Goal: Task Accomplishment & Management: Manage account settings

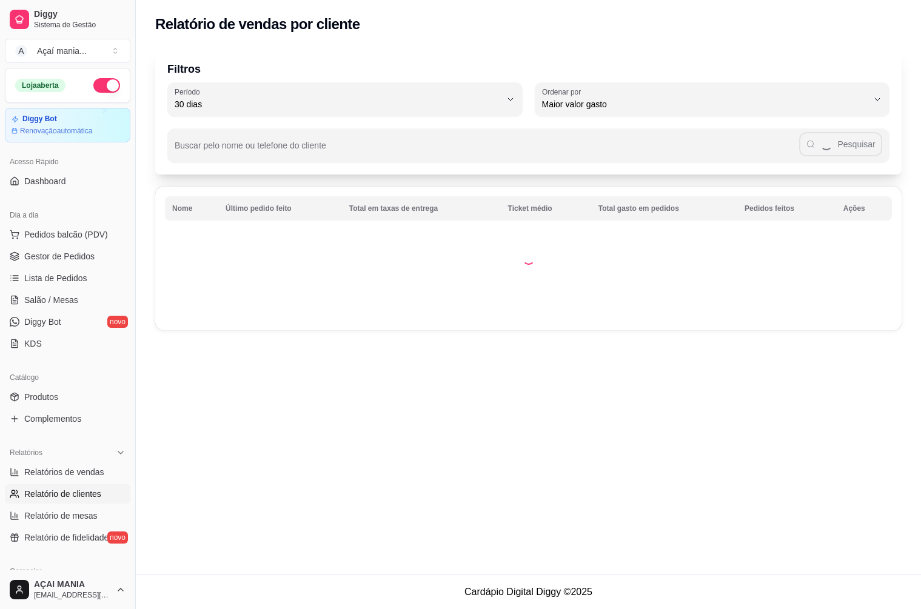
select select "30"
select select "HIGHEST_TOTAL_SPENT_WITH_ORDERS"
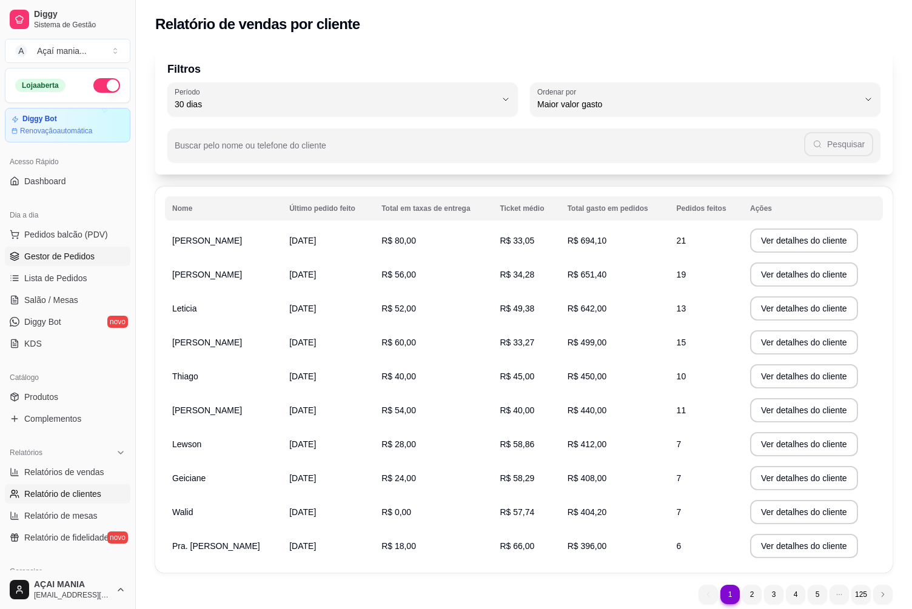
click at [62, 255] on span "Gestor de Pedidos" at bounding box center [59, 256] width 70 height 12
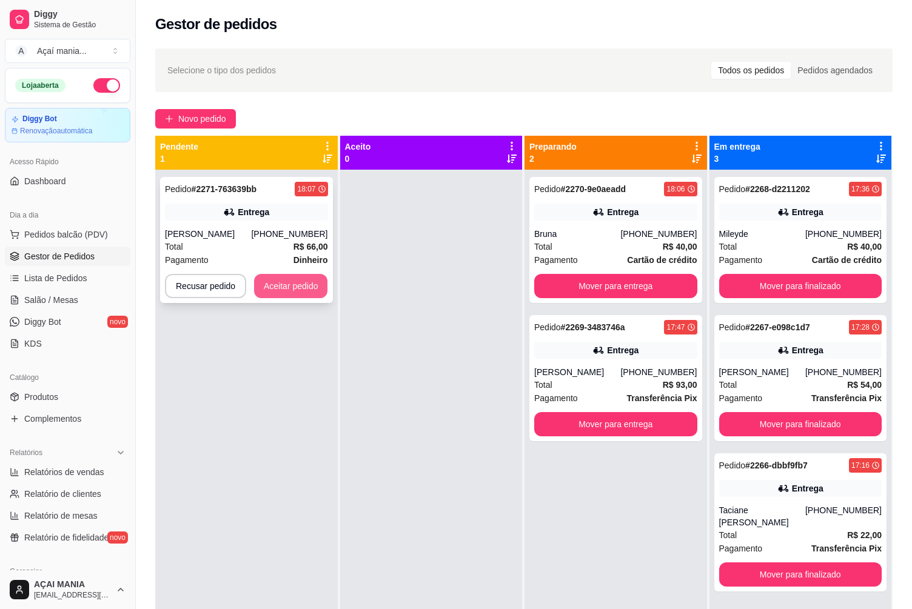
click at [293, 290] on button "Aceitar pedido" at bounding box center [291, 286] width 74 height 24
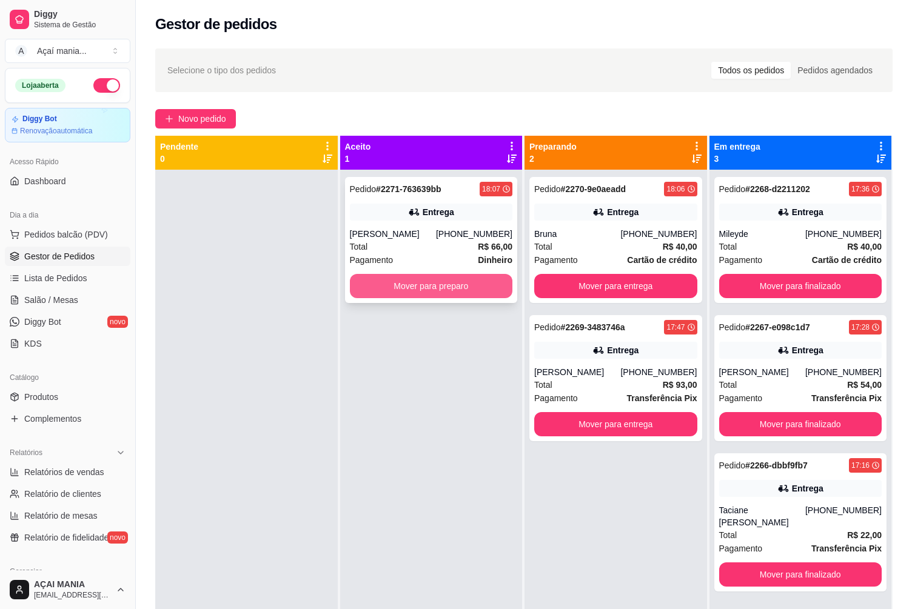
click at [387, 287] on button "Mover para preparo" at bounding box center [431, 286] width 163 height 24
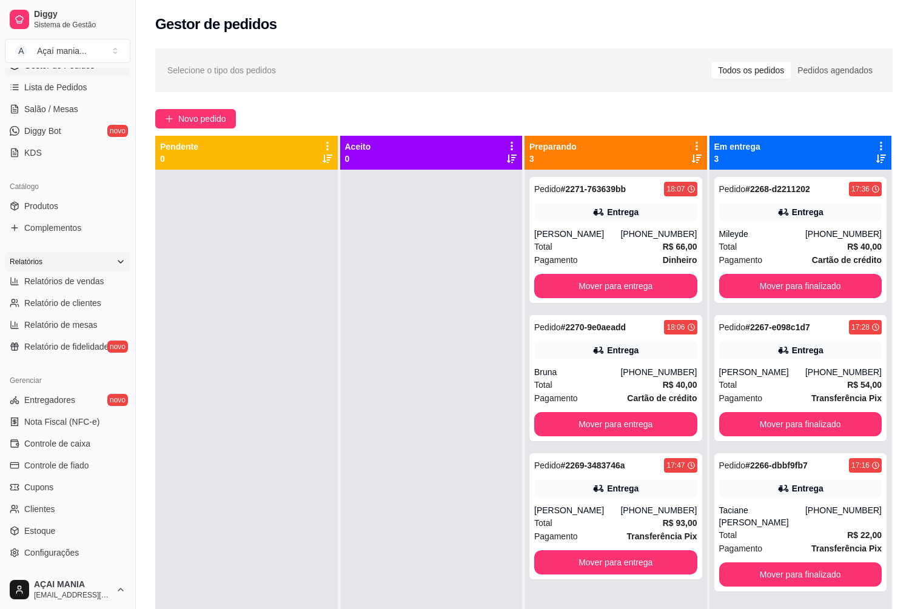
scroll to position [121, 0]
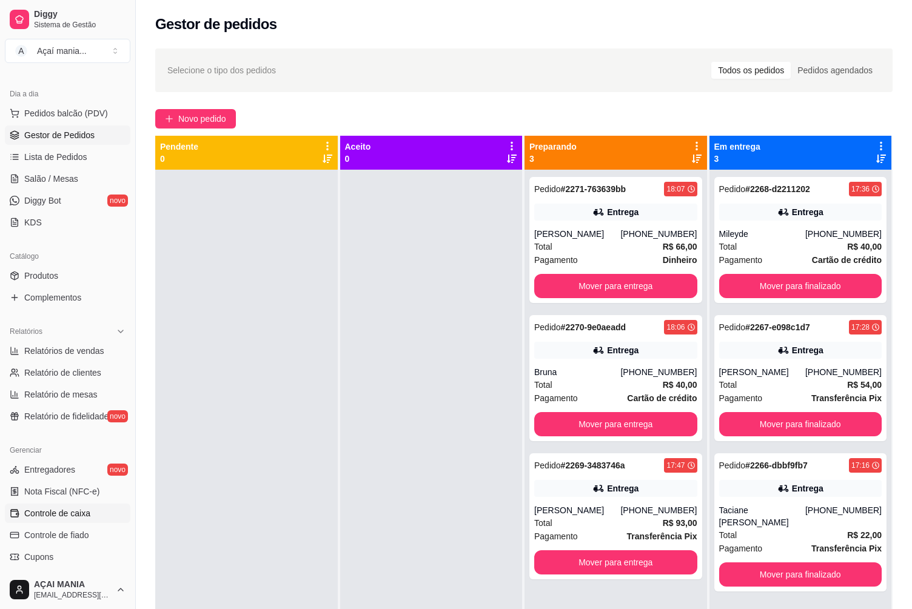
click at [72, 509] on span "Controle de caixa" at bounding box center [57, 513] width 66 height 12
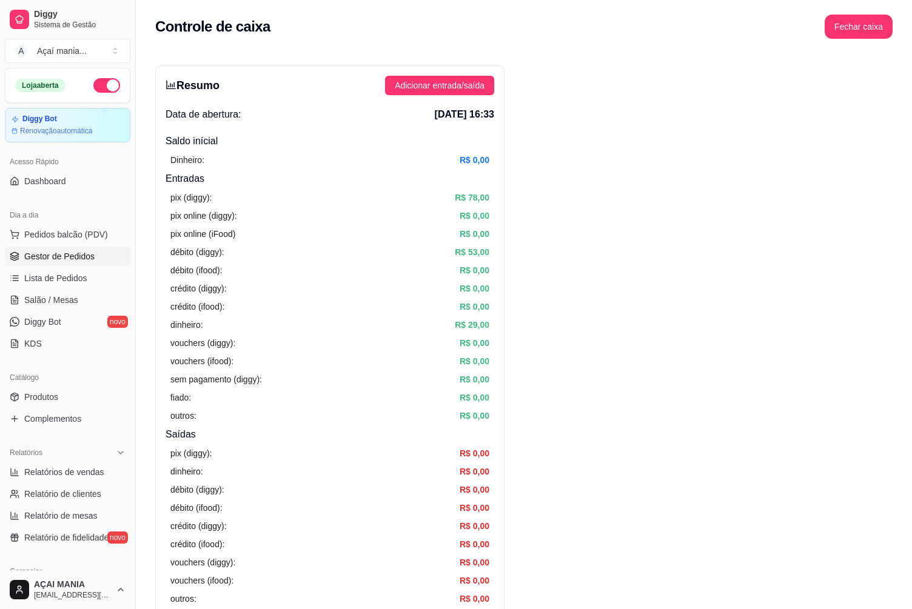
click at [65, 254] on span "Gestor de Pedidos" at bounding box center [59, 256] width 70 height 12
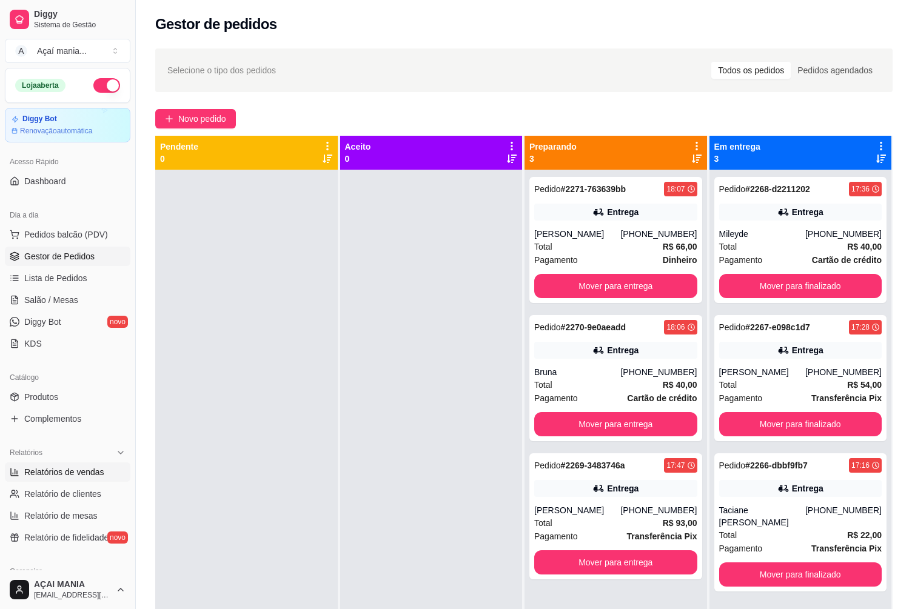
click at [78, 474] on span "Relatórios de vendas" at bounding box center [64, 472] width 80 height 12
select select "ALL"
select select "0"
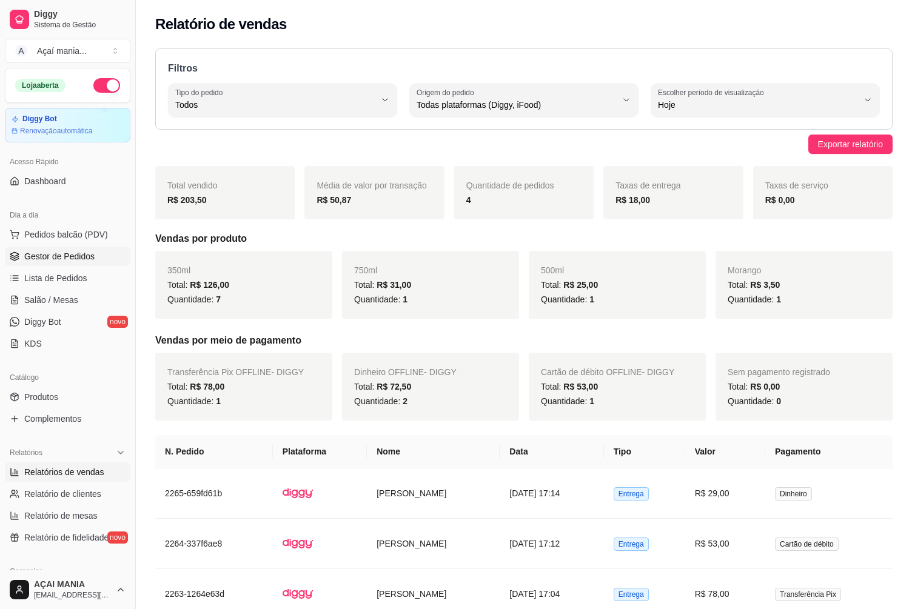
click at [78, 263] on link "Gestor de Pedidos" at bounding box center [68, 256] width 126 height 19
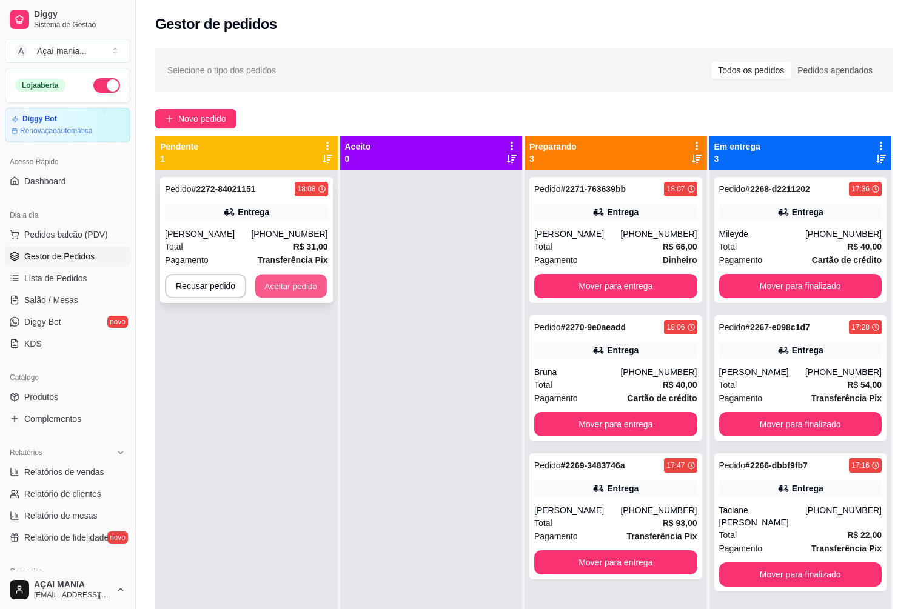
click at [293, 288] on button "Aceitar pedido" at bounding box center [291, 287] width 72 height 24
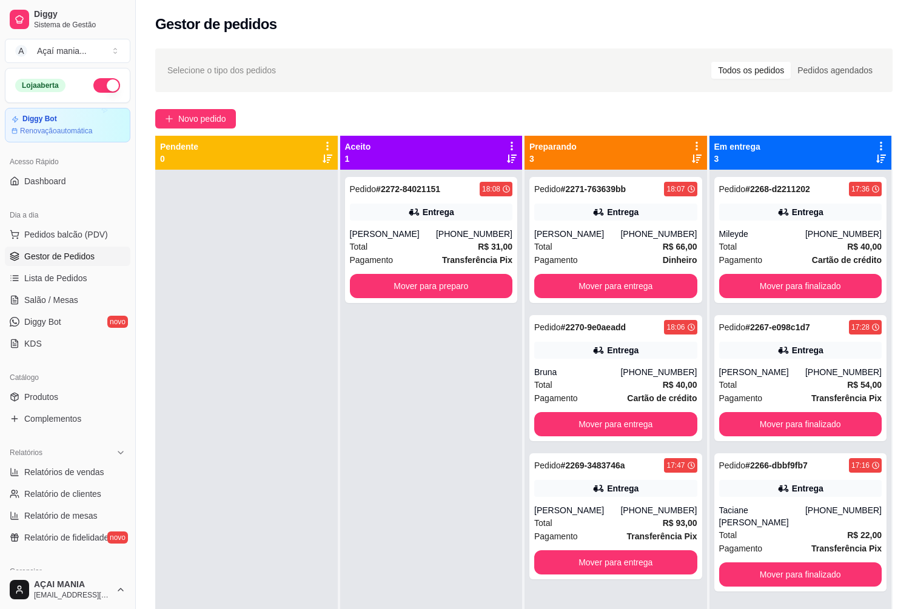
click at [340, 377] on div "Pedido # 2272-84021151 18:08 Entrega [PERSON_NAME] [PHONE_NUMBER] Total R$ 31,0…" at bounding box center [431, 474] width 182 height 609
click at [852, 286] on button "Mover para finalizado" at bounding box center [800, 286] width 163 height 24
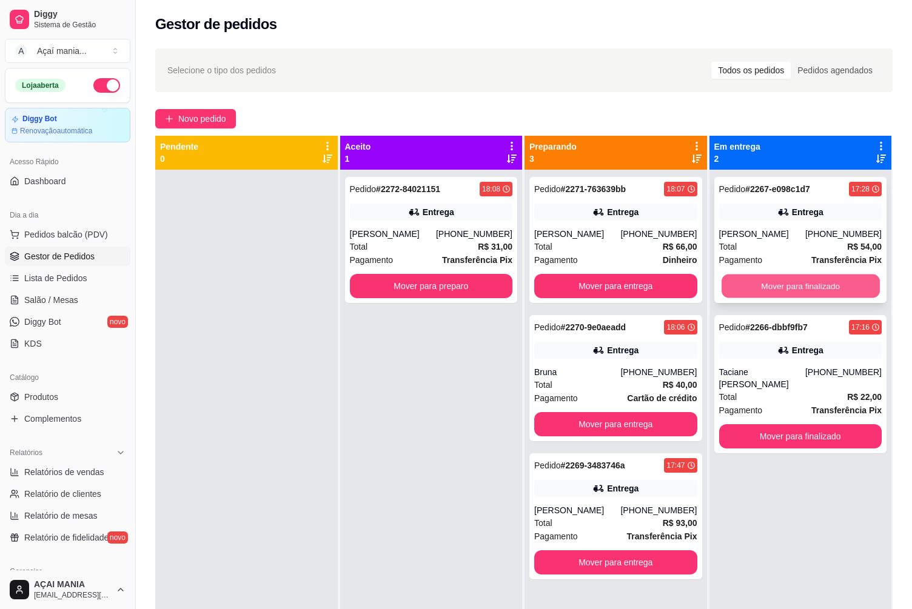
click at [848, 286] on button "Mover para finalizado" at bounding box center [800, 287] width 158 height 24
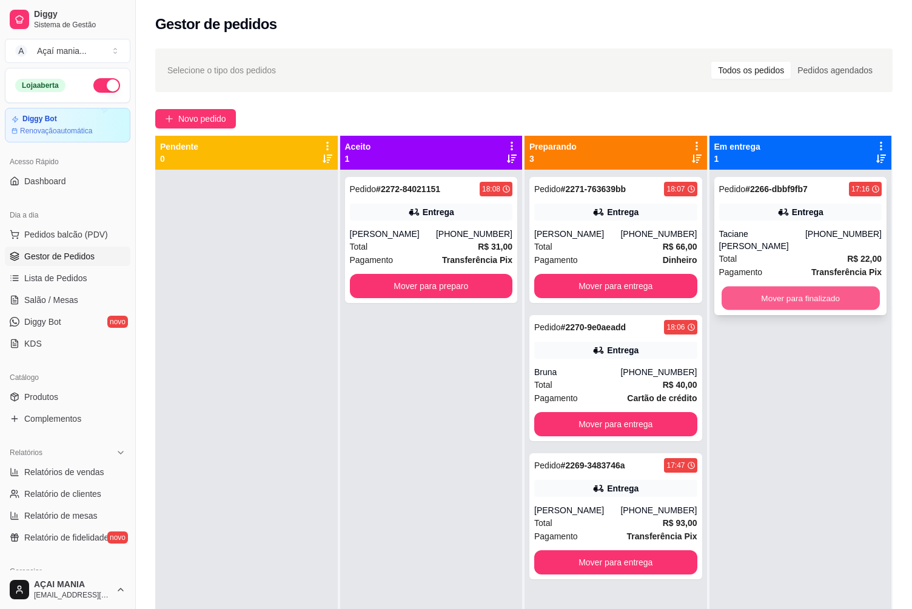
click at [848, 288] on button "Mover para finalizado" at bounding box center [800, 299] width 158 height 24
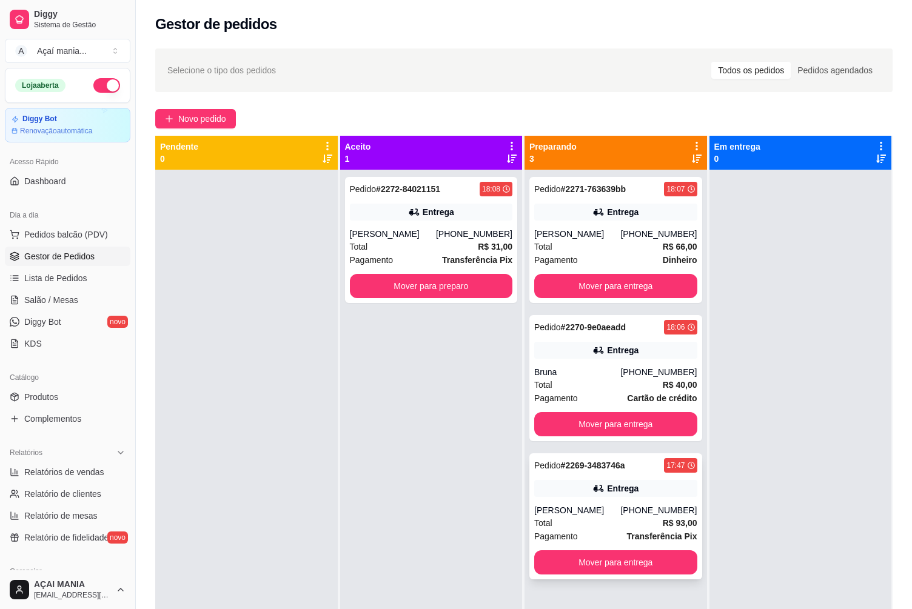
click at [617, 538] on div "Pagamento Transferência Pix" at bounding box center [615, 536] width 163 height 13
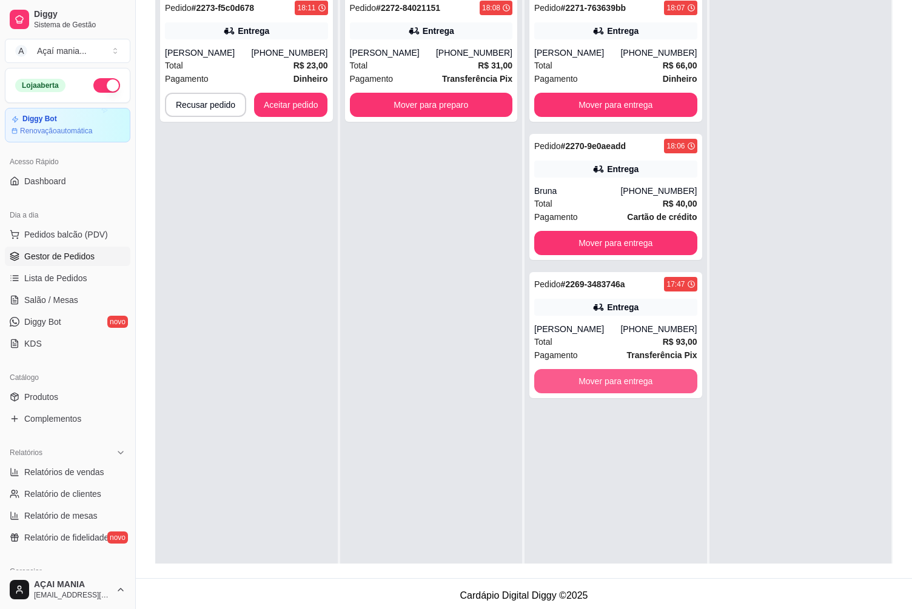
scroll to position [182, 0]
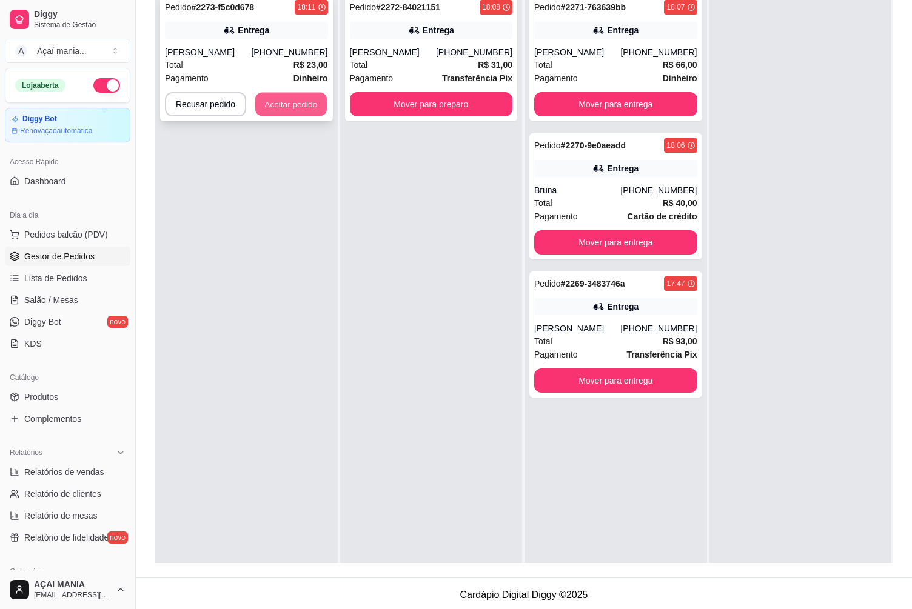
click at [280, 109] on button "Aceitar pedido" at bounding box center [291, 105] width 72 height 24
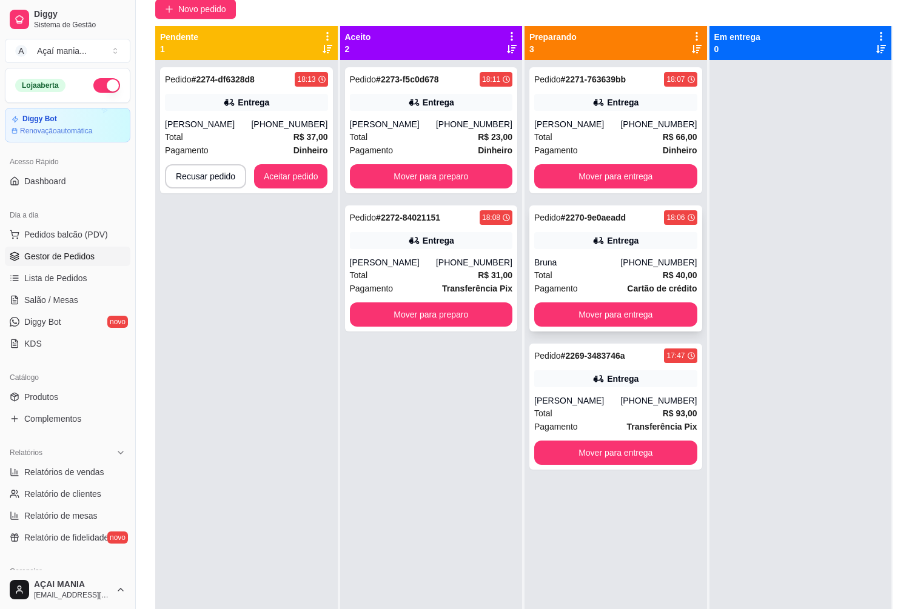
scroll to position [0, 0]
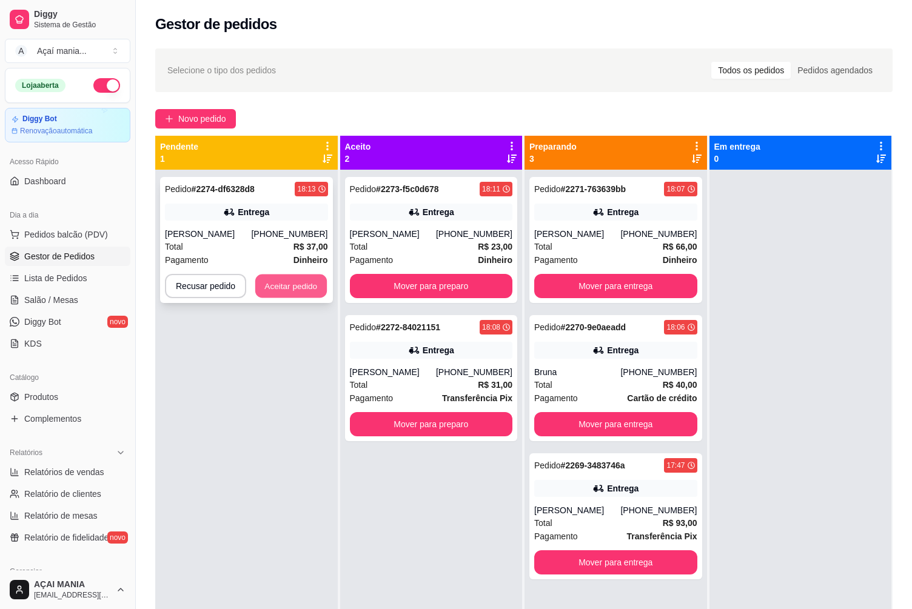
click at [281, 287] on button "Aceitar pedido" at bounding box center [291, 287] width 72 height 24
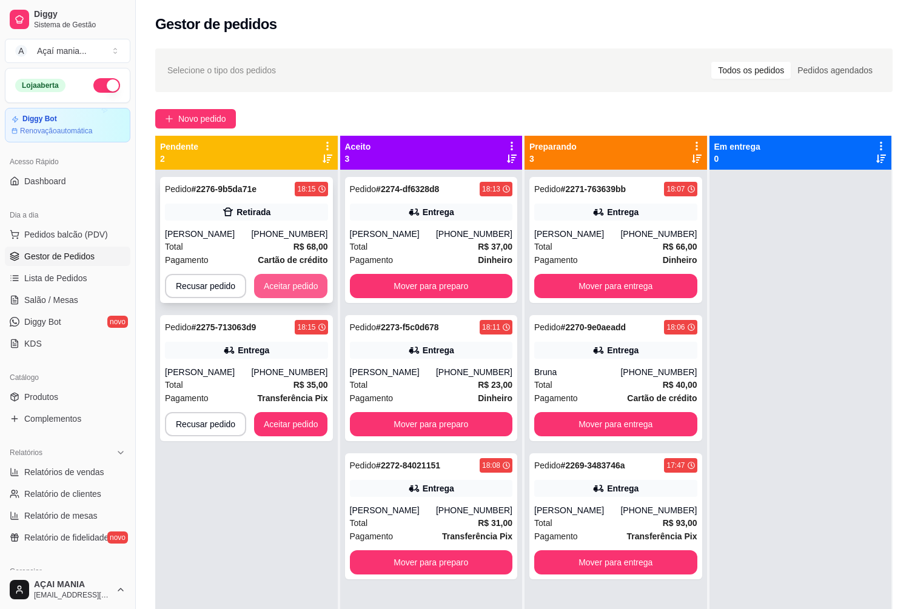
click at [296, 286] on button "Aceitar pedido" at bounding box center [291, 286] width 74 height 24
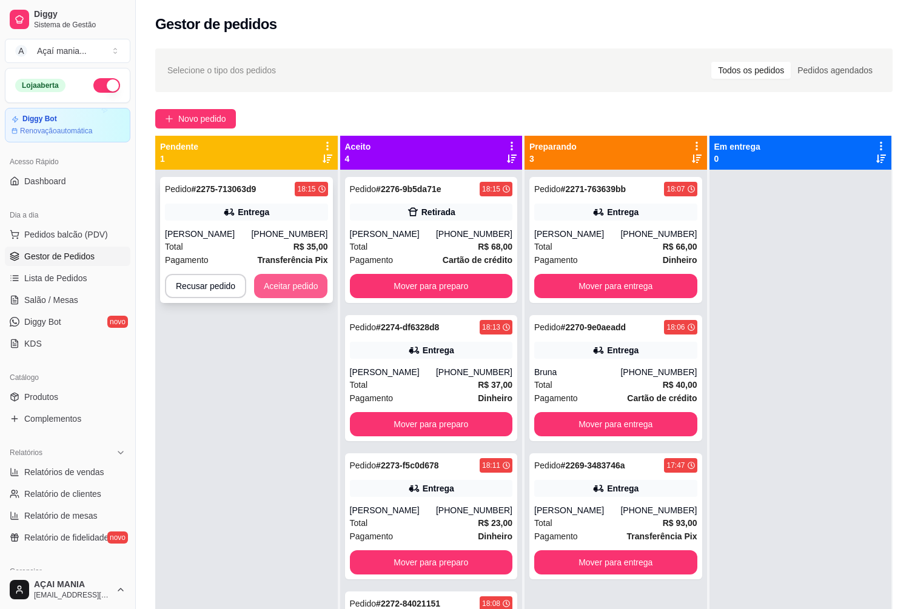
click at [282, 280] on button "Aceitar pedido" at bounding box center [291, 286] width 74 height 24
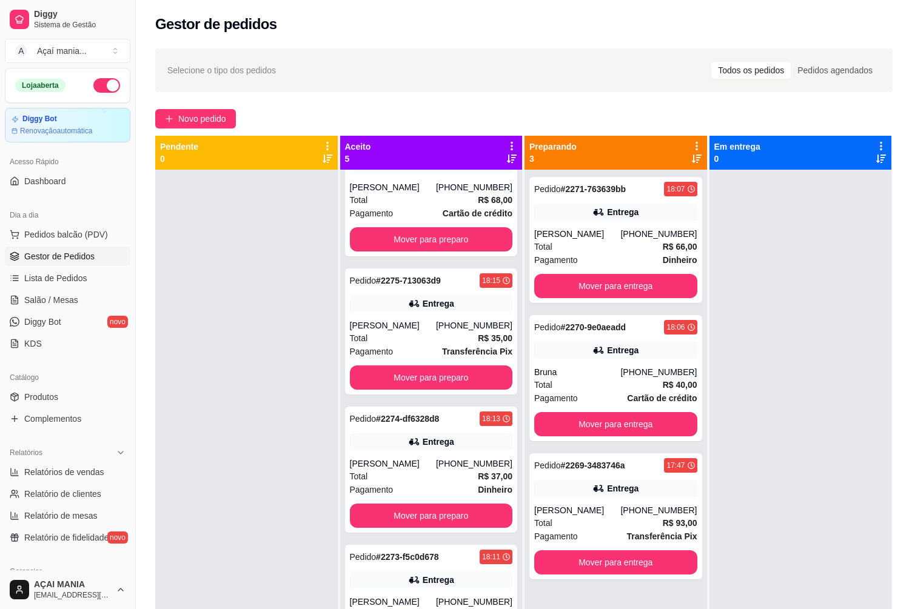
scroll to position [94, 0]
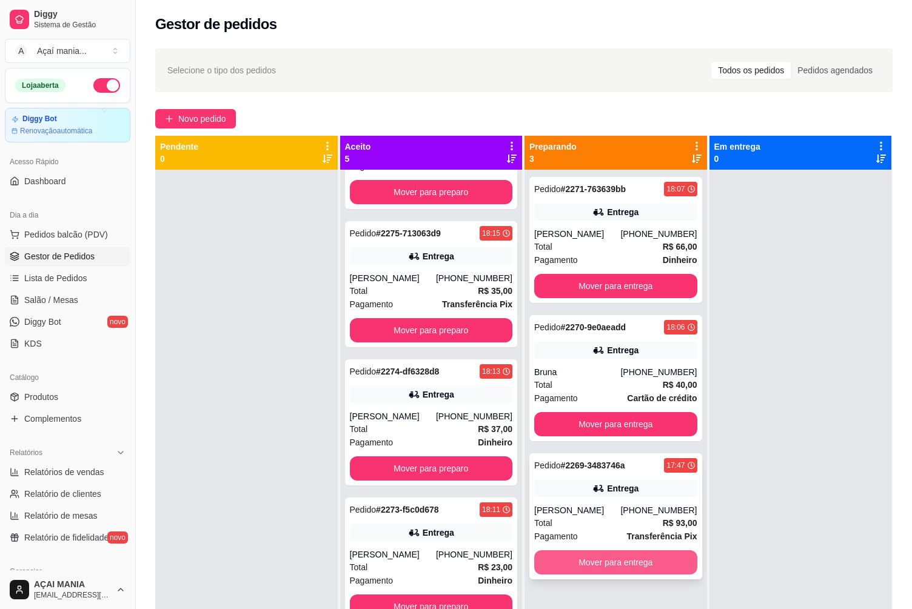
click at [589, 559] on button "Mover para entrega" at bounding box center [615, 563] width 163 height 24
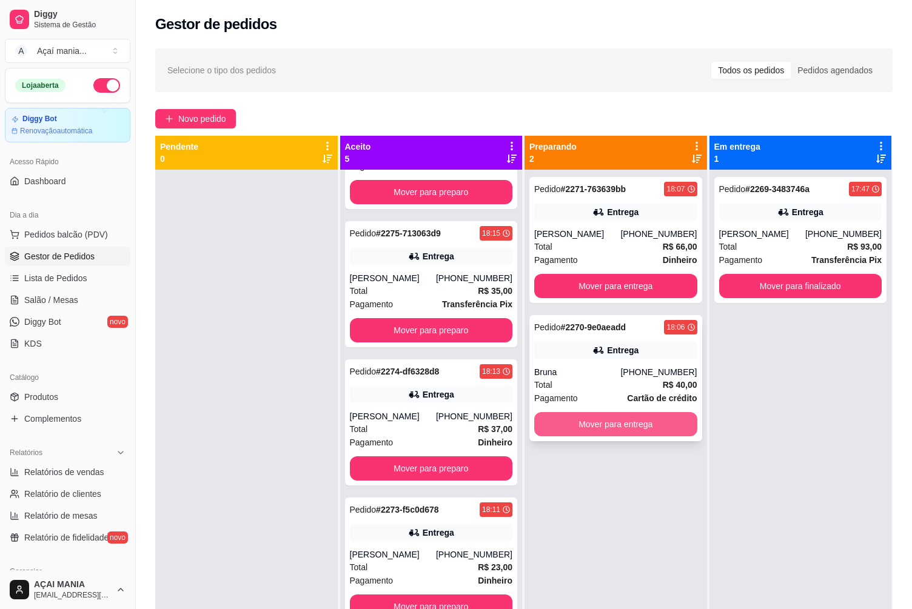
click at [594, 423] on button "Mover para entrega" at bounding box center [615, 424] width 163 height 24
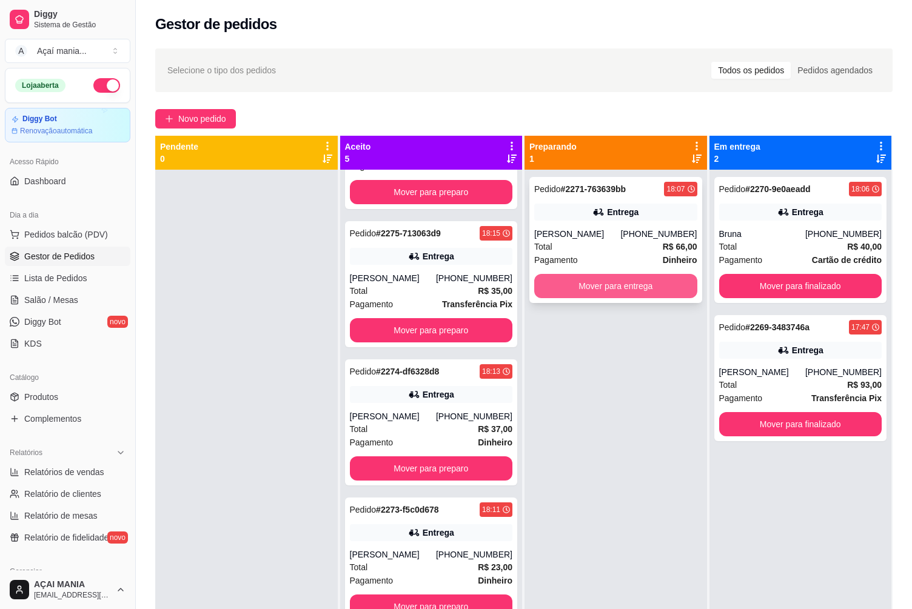
click at [614, 281] on button "Mover para entrega" at bounding box center [615, 286] width 163 height 24
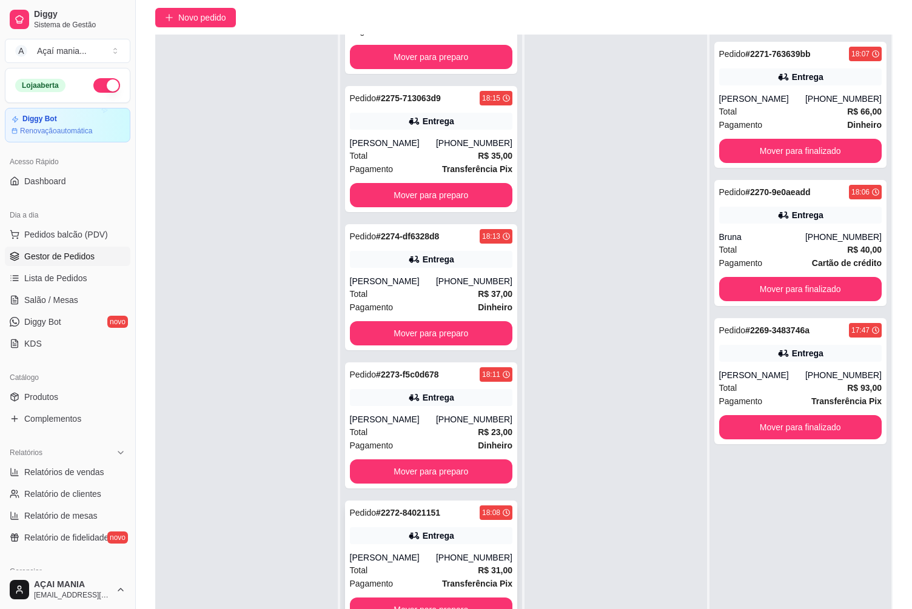
scroll to position [185, 0]
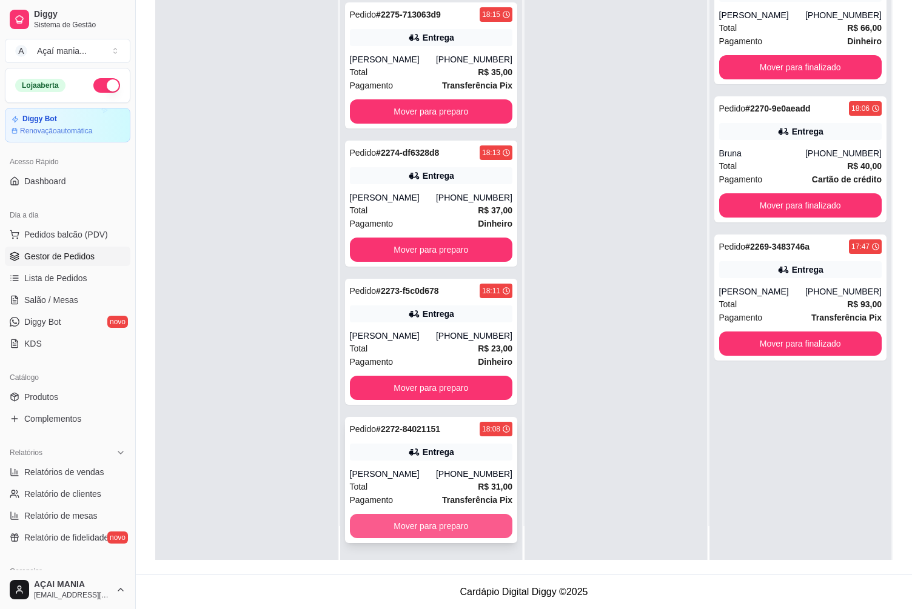
click at [407, 523] on button "Mover para preparo" at bounding box center [431, 526] width 163 height 24
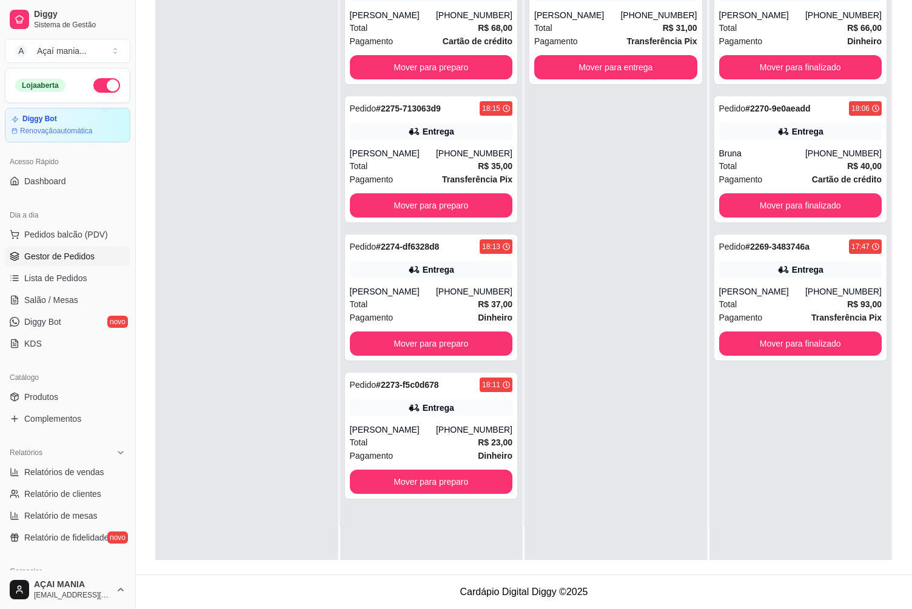
scroll to position [0, 0]
click at [412, 480] on button "Mover para preparo" at bounding box center [431, 482] width 163 height 24
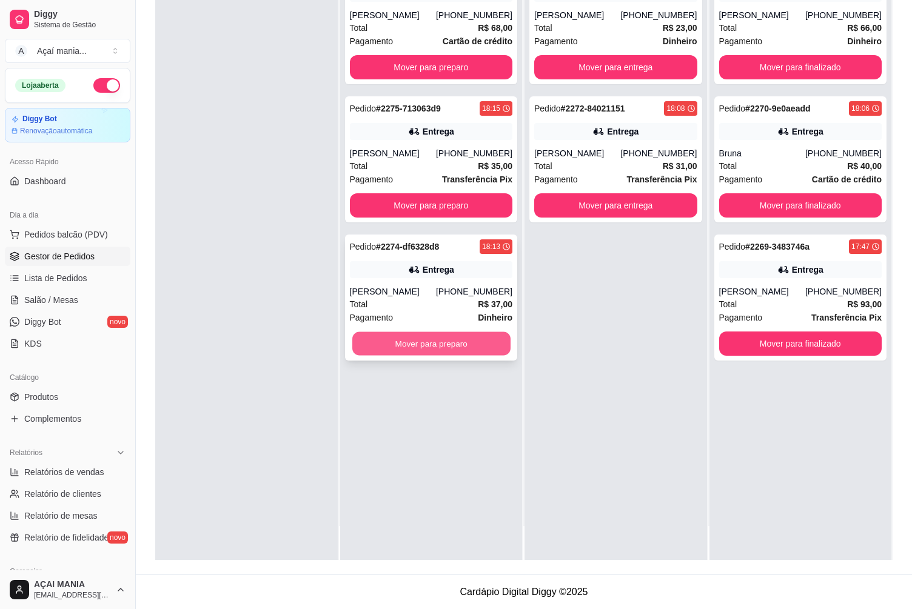
click at [437, 341] on button "Mover para preparo" at bounding box center [431, 344] width 158 height 24
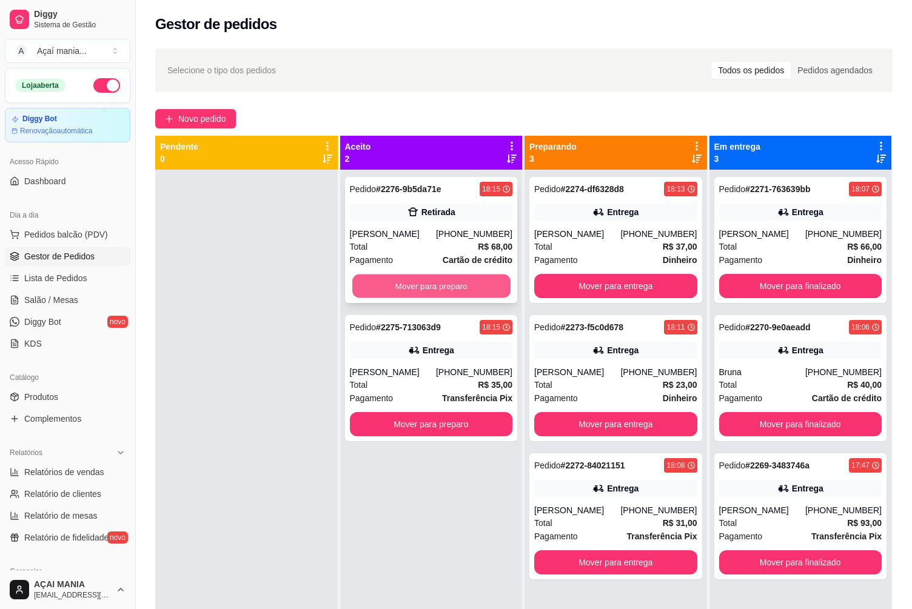
click at [479, 276] on button "Mover para preparo" at bounding box center [431, 287] width 158 height 24
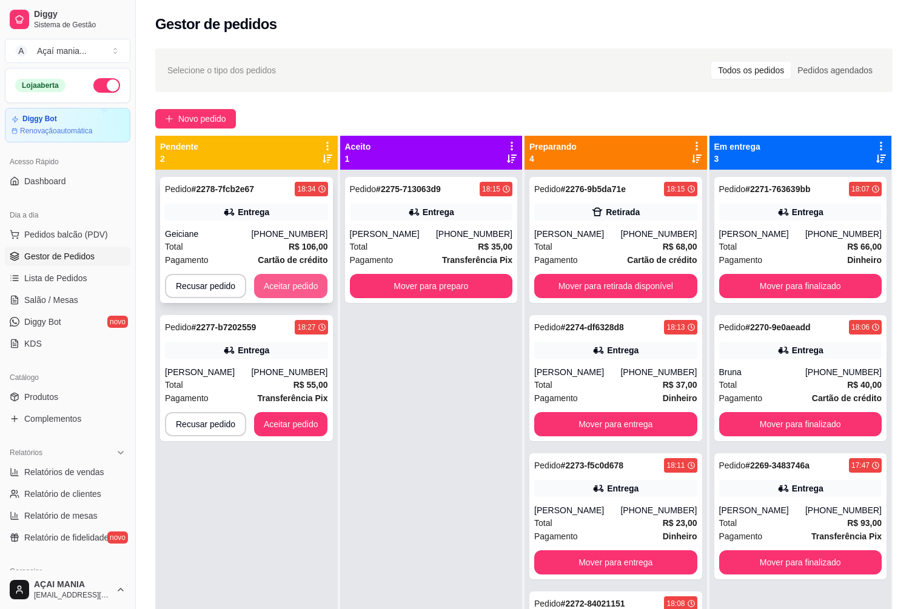
click at [283, 280] on button "Aceitar pedido" at bounding box center [291, 286] width 74 height 24
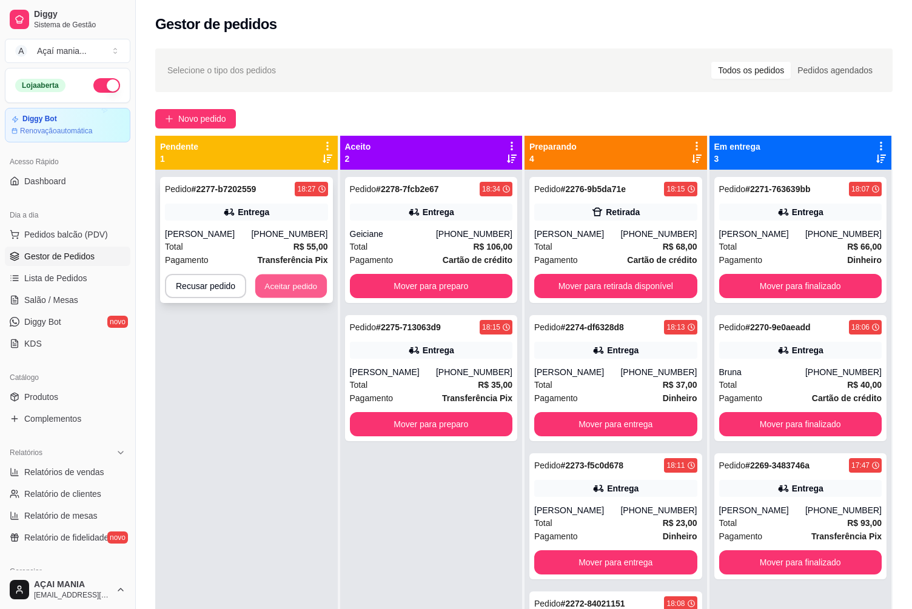
click at [292, 283] on button "Aceitar pedido" at bounding box center [291, 287] width 72 height 24
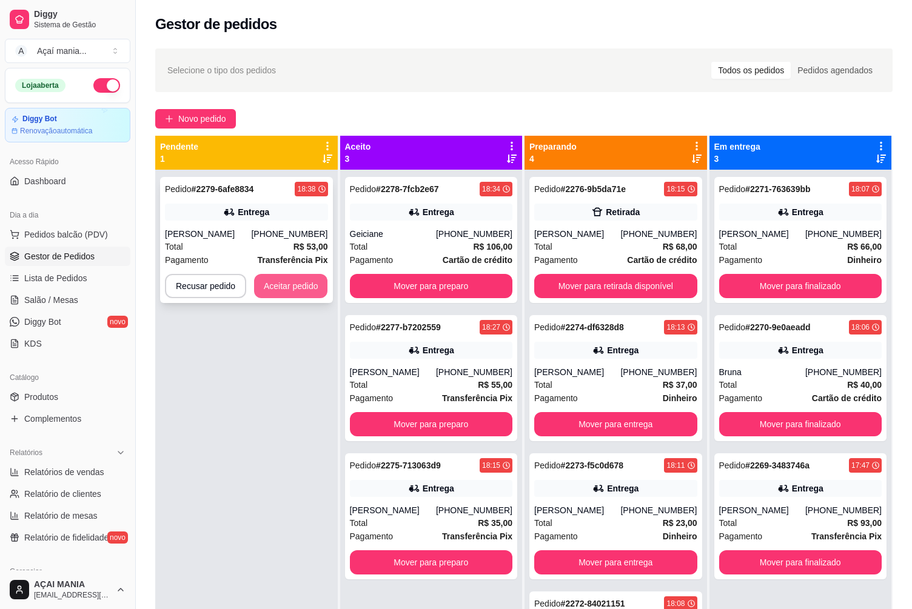
click at [292, 283] on button "Aceitar pedido" at bounding box center [291, 286] width 74 height 24
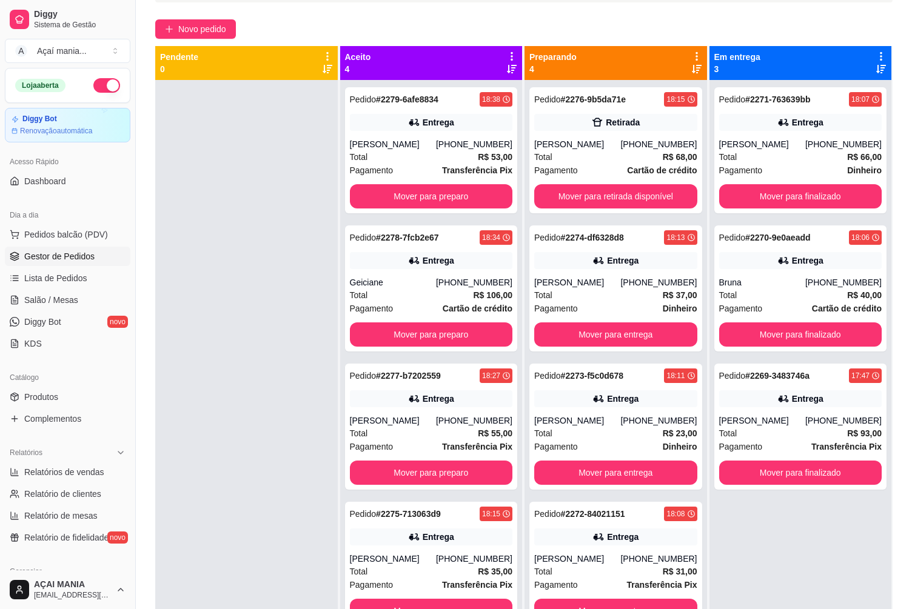
scroll to position [121, 0]
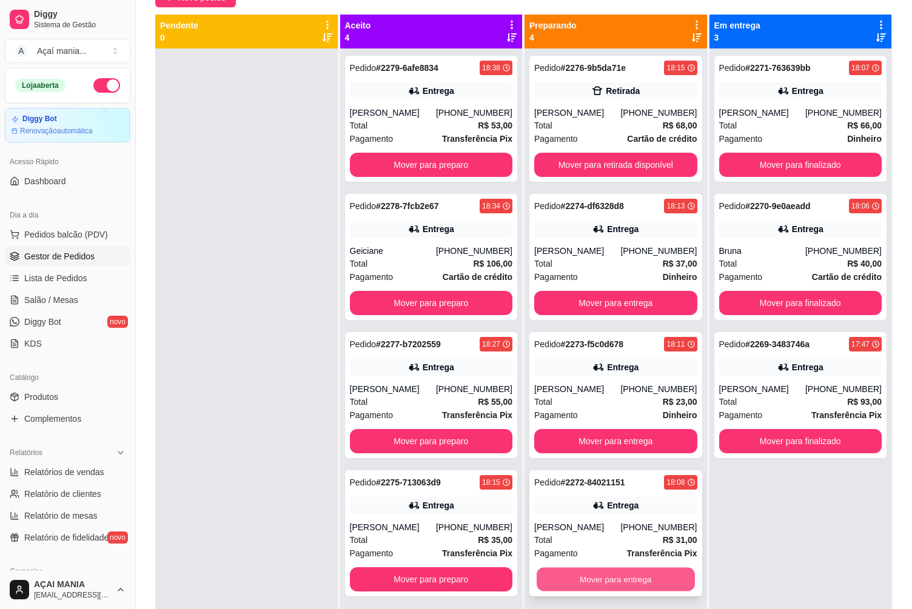
click at [642, 576] on button "Mover para entrega" at bounding box center [616, 580] width 158 height 24
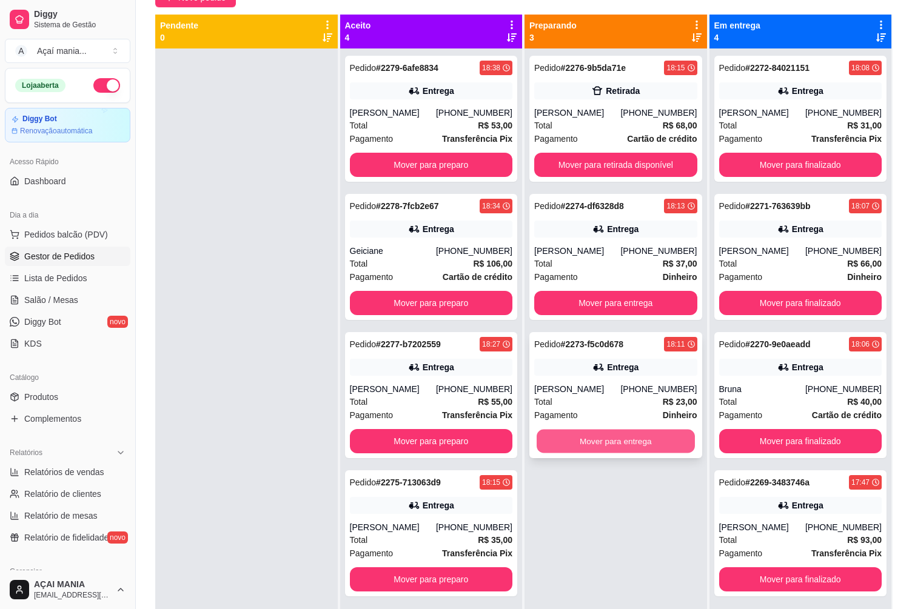
click at [614, 443] on button "Mover para entrega" at bounding box center [616, 442] width 158 height 24
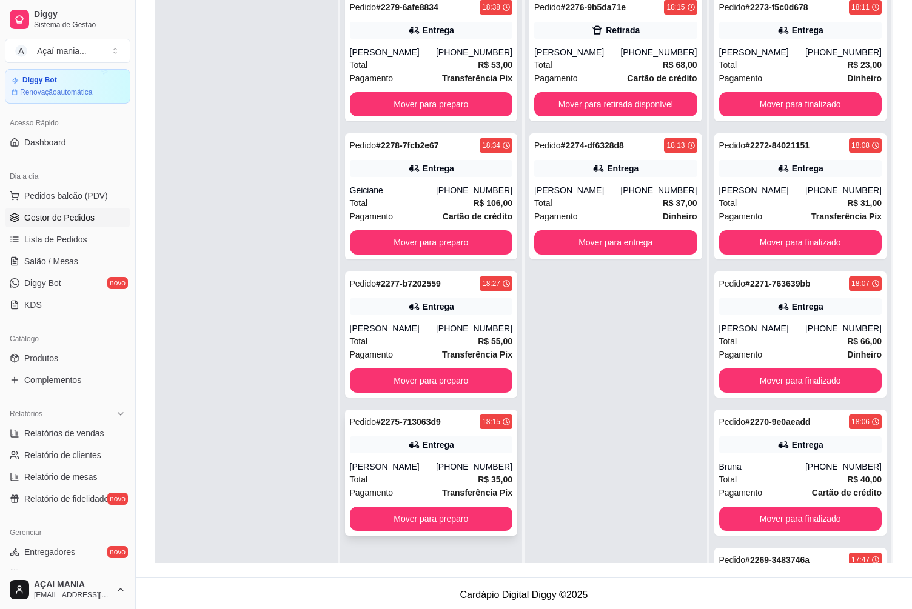
scroll to position [61, 0]
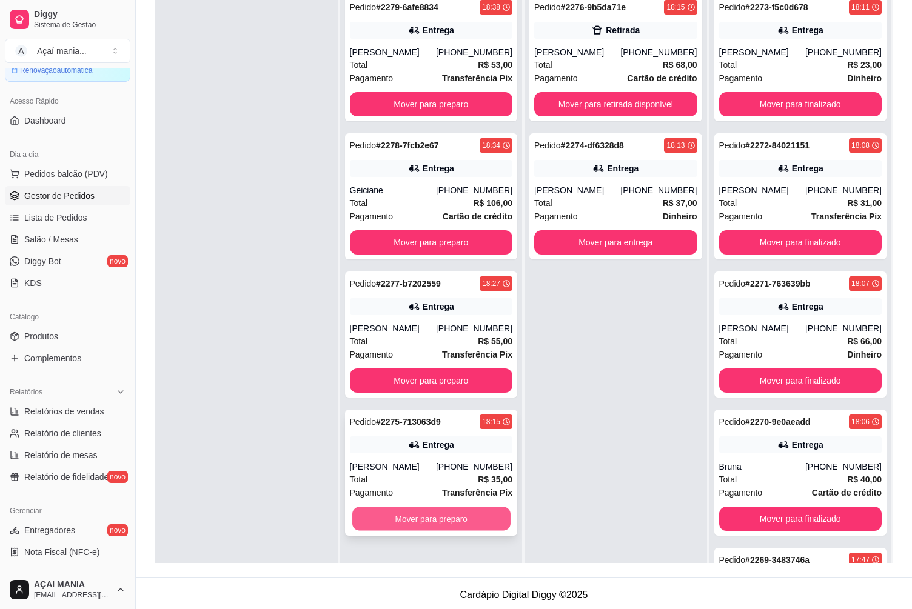
click at [421, 527] on button "Mover para preparo" at bounding box center [431, 519] width 158 height 24
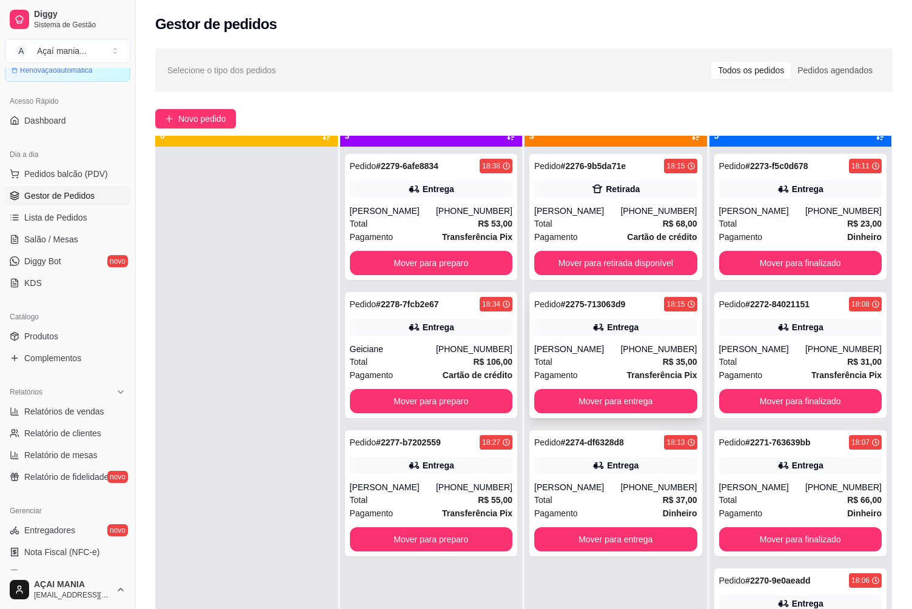
scroll to position [34, 0]
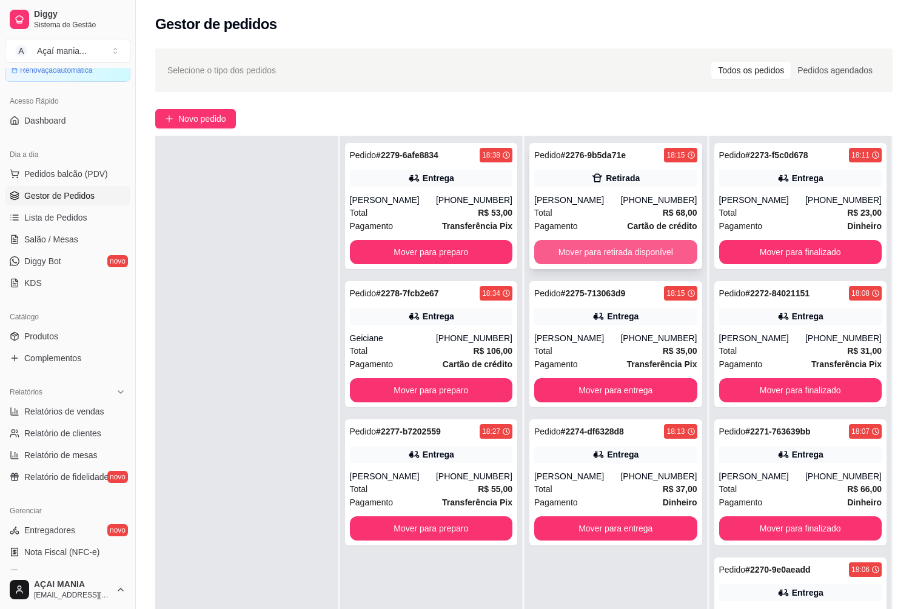
click at [669, 255] on button "Mover para retirada disponível" at bounding box center [615, 252] width 163 height 24
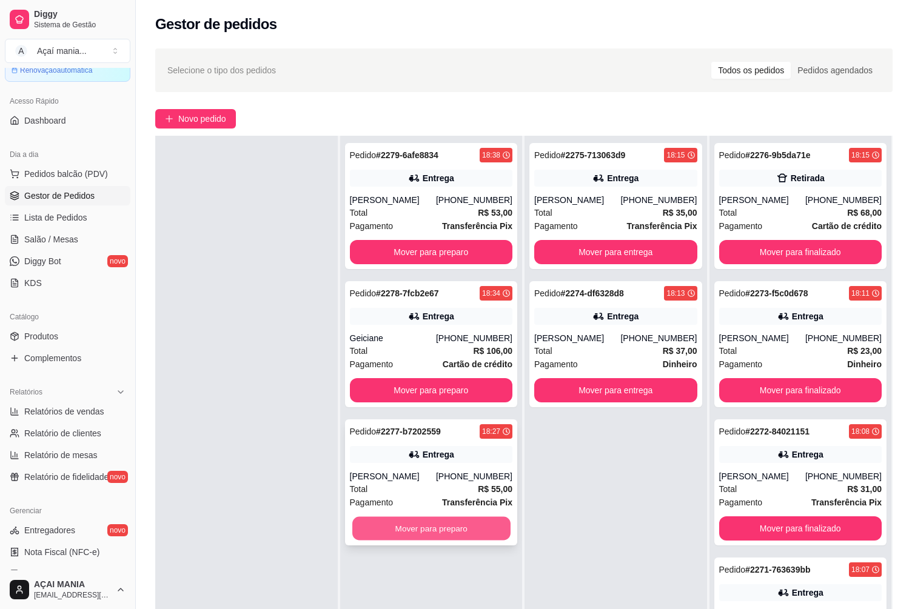
click at [441, 524] on button "Mover para preparo" at bounding box center [431, 529] width 158 height 24
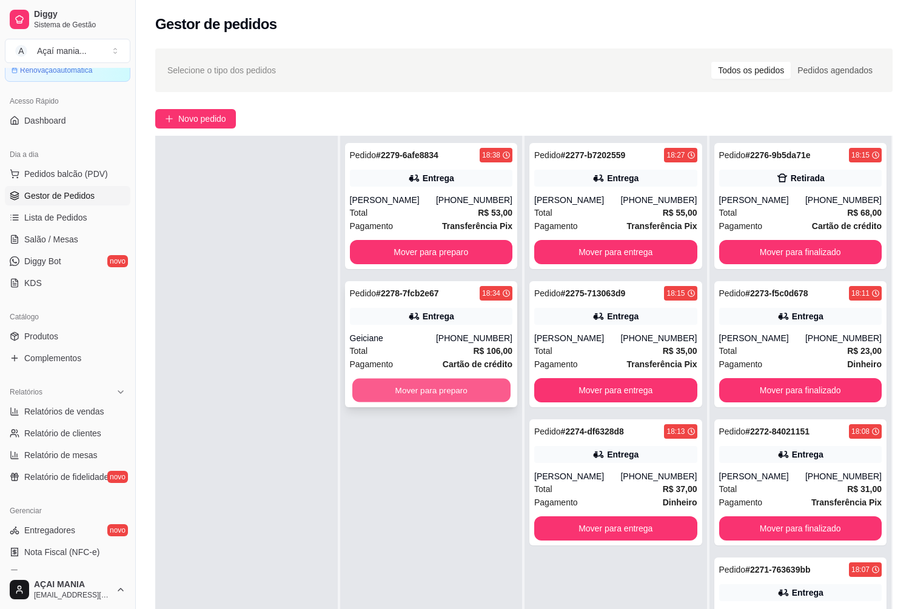
click at [439, 389] on button "Mover para preparo" at bounding box center [431, 391] width 158 height 24
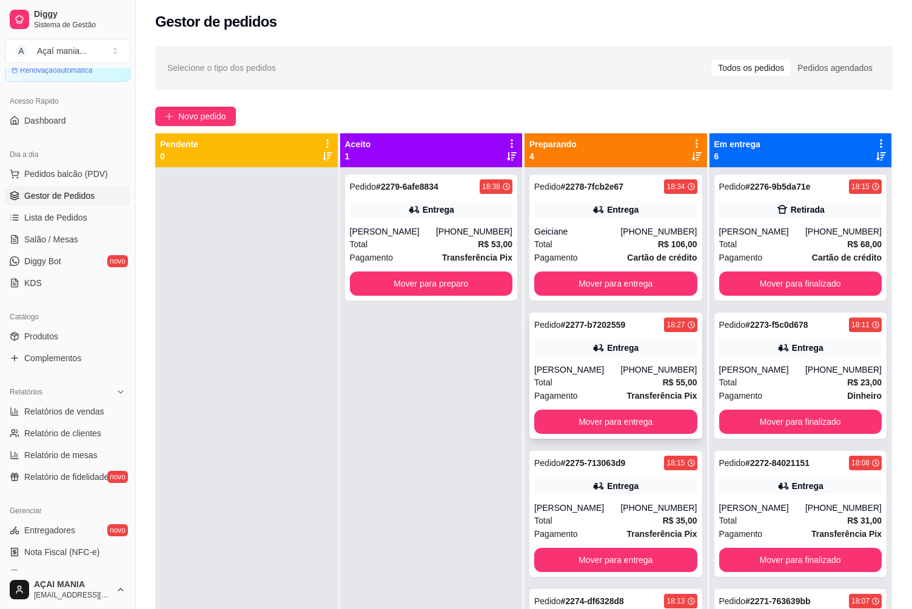
scroll to position [0, 0]
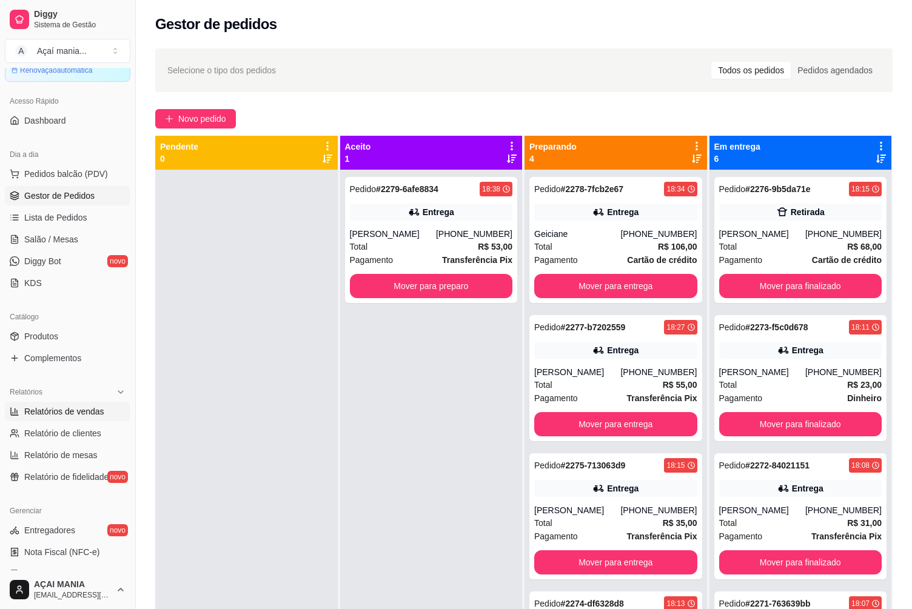
click at [89, 406] on span "Relatórios de vendas" at bounding box center [64, 412] width 80 height 12
select select "ALL"
select select "0"
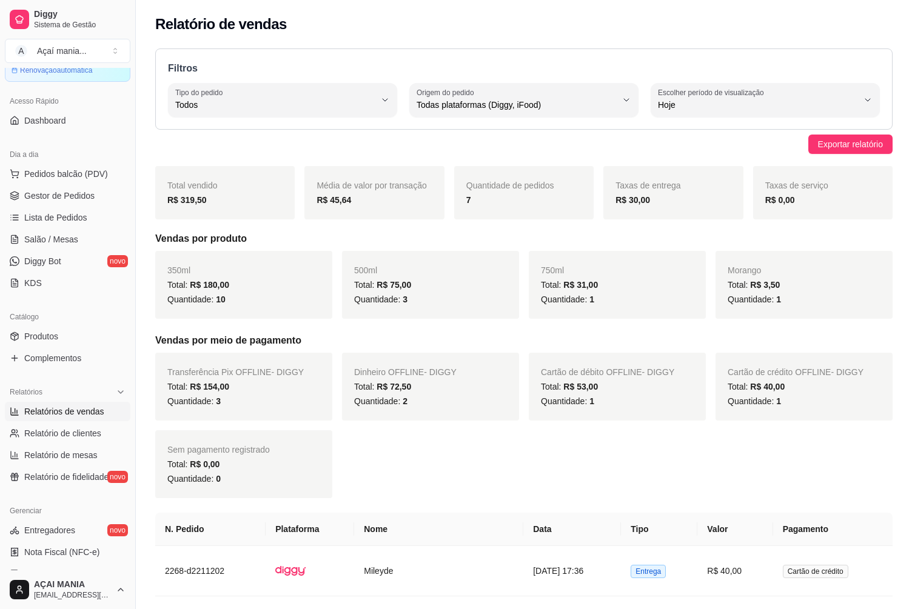
click at [161, 244] on h5 "Vendas por produto" at bounding box center [523, 239] width 737 height 15
click at [87, 191] on span "Gestor de Pedidos" at bounding box center [59, 196] width 70 height 12
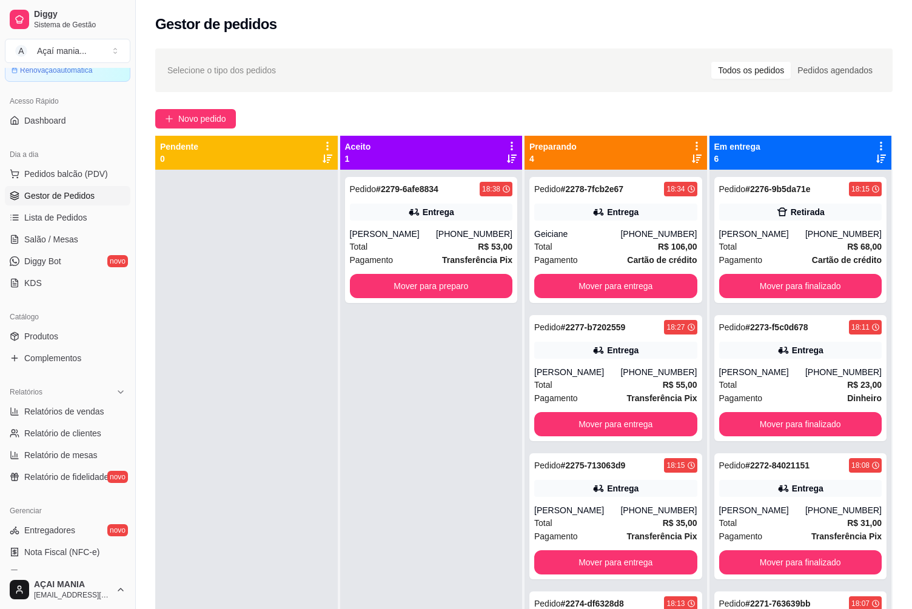
scroll to position [34, 0]
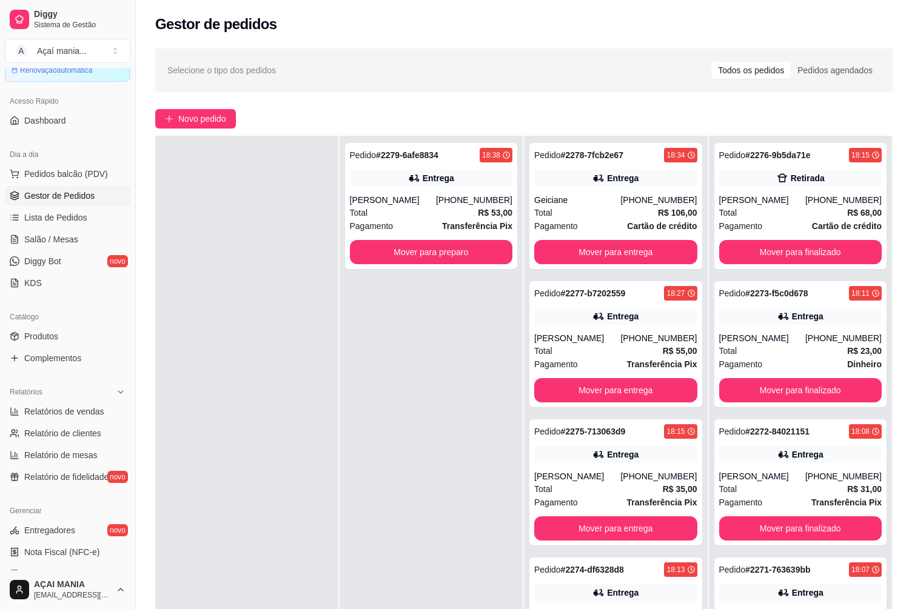
click at [560, 451] on div "Entrega" at bounding box center [615, 454] width 163 height 17
click at [612, 518] on button "Mover para entrega" at bounding box center [616, 529] width 158 height 24
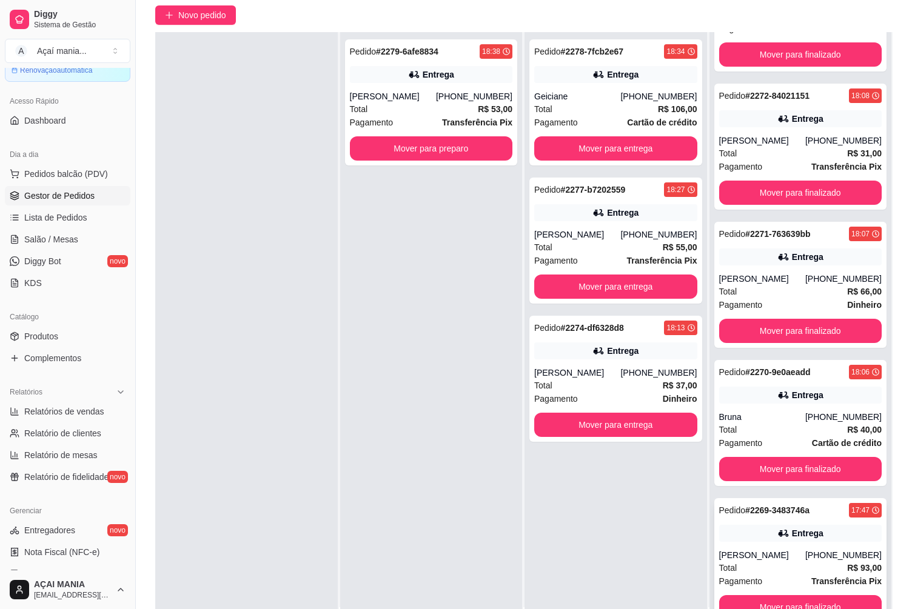
scroll to position [185, 0]
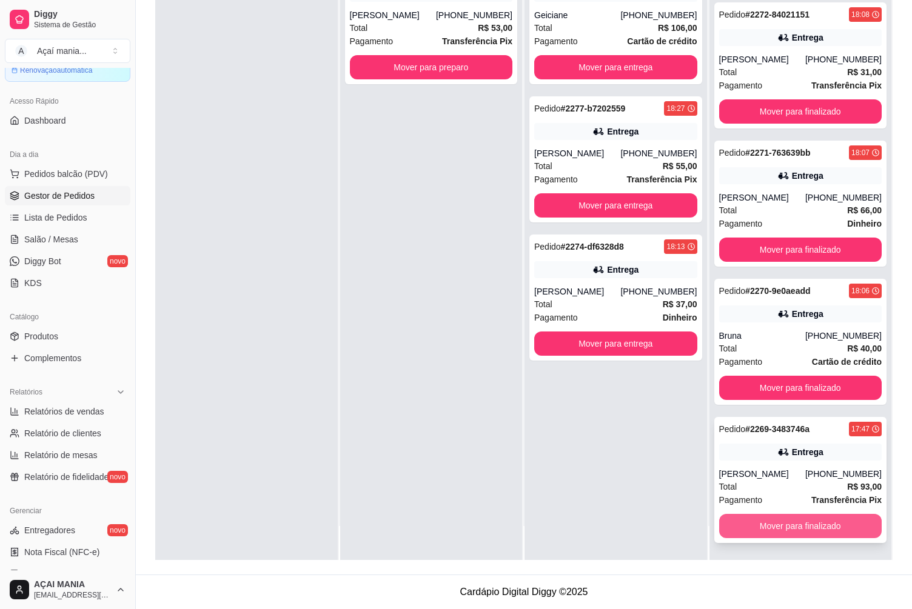
click at [814, 527] on button "Mover para finalizado" at bounding box center [800, 526] width 163 height 24
click at [814, 527] on button "Mover para finalizado" at bounding box center [800, 527] width 158 height 24
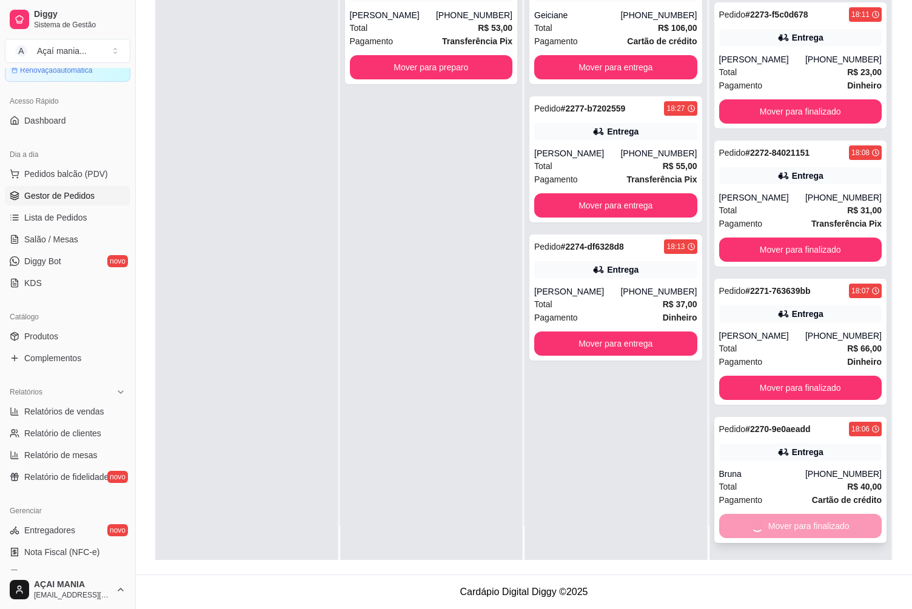
scroll to position [94, 0]
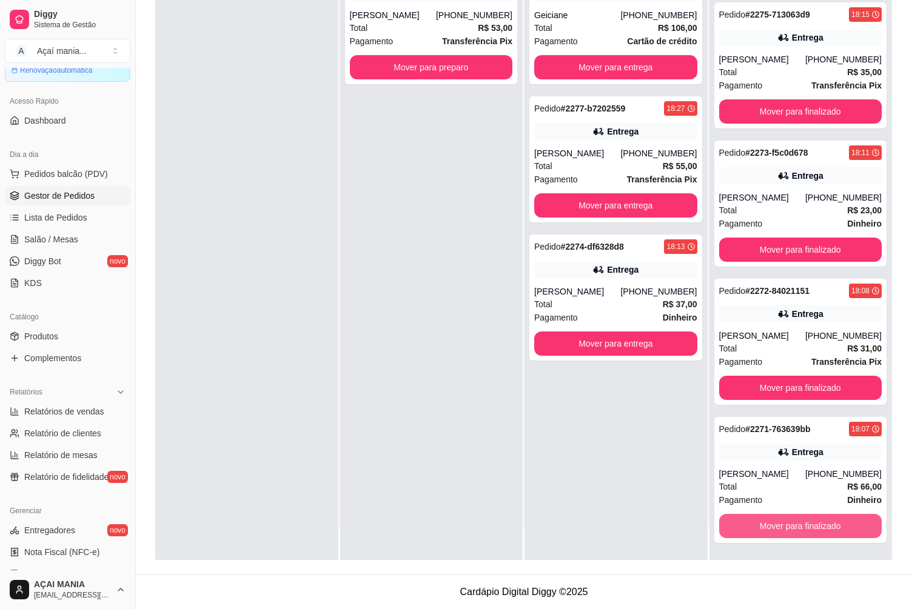
click at [814, 527] on button "Mover para finalizado" at bounding box center [800, 526] width 163 height 24
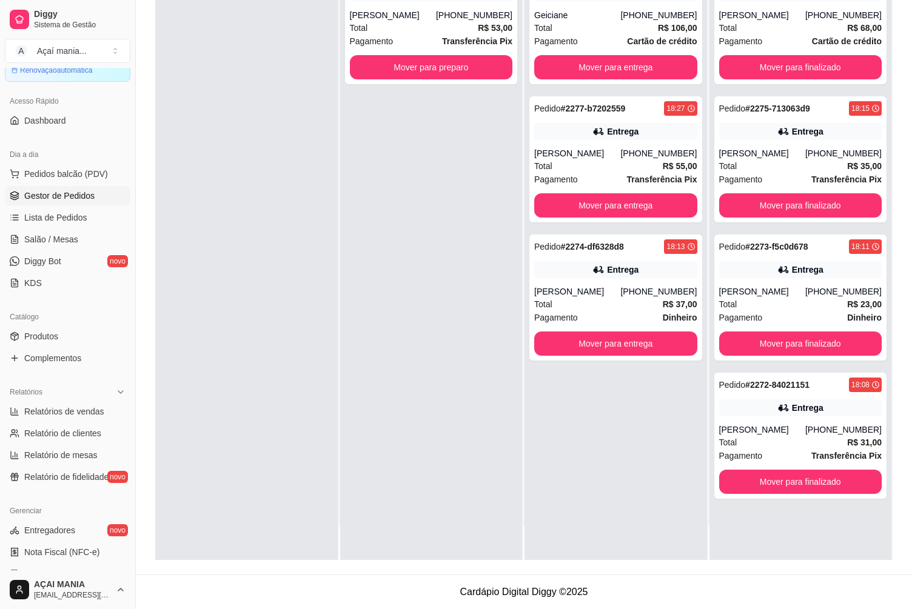
scroll to position [0, 0]
click at [552, 483] on div "Pedido # 2278-7fcb2e67 18:34 Entrega Geiciane [PHONE_NUMBER] Total R$ 106,00 Pa…" at bounding box center [615, 255] width 182 height 609
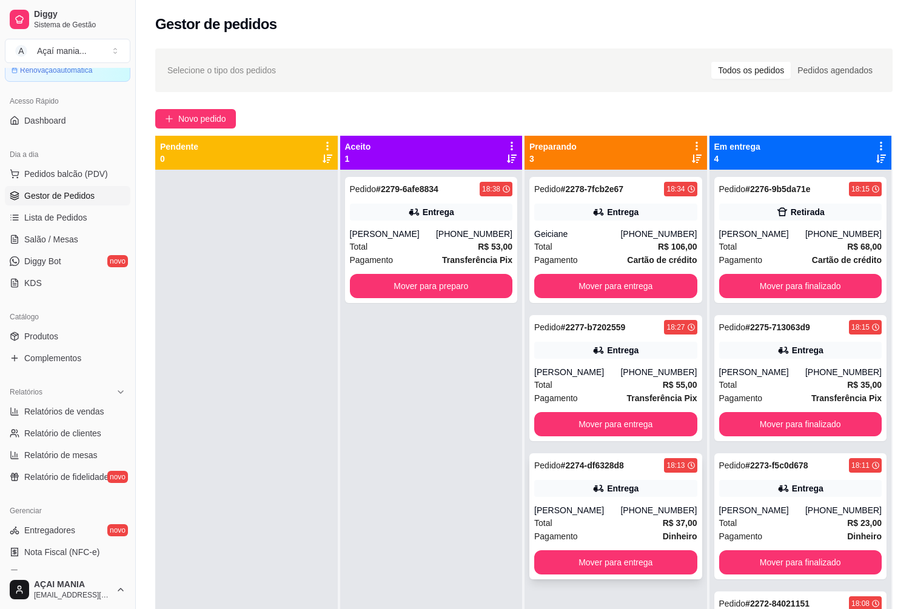
click at [598, 520] on div "Pedido # 2274-df6328d8 18:13 Entrega Gabriel [PHONE_NUMBER] Total R$ 37,00 Paga…" at bounding box center [615, 517] width 173 height 126
click at [423, 525] on div "Pedido # 2279-6afe8834 18:38 Entrega Sara [PHONE_NUMBER] Total R$ 53,00 Pagamen…" at bounding box center [431, 474] width 182 height 609
click at [567, 506] on div "[PERSON_NAME]" at bounding box center [577, 510] width 86 height 12
click at [666, 381] on strong "R$ 55,00" at bounding box center [680, 385] width 35 height 10
click at [591, 224] on div "Pedido # 2278-7fcb2e67 18:34 Entrega Geiciane [PHONE_NUMBER] Total R$ 106,00 Pa…" at bounding box center [615, 240] width 173 height 126
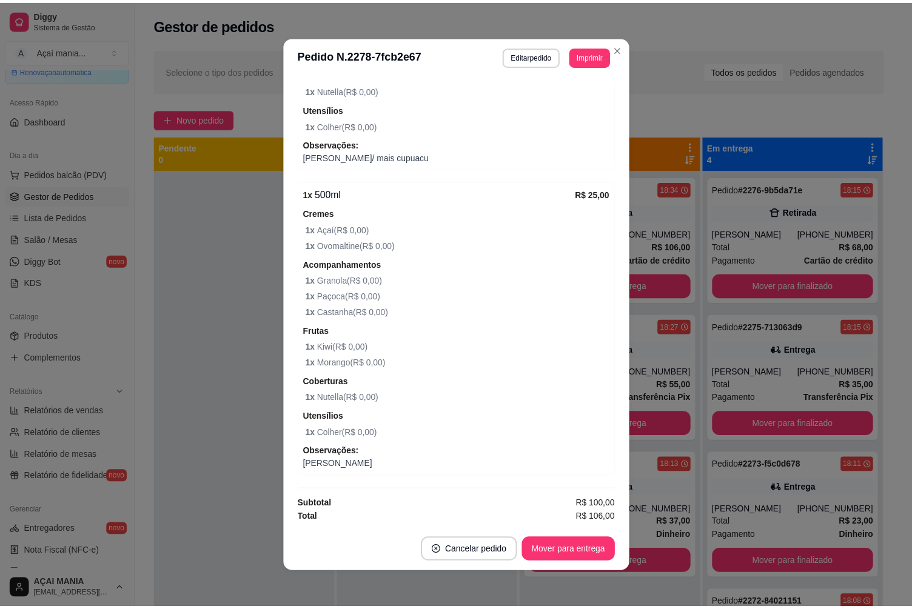
scroll to position [2, 0]
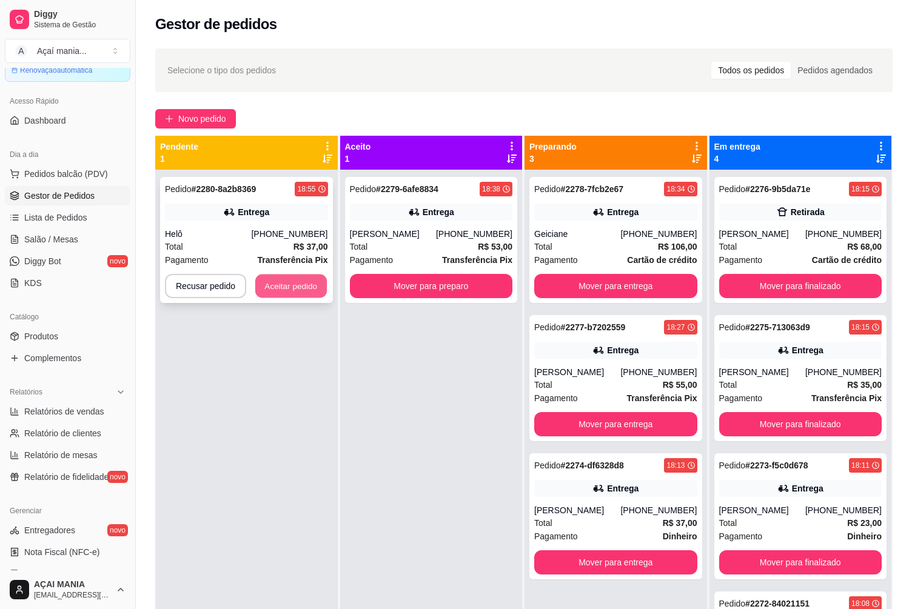
click at [290, 292] on button "Aceitar pedido" at bounding box center [291, 287] width 72 height 24
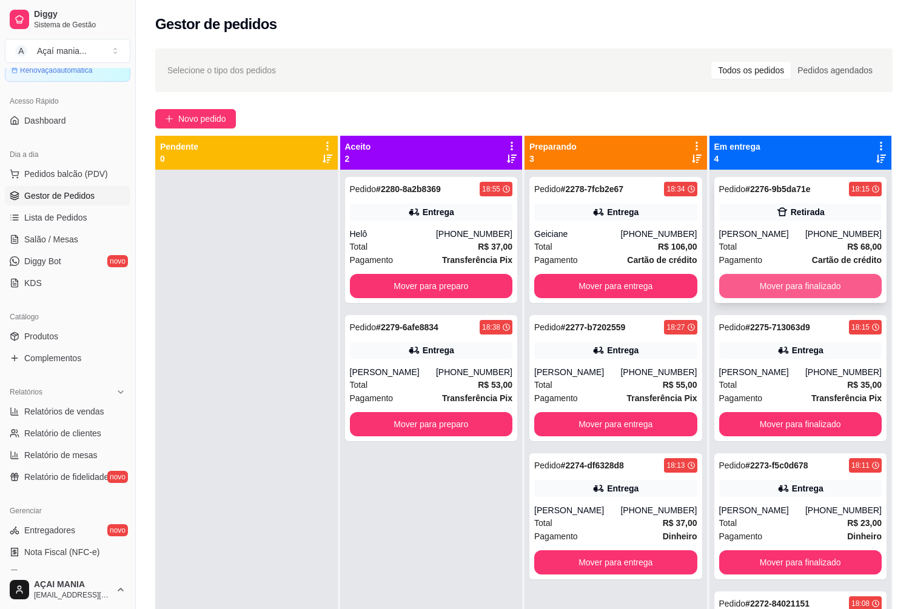
click at [765, 279] on button "Mover para finalizado" at bounding box center [800, 286] width 163 height 24
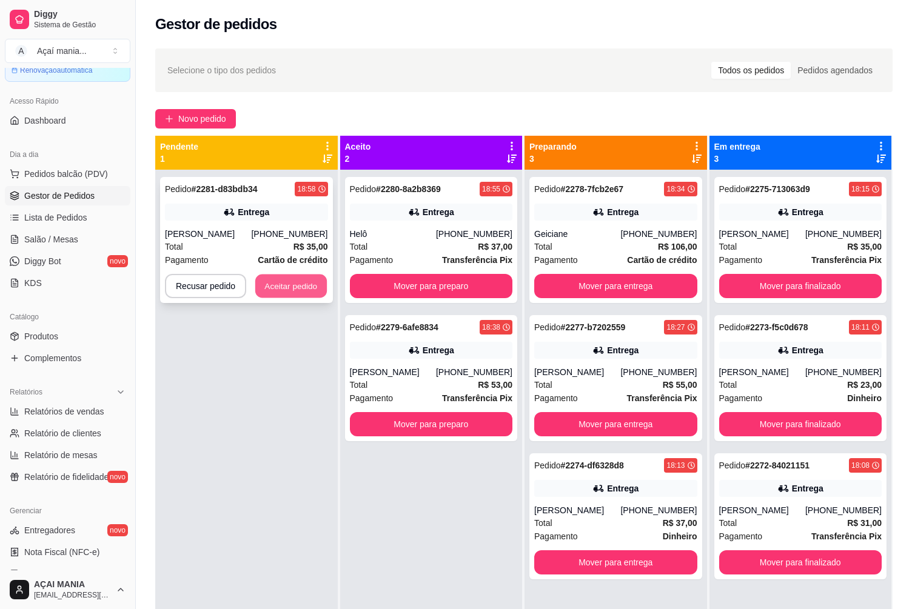
click at [321, 293] on button "Aceitar pedido" at bounding box center [291, 287] width 72 height 24
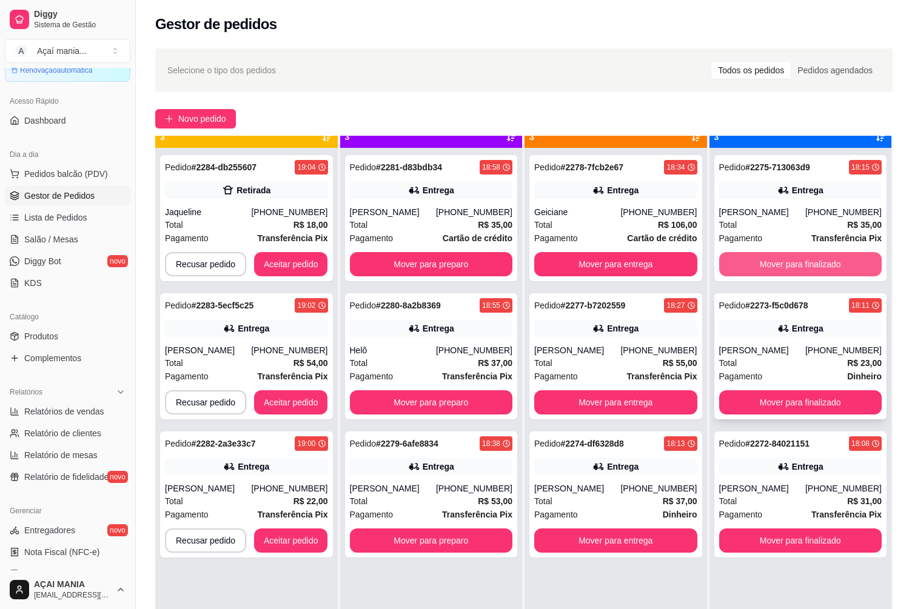
scroll to position [34, 0]
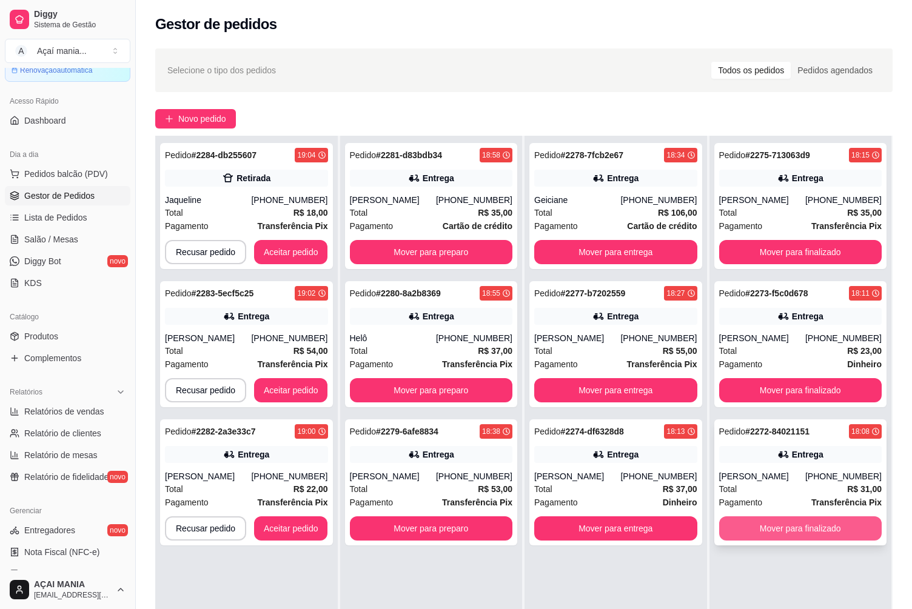
click at [765, 529] on button "Mover para finalizado" at bounding box center [800, 529] width 163 height 24
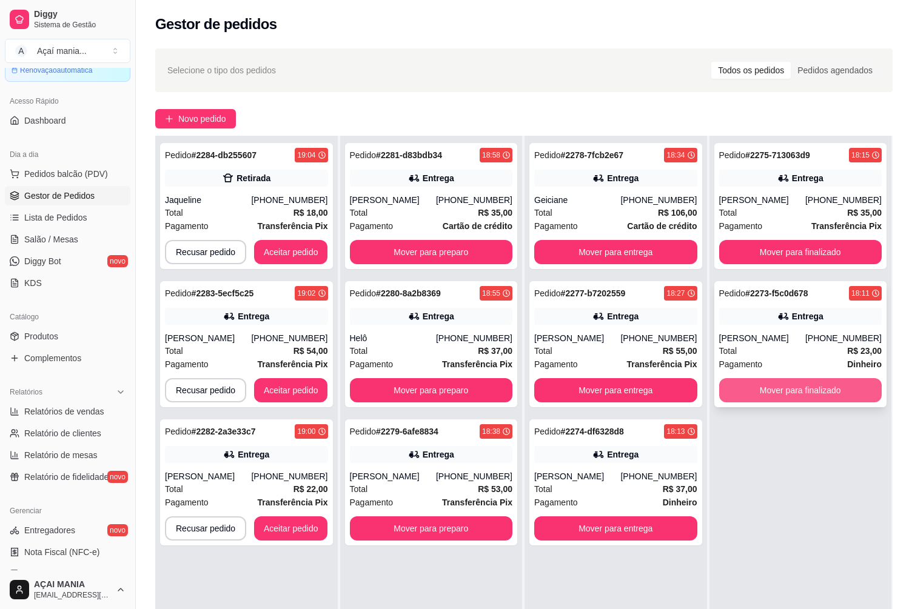
click at [809, 393] on button "Mover para finalizado" at bounding box center [800, 390] width 163 height 24
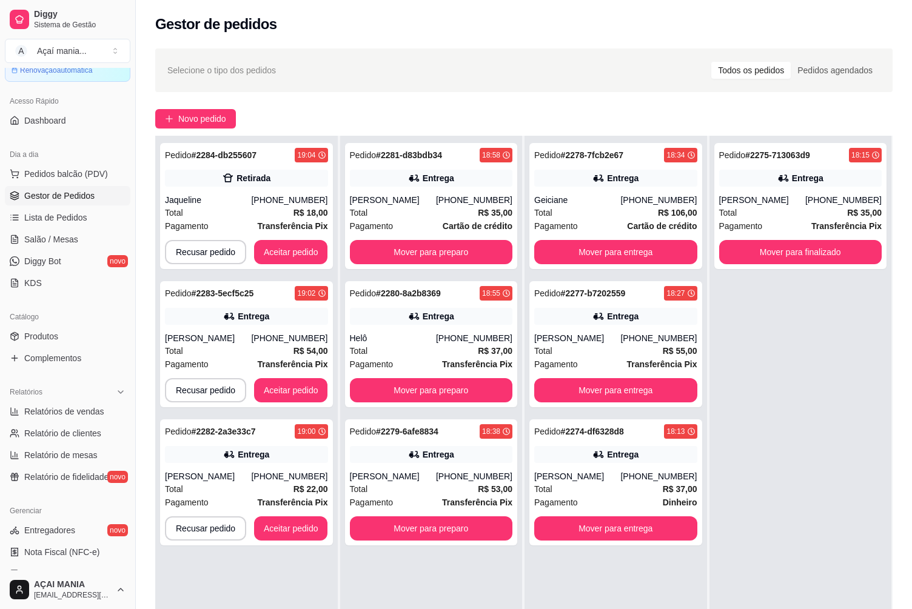
click at [809, 393] on div "Pedido # 2275-713063d9 18:15 Entrega [PERSON_NAME] [PHONE_NUMBER] Total R$ 35,0…" at bounding box center [800, 440] width 182 height 609
click at [789, 253] on button "Mover para finalizado" at bounding box center [800, 252] width 163 height 24
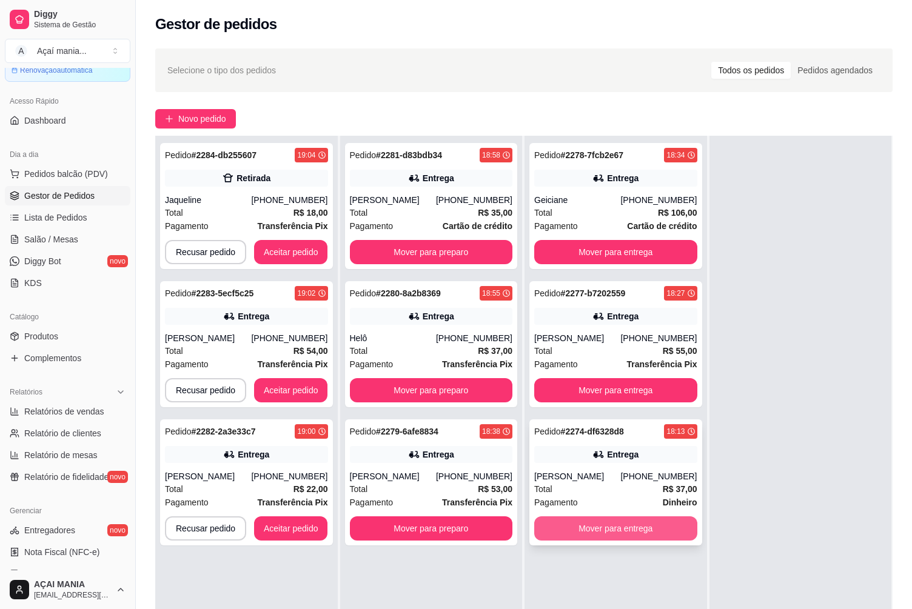
click at [597, 525] on button "Mover para entrega" at bounding box center [615, 529] width 163 height 24
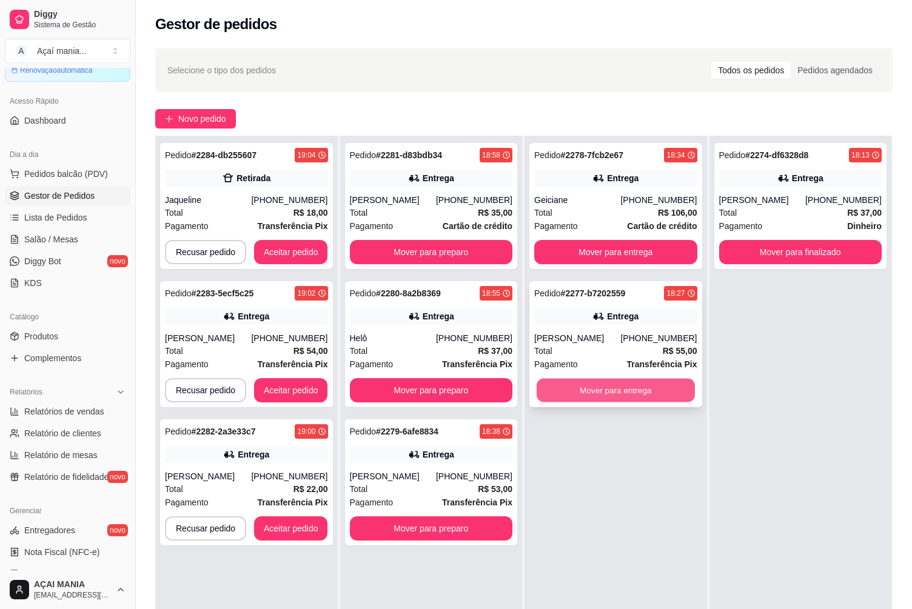
click at [616, 384] on button "Mover para entrega" at bounding box center [616, 391] width 158 height 24
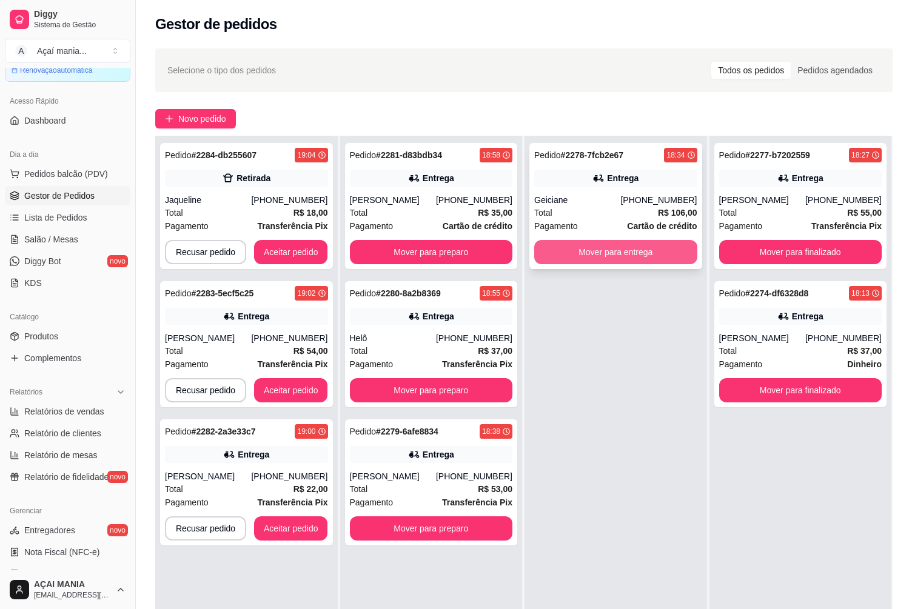
click at [640, 243] on button "Mover para entrega" at bounding box center [615, 252] width 163 height 24
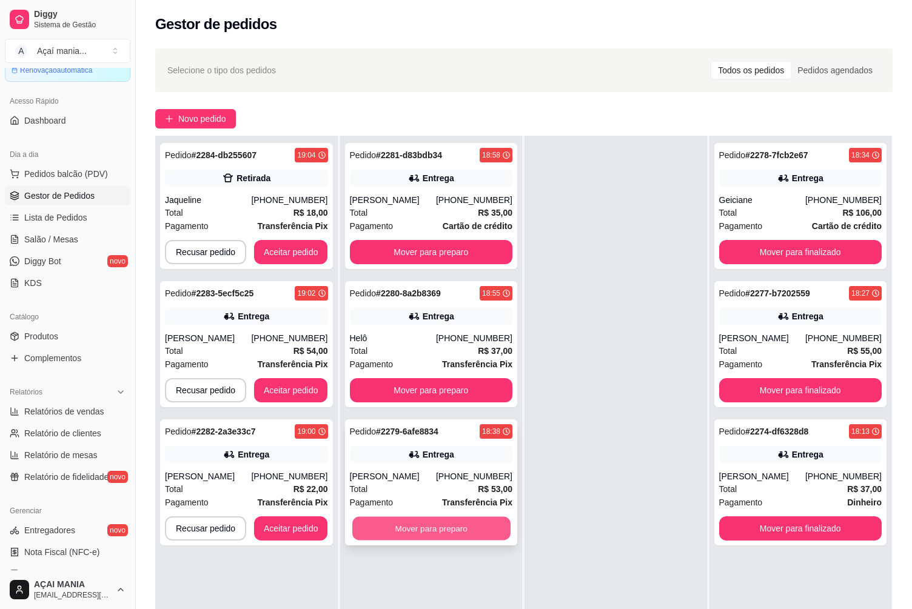
click at [453, 529] on button "Mover para preparo" at bounding box center [431, 529] width 158 height 24
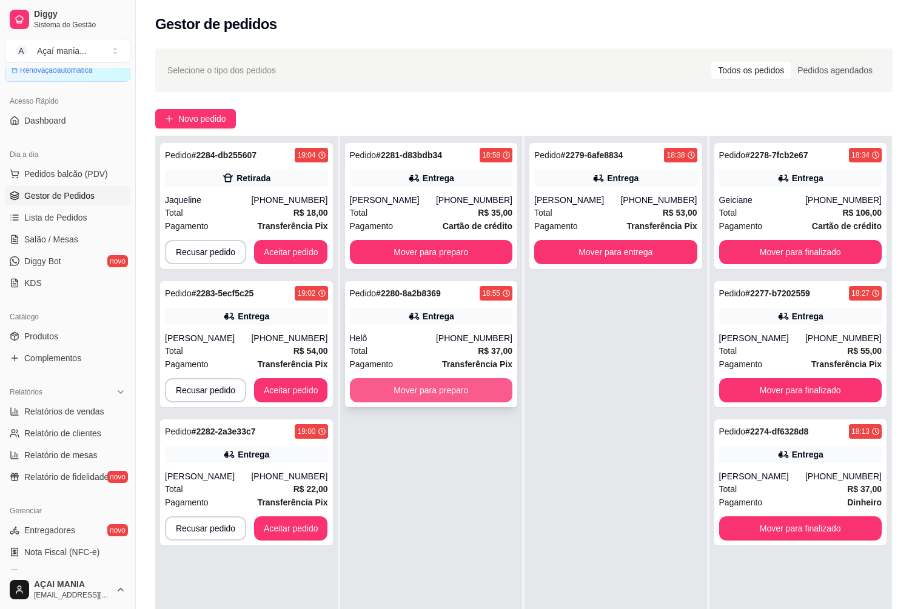
click at [449, 390] on button "Mover para preparo" at bounding box center [431, 390] width 163 height 24
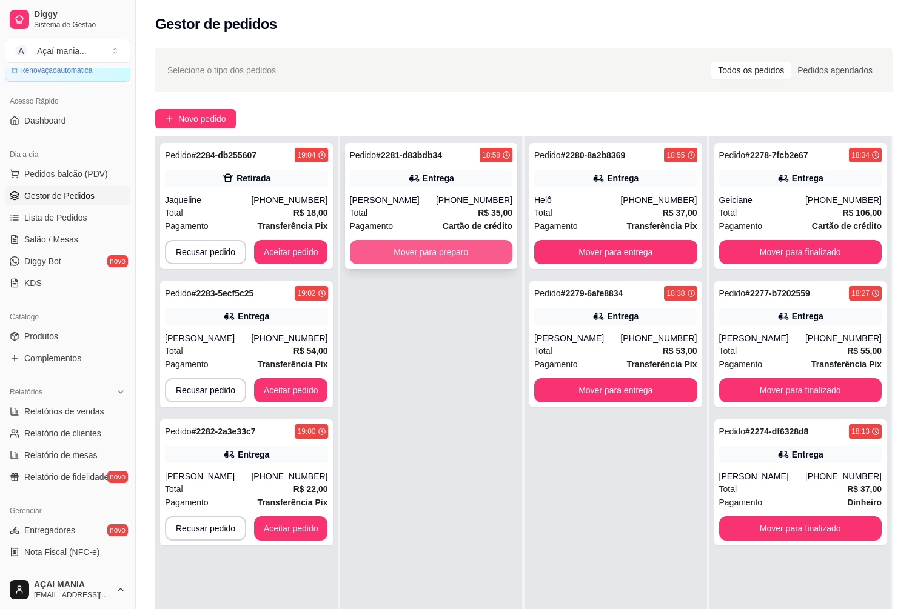
click at [442, 246] on button "Mover para preparo" at bounding box center [431, 252] width 163 height 24
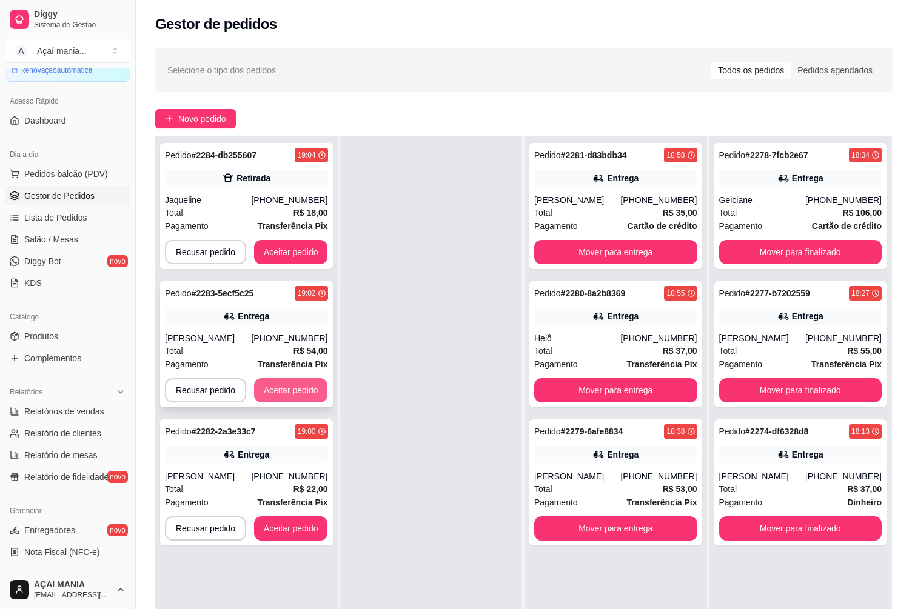
click at [291, 391] on button "Aceitar pedido" at bounding box center [291, 390] width 74 height 24
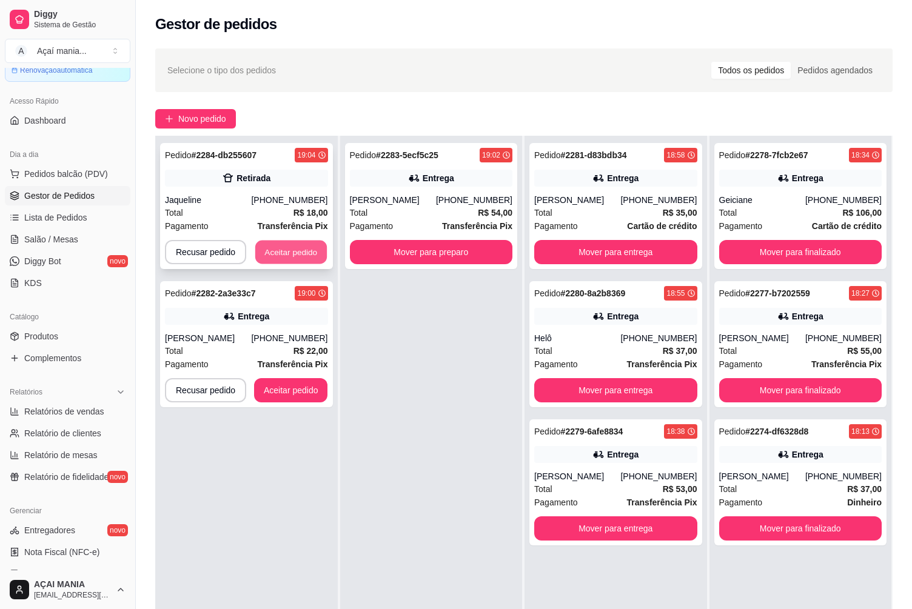
click at [291, 252] on button "Aceitar pedido" at bounding box center [291, 253] width 72 height 24
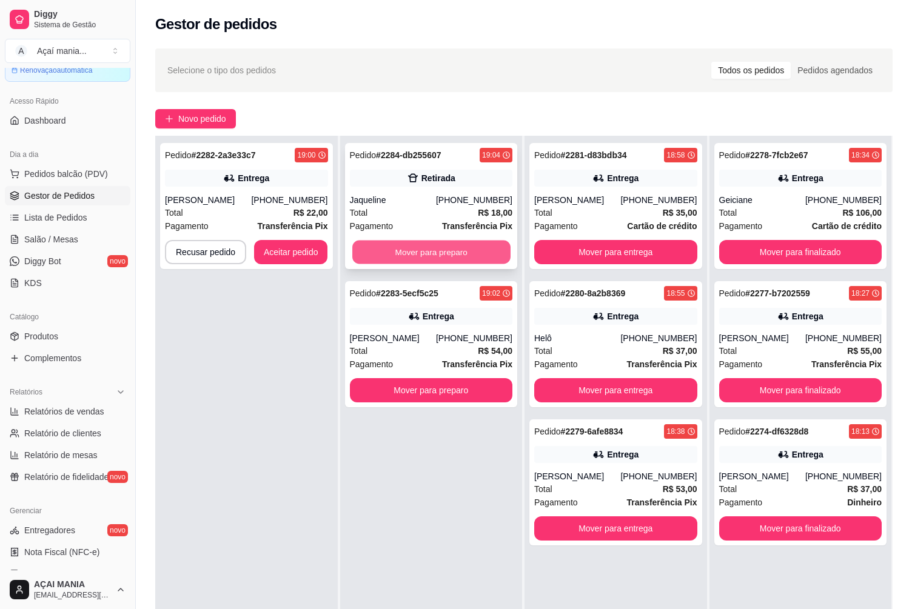
click at [430, 259] on button "Mover para preparo" at bounding box center [431, 253] width 158 height 24
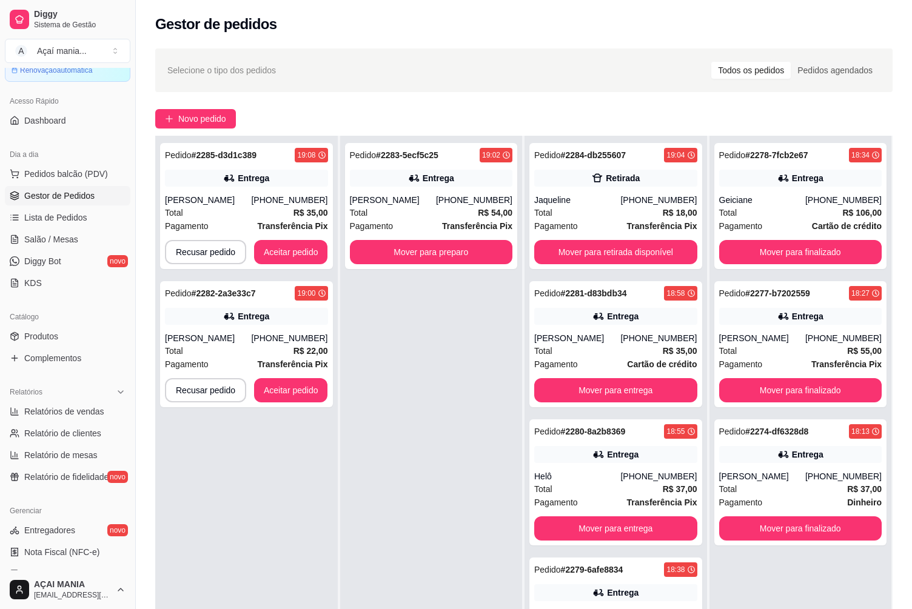
click at [418, 486] on div "Pedido # 2283-5ecf5c25 19:02 Entrega [PERSON_NAME] [PHONE_NUMBER] Total R$ 54,0…" at bounding box center [431, 440] width 182 height 609
click at [267, 250] on button "Aceitar pedido" at bounding box center [291, 253] width 72 height 24
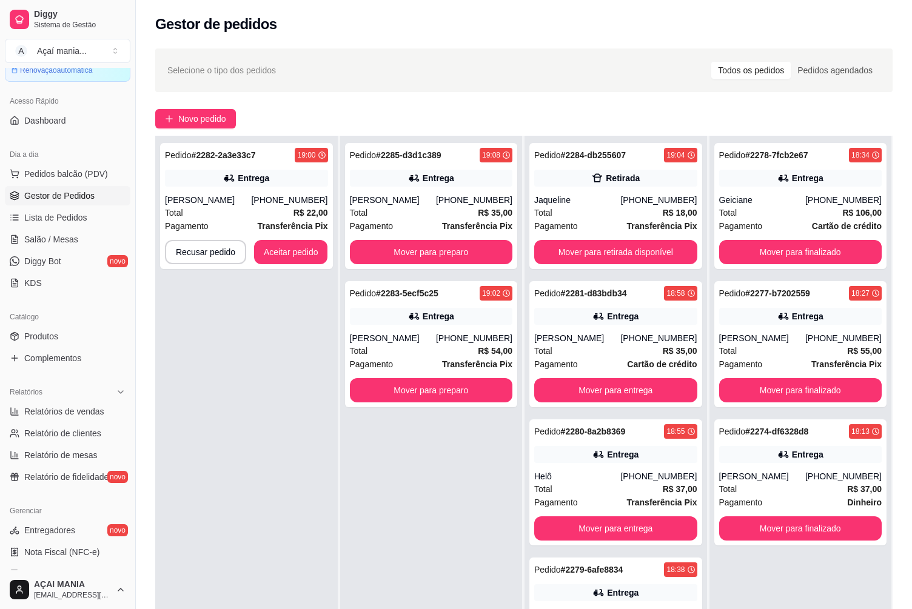
click at [440, 520] on div "Pedido # 2285-d3d1c389 19:08 Entrega [PERSON_NAME] [PHONE_NUMBER] Total R$ 35,0…" at bounding box center [431, 440] width 182 height 609
drag, startPoint x: 293, startPoint y: 239, endPoint x: 300, endPoint y: 240, distance: 7.3
click at [300, 240] on div "Pedido # 2282-2a3e33c7 19:00 Entrega [PERSON_NAME] [PHONE_NUMBER] Total R$ 22,0…" at bounding box center [246, 206] width 173 height 126
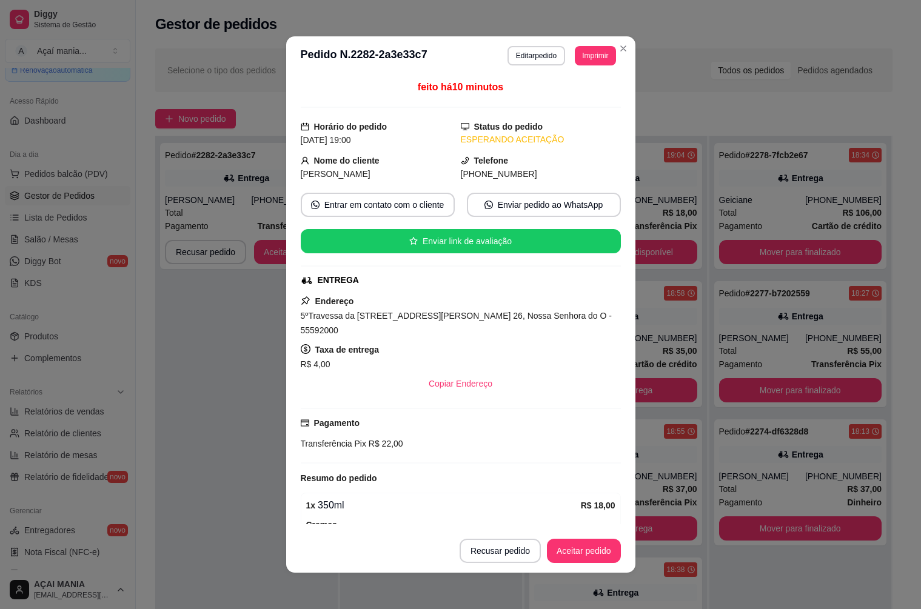
click at [295, 248] on div "**********" at bounding box center [460, 304] width 921 height 609
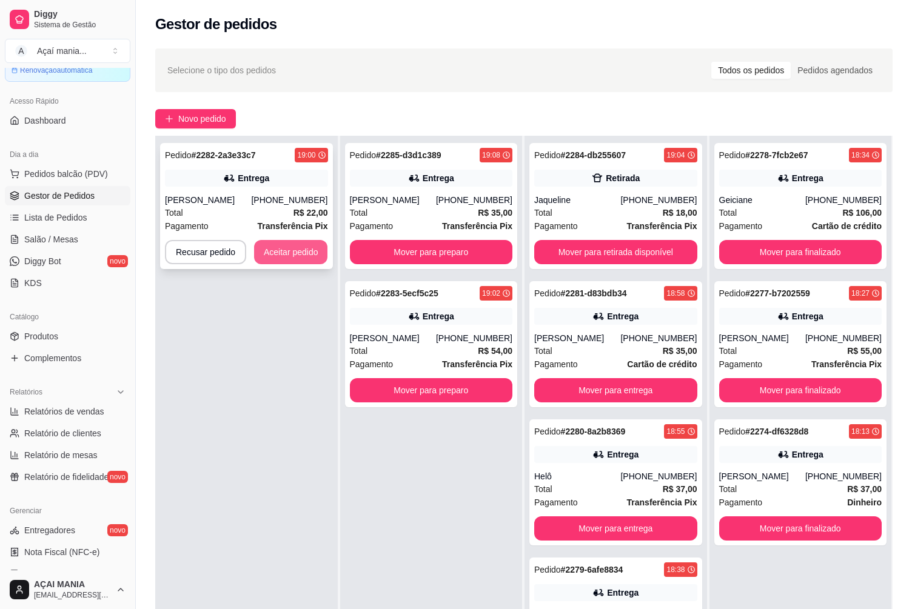
click at [274, 250] on button "Aceitar pedido" at bounding box center [291, 252] width 74 height 24
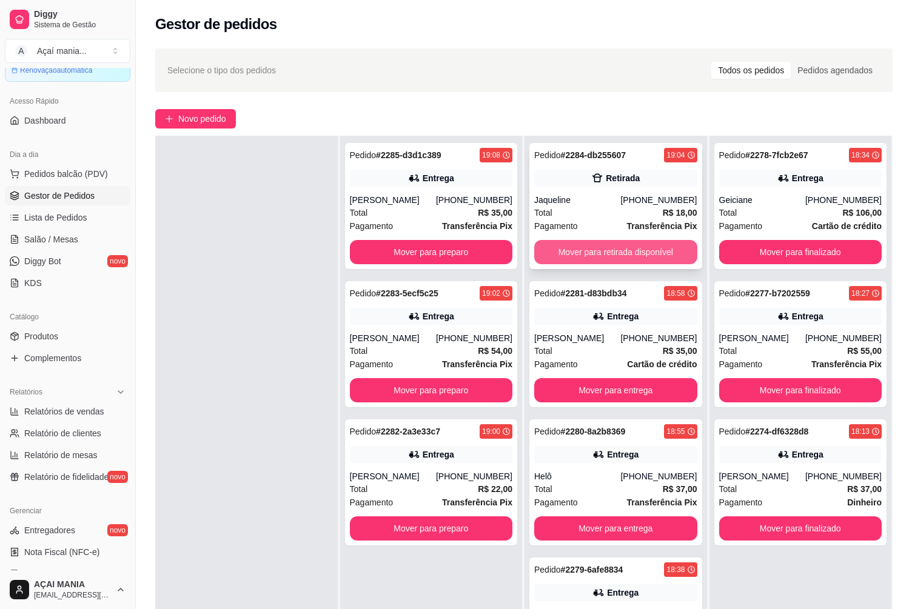
click at [601, 250] on button "Mover para retirada disponível" at bounding box center [615, 252] width 163 height 24
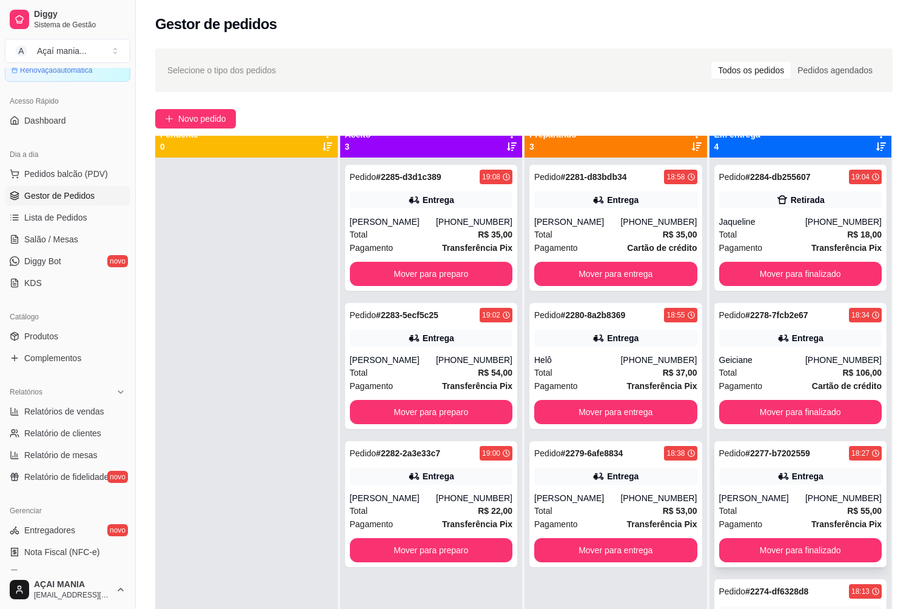
scroll to position [0, 0]
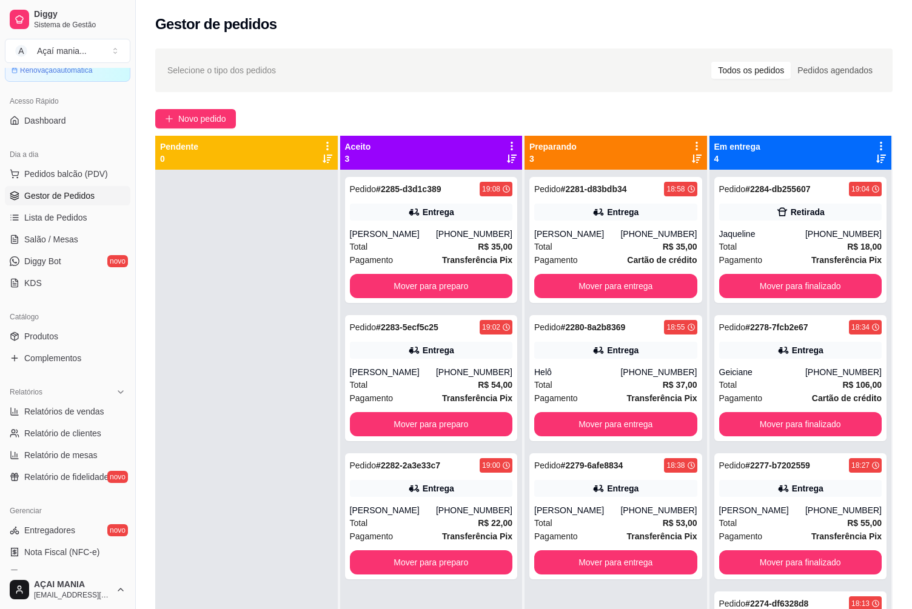
click at [283, 544] on div at bounding box center [246, 474] width 182 height 609
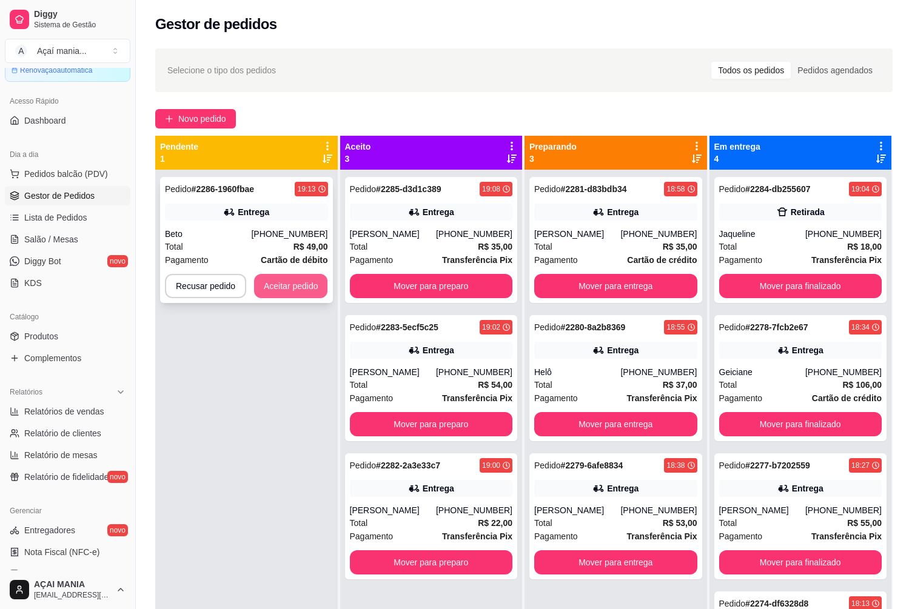
click at [293, 289] on button "Aceitar pedido" at bounding box center [291, 286] width 74 height 24
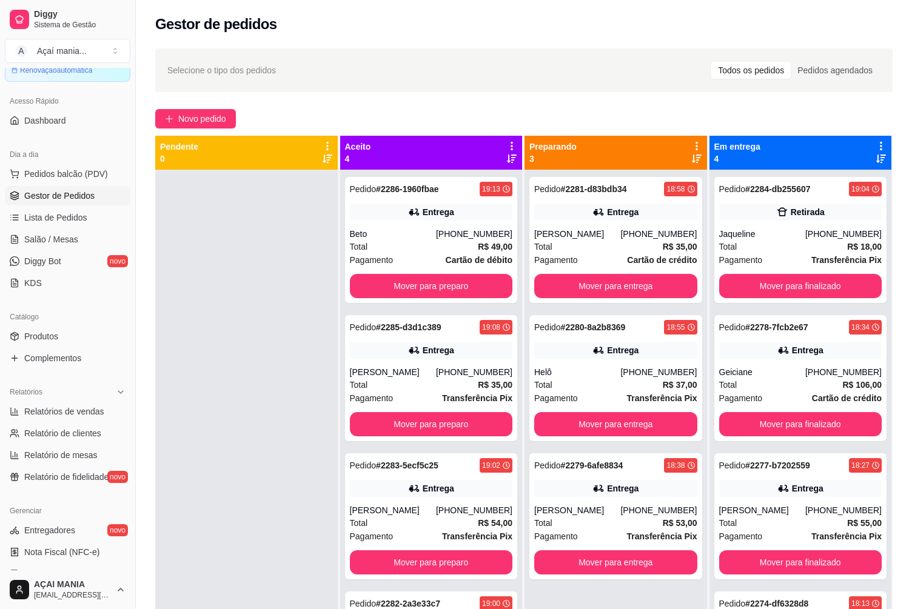
click at [274, 473] on div at bounding box center [246, 474] width 182 height 609
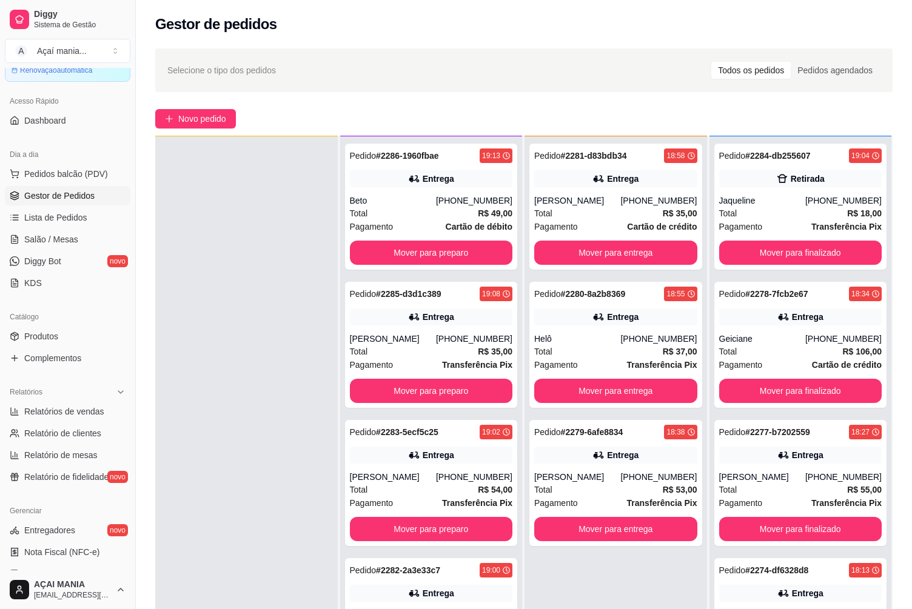
scroll to position [34, 0]
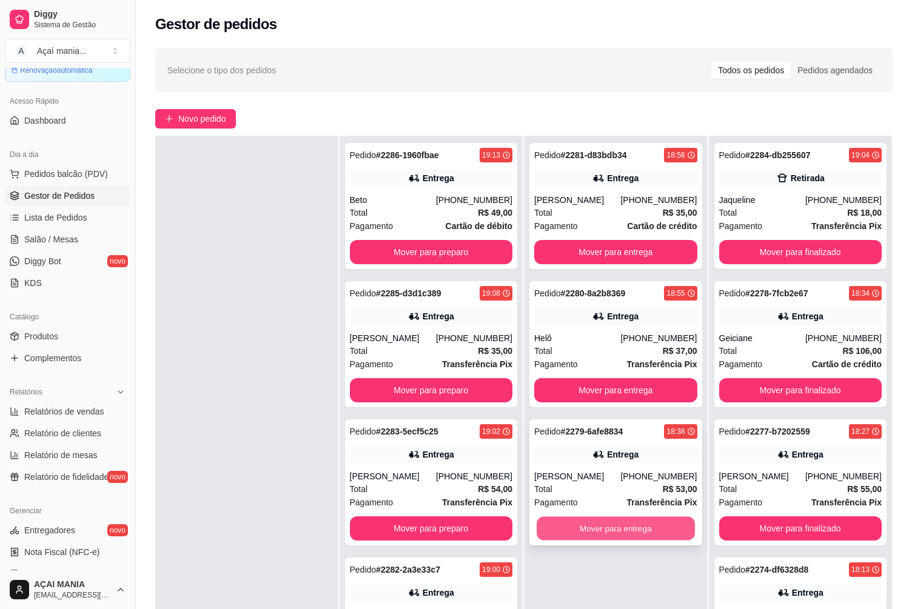
click at [563, 520] on button "Mover para entrega" at bounding box center [616, 529] width 158 height 24
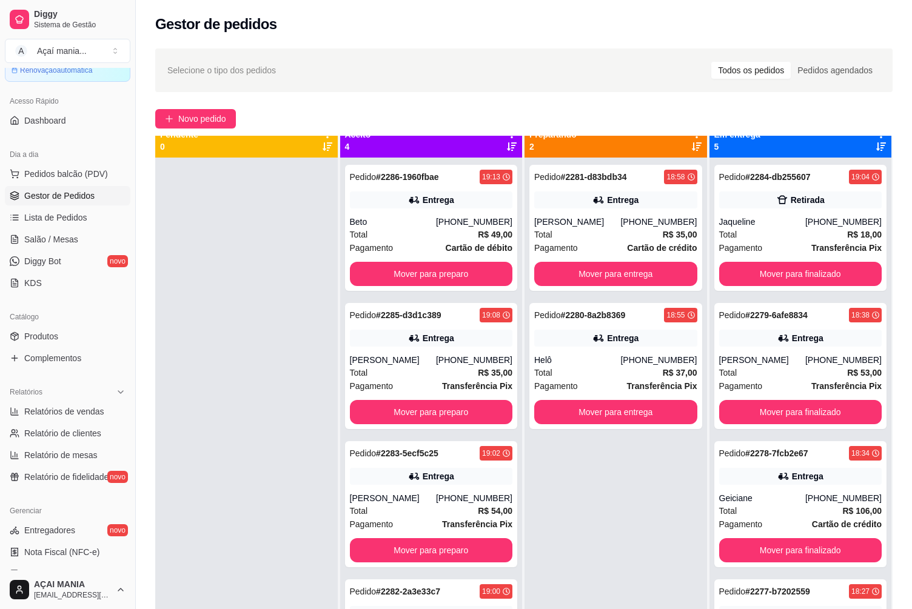
scroll to position [0, 0]
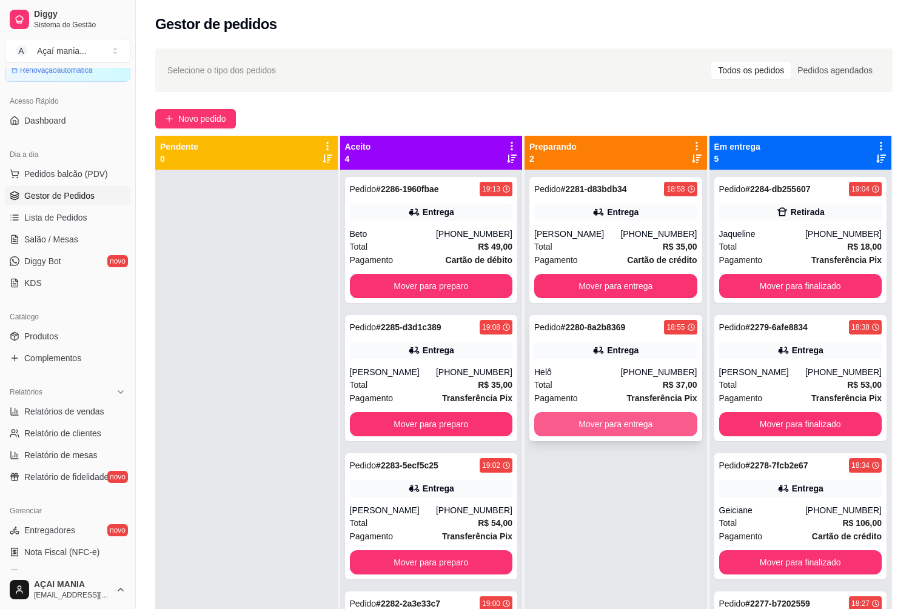
click at [578, 432] on button "Mover para entrega" at bounding box center [615, 424] width 163 height 24
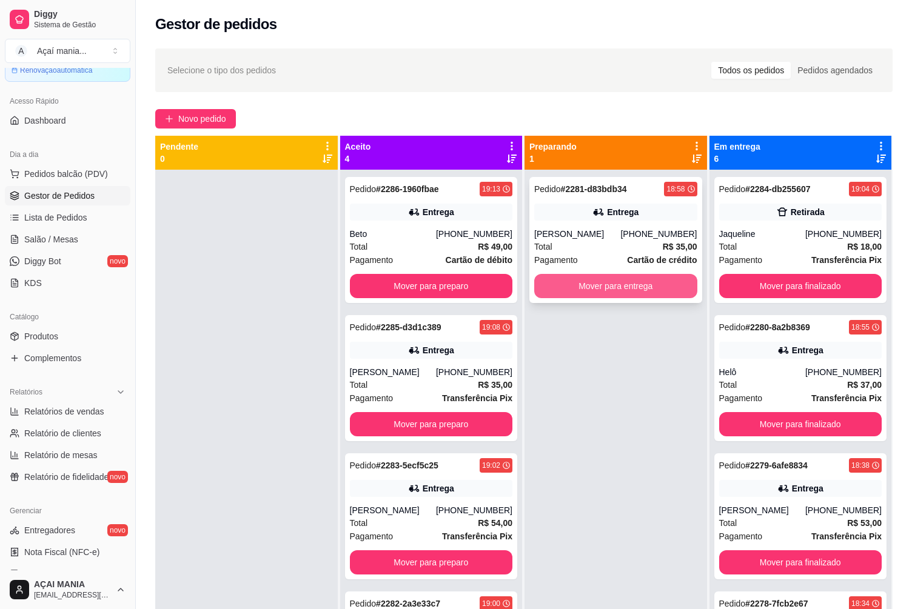
click at [563, 285] on button "Mover para entrega" at bounding box center [615, 286] width 163 height 24
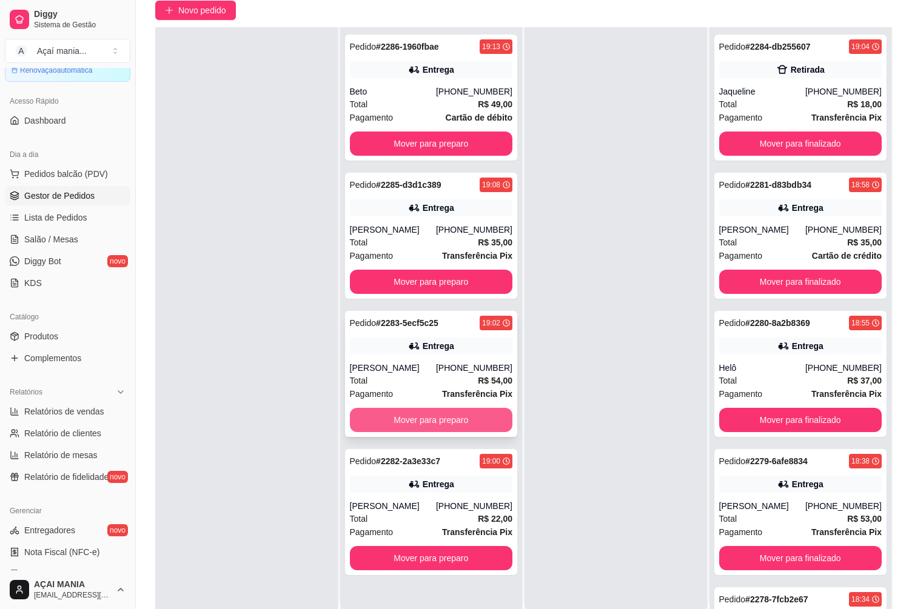
scroll to position [185, 0]
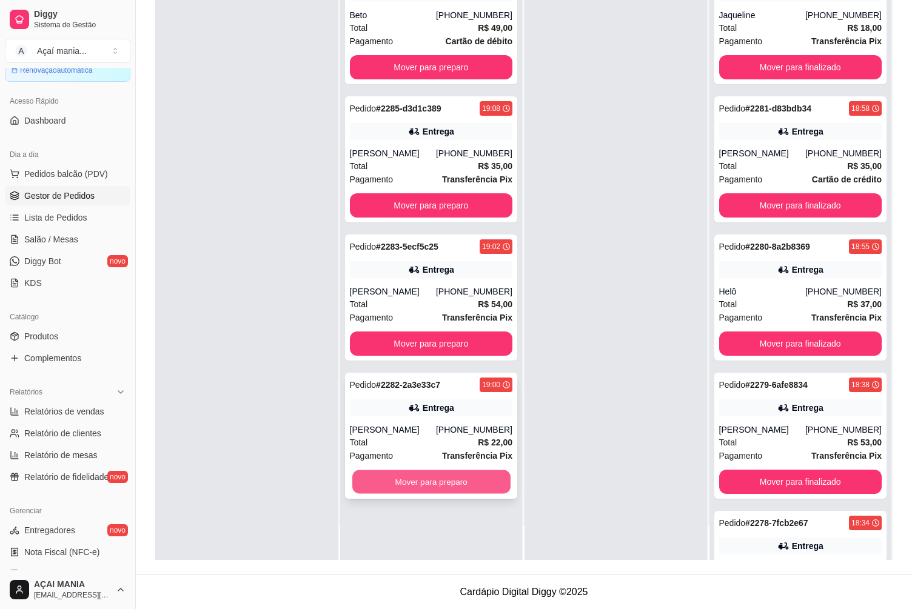
click at [457, 477] on button "Mover para preparo" at bounding box center [431, 482] width 158 height 24
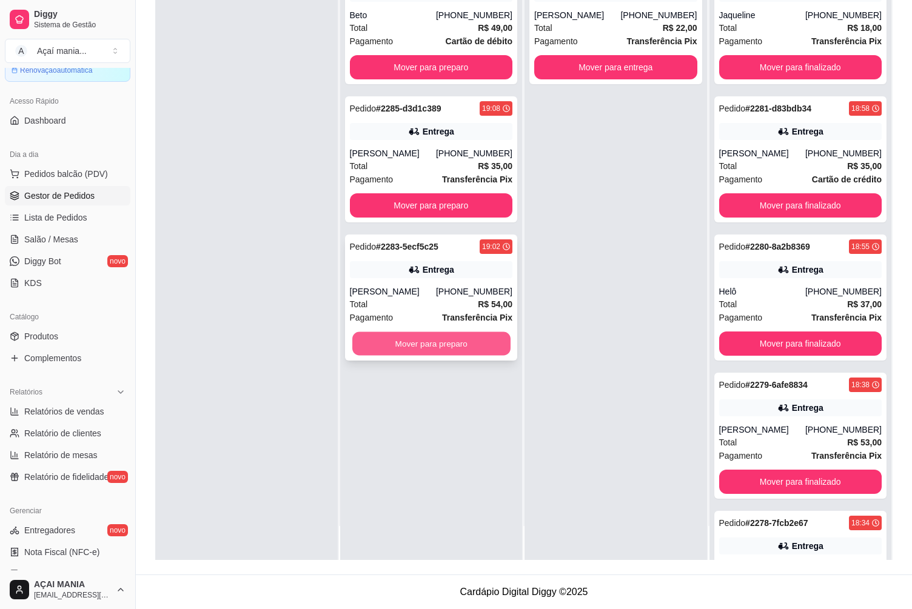
click at [469, 342] on button "Mover para preparo" at bounding box center [431, 344] width 158 height 24
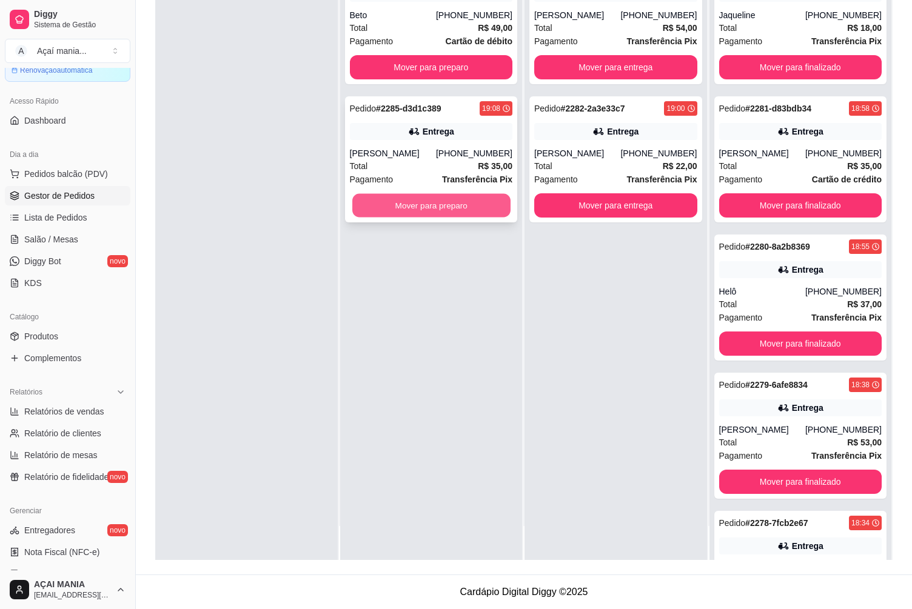
click at [435, 203] on button "Mover para preparo" at bounding box center [431, 206] width 158 height 24
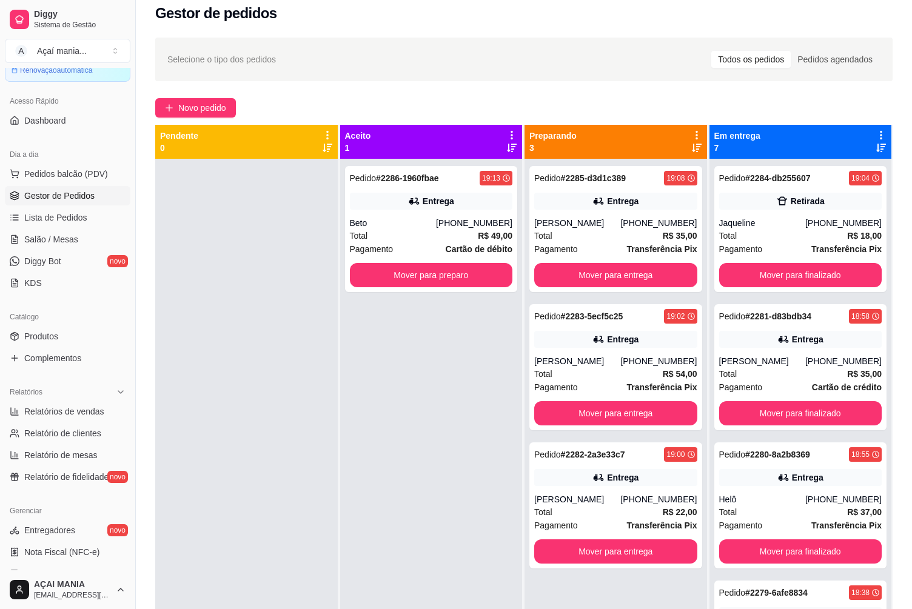
scroll to position [0, 0]
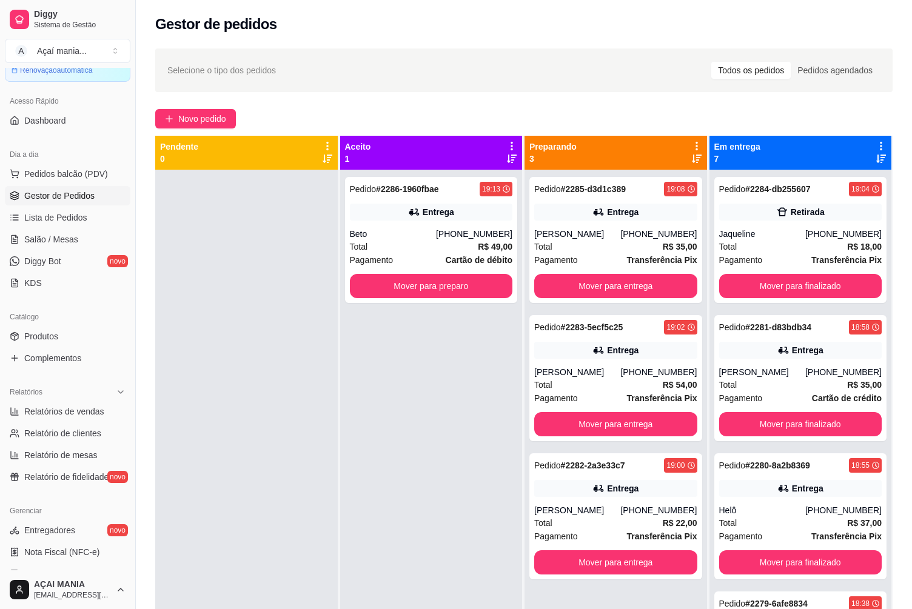
drag, startPoint x: 443, startPoint y: 484, endPoint x: 427, endPoint y: 486, distance: 15.9
click at [440, 486] on div "Pedido # 2286-1960fbae 19:13 Entrega Beto [PHONE_NUMBER] Total R$ 49,00 Pagamen…" at bounding box center [431, 474] width 182 height 609
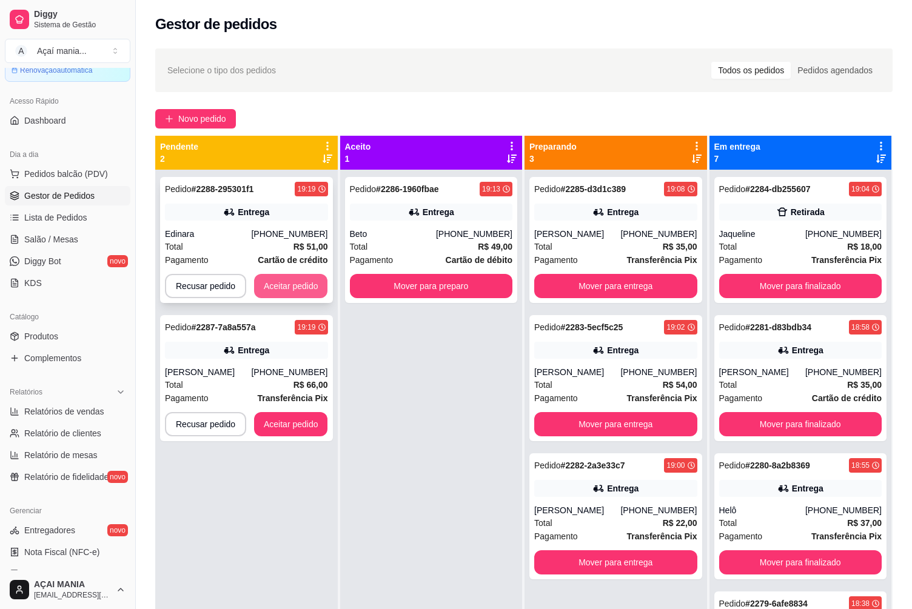
click at [304, 280] on button "Aceitar pedido" at bounding box center [291, 286] width 74 height 24
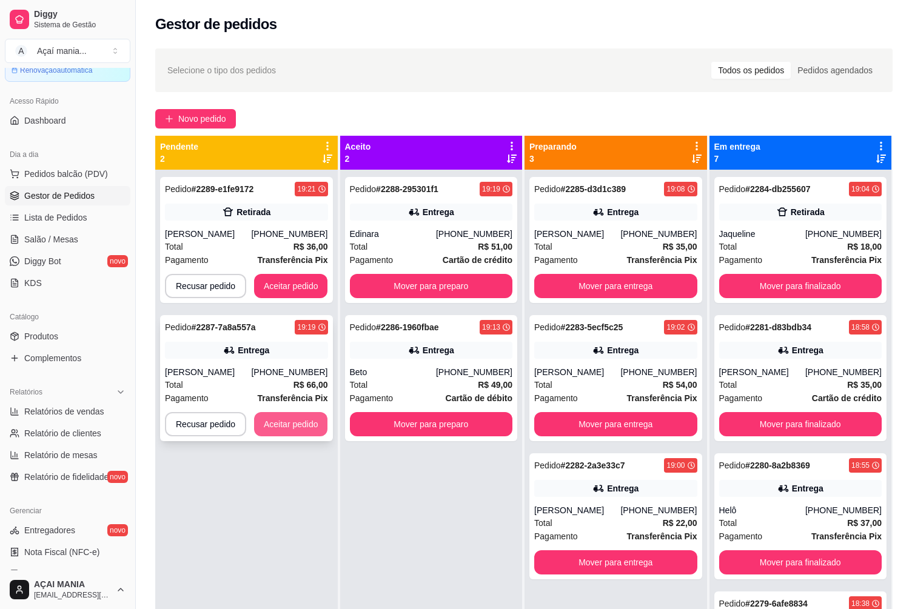
click at [296, 430] on button "Aceitar pedido" at bounding box center [291, 424] width 74 height 24
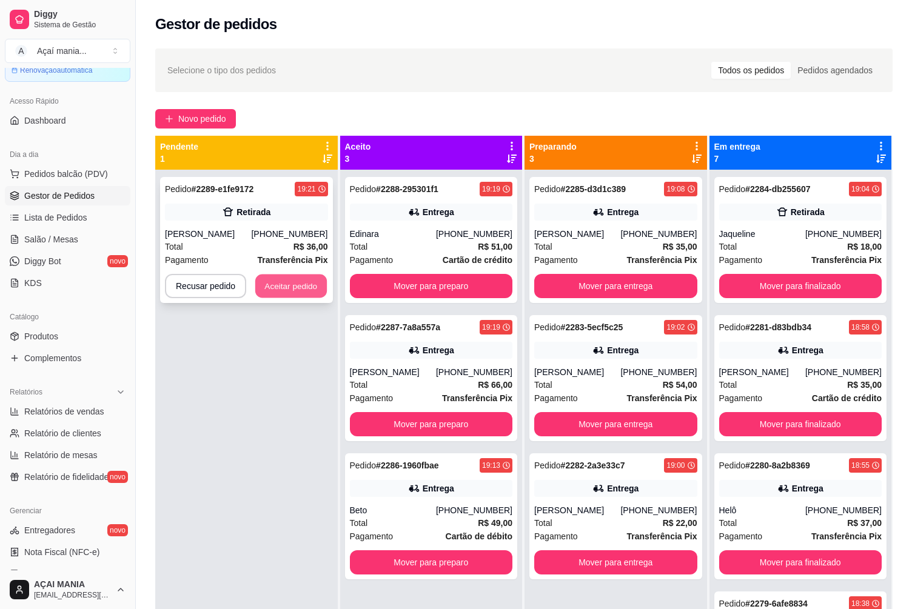
click at [275, 284] on button "Aceitar pedido" at bounding box center [291, 287] width 72 height 24
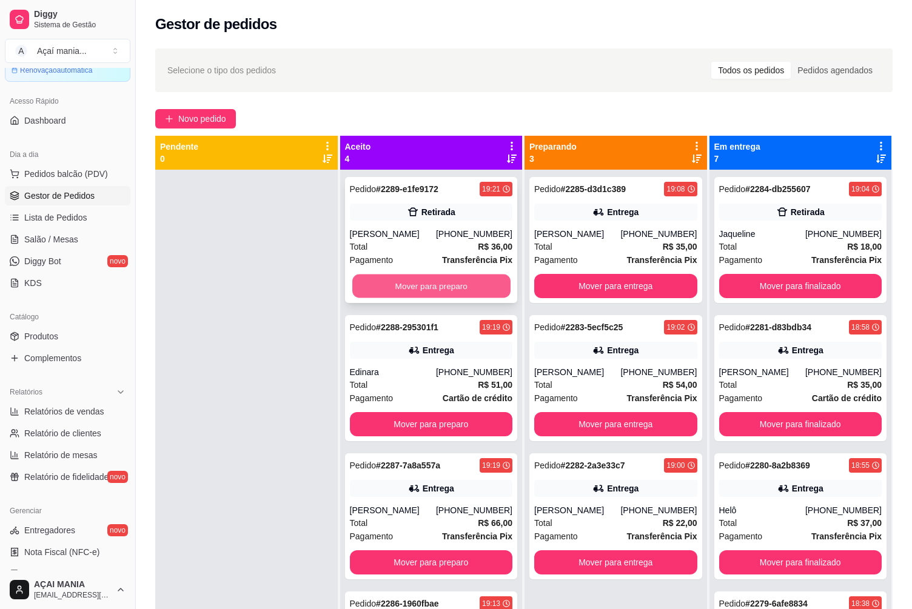
click at [477, 280] on button "Mover para preparo" at bounding box center [431, 287] width 158 height 24
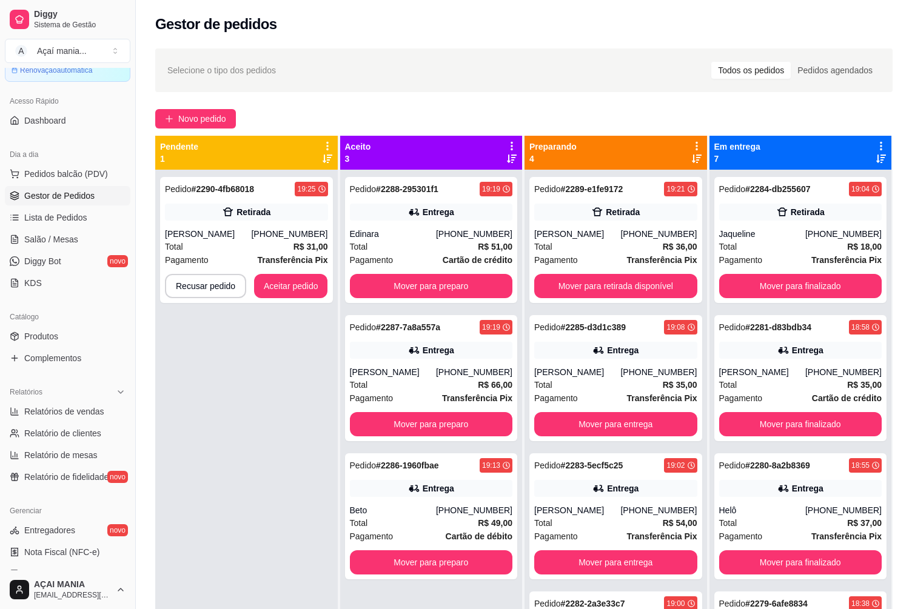
click at [300, 353] on div "Pedido # 2290-4fb68018 19:25 Retirada Jessika [PHONE_NUMBER] Total R$ 31,00 Pag…" at bounding box center [246, 474] width 182 height 609
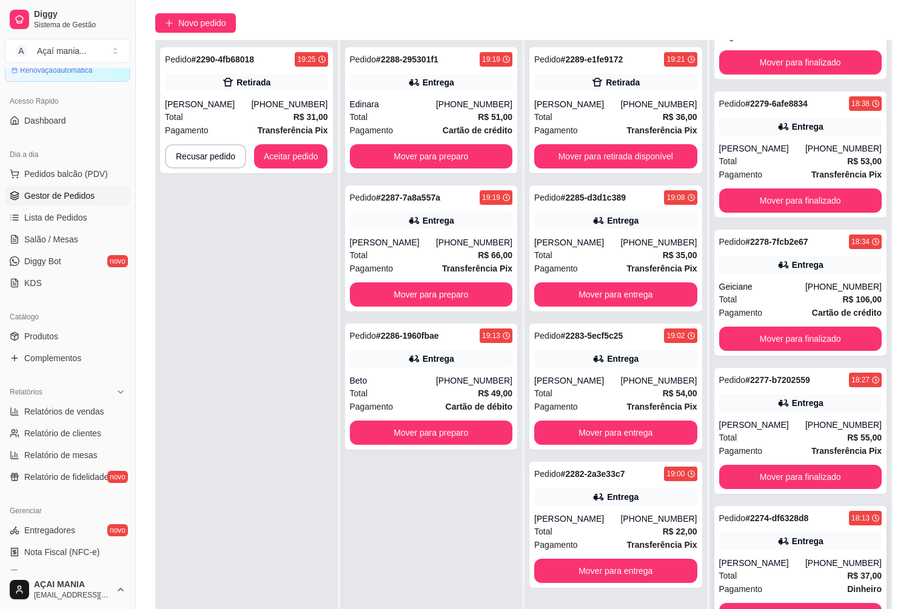
scroll to position [185, 0]
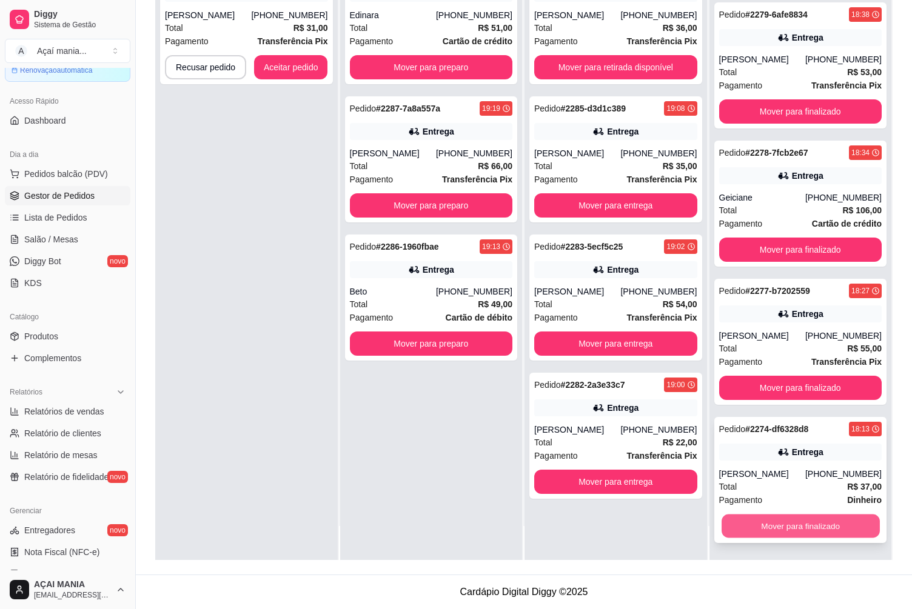
click at [758, 522] on button "Mover para finalizado" at bounding box center [800, 527] width 158 height 24
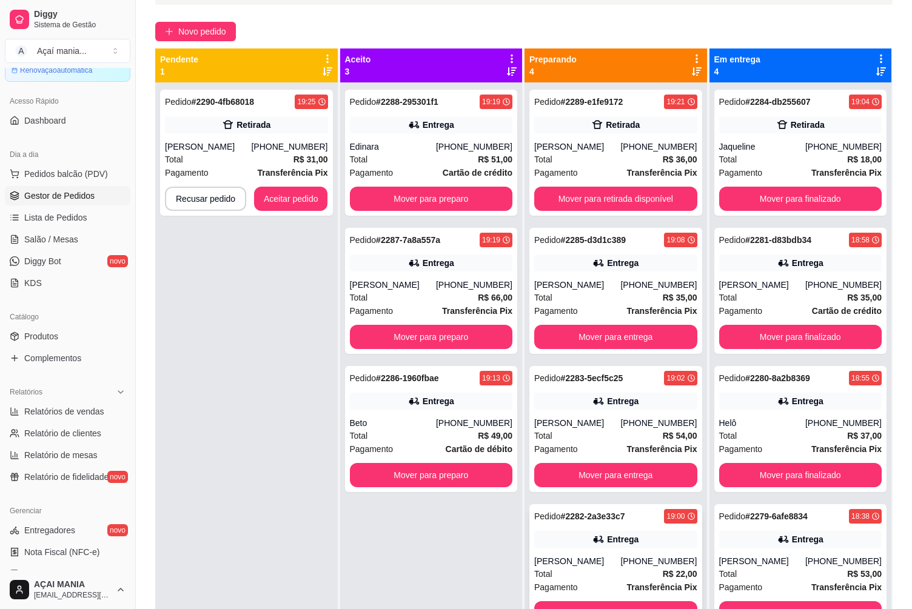
scroll to position [0, 0]
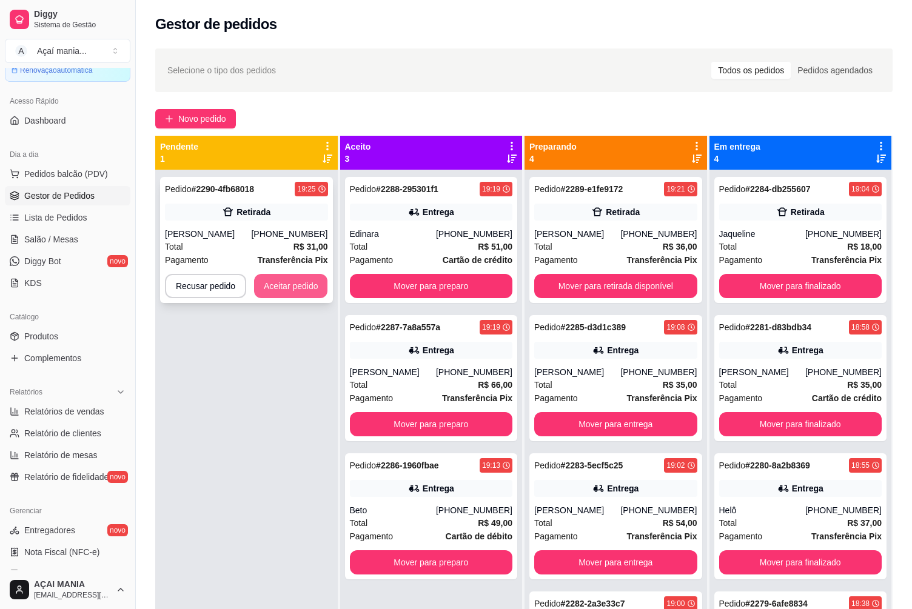
click at [302, 284] on button "Aceitar pedido" at bounding box center [291, 286] width 74 height 24
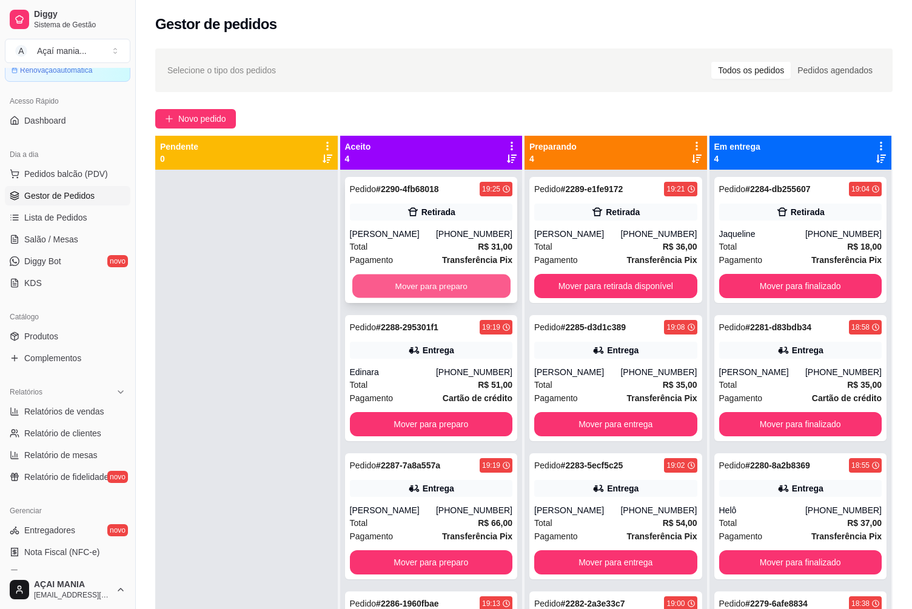
click at [380, 287] on button "Mover para preparo" at bounding box center [431, 287] width 158 height 24
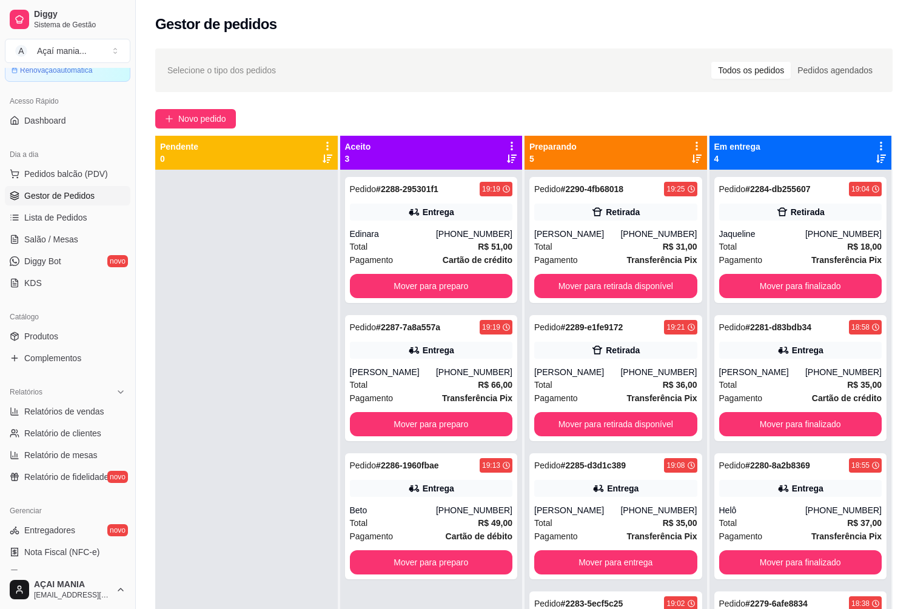
click at [289, 477] on div at bounding box center [246, 474] width 182 height 609
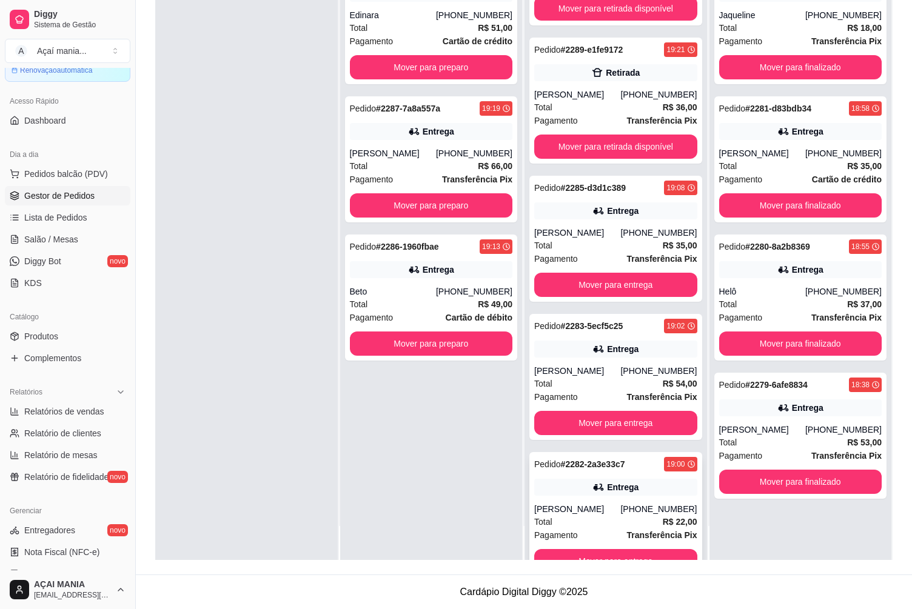
scroll to position [94, 0]
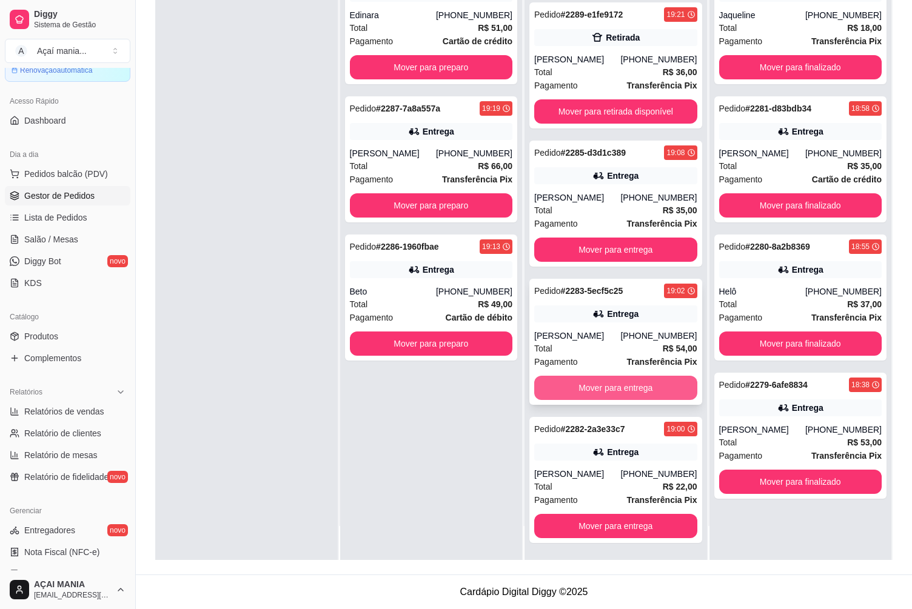
click at [619, 388] on button "Mover para entrega" at bounding box center [615, 388] width 163 height 24
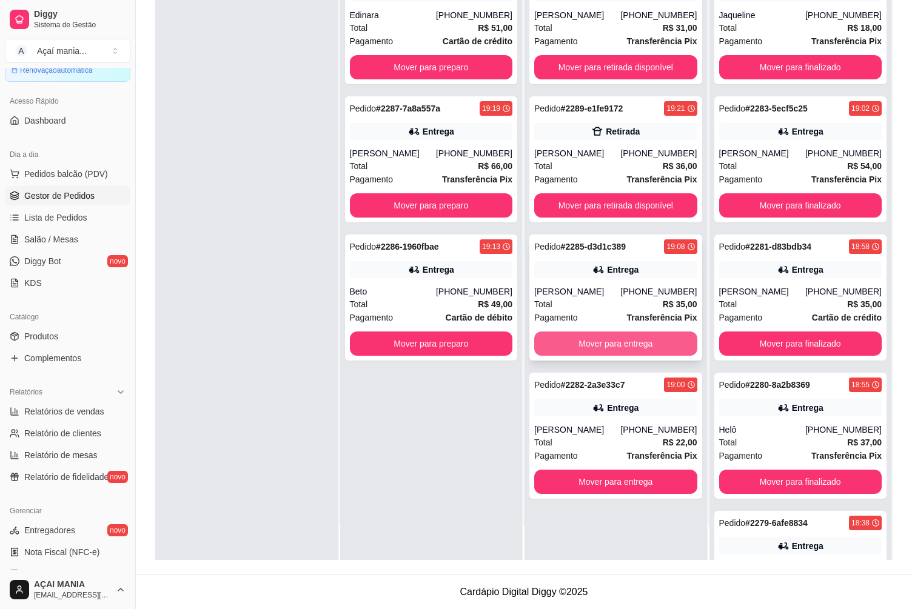
click at [580, 344] on button "Mover para entrega" at bounding box center [615, 344] width 163 height 24
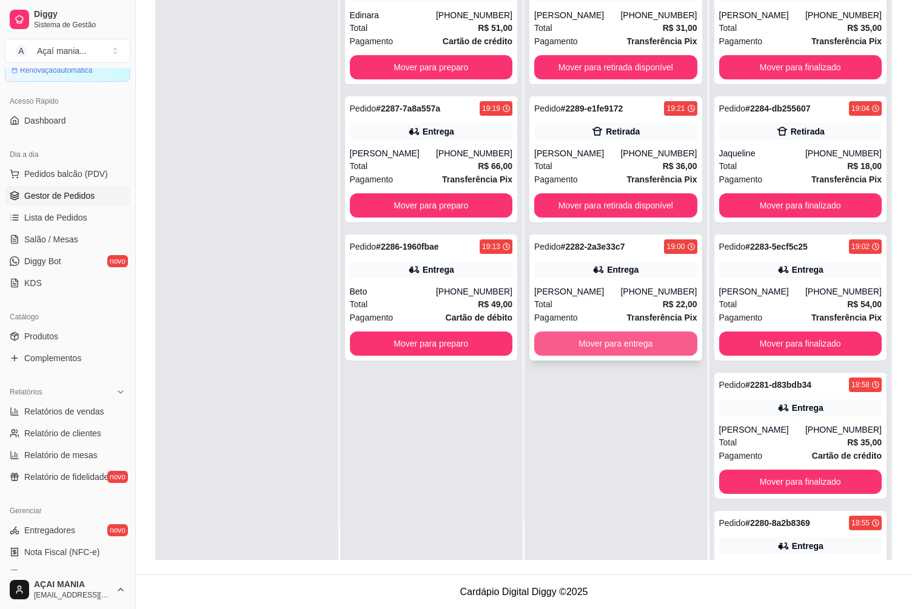
click at [579, 349] on button "Mover para entrega" at bounding box center [615, 344] width 163 height 24
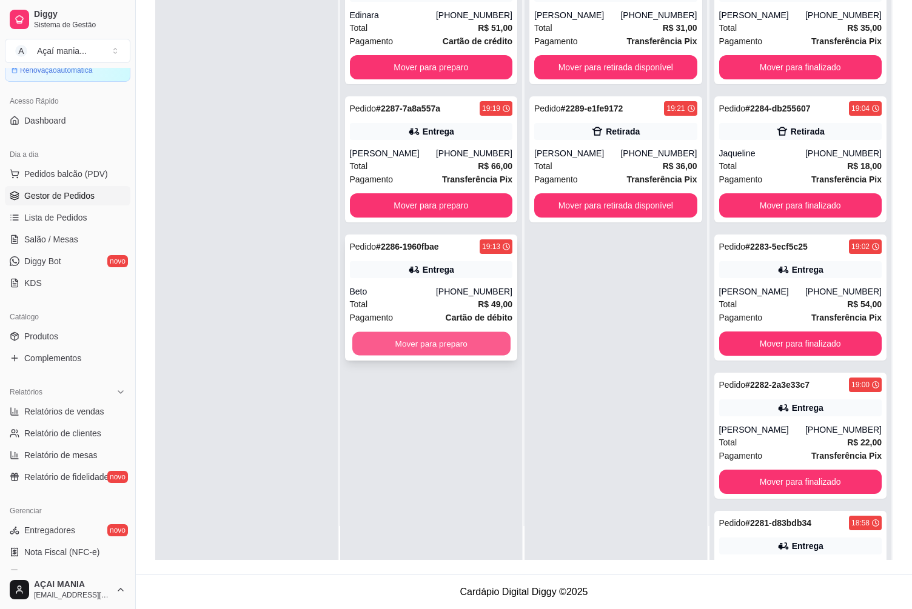
click at [455, 348] on button "Mover para preparo" at bounding box center [431, 344] width 158 height 24
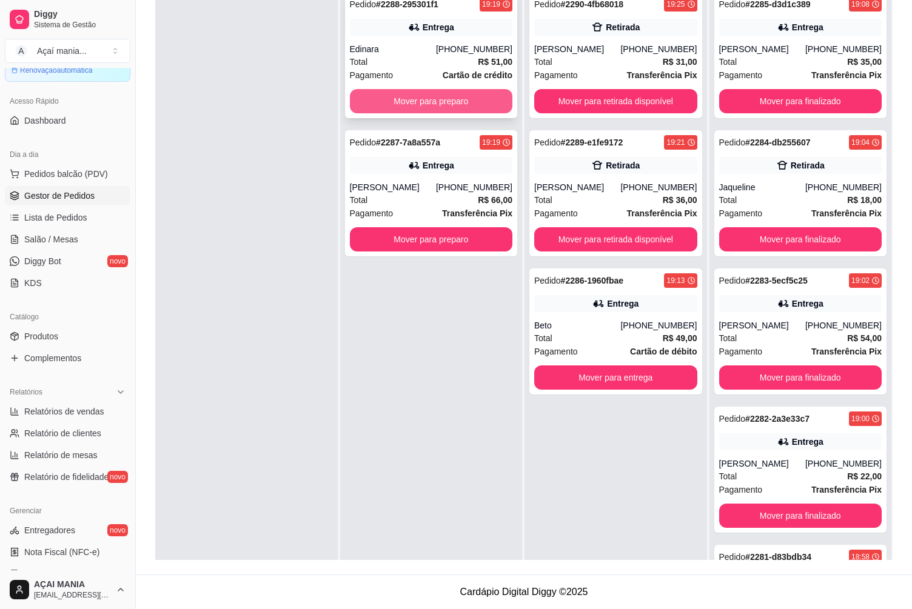
click at [424, 101] on button "Mover para preparo" at bounding box center [431, 101] width 163 height 24
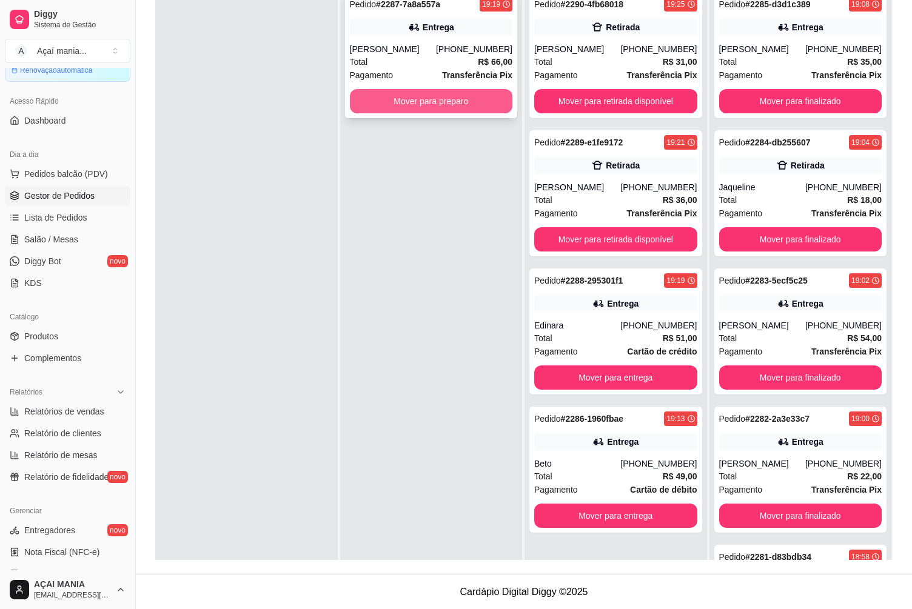
click at [418, 98] on button "Mover para preparo" at bounding box center [431, 101] width 163 height 24
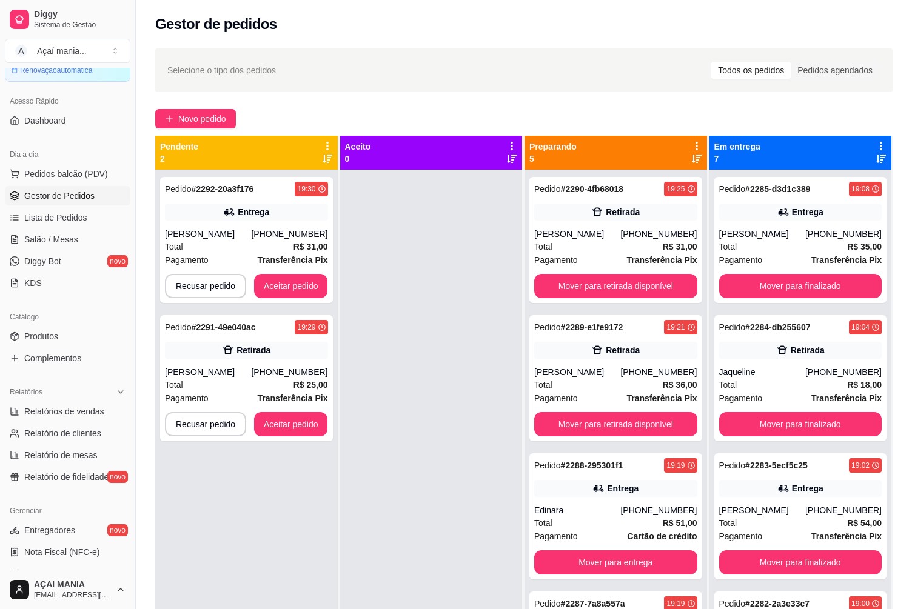
click at [312, 552] on div "Pedido # 2292-20a3f176 19:30 Entrega Karol [PHONE_NUMBER] Total R$ 31,00 Pagame…" at bounding box center [246, 474] width 182 height 609
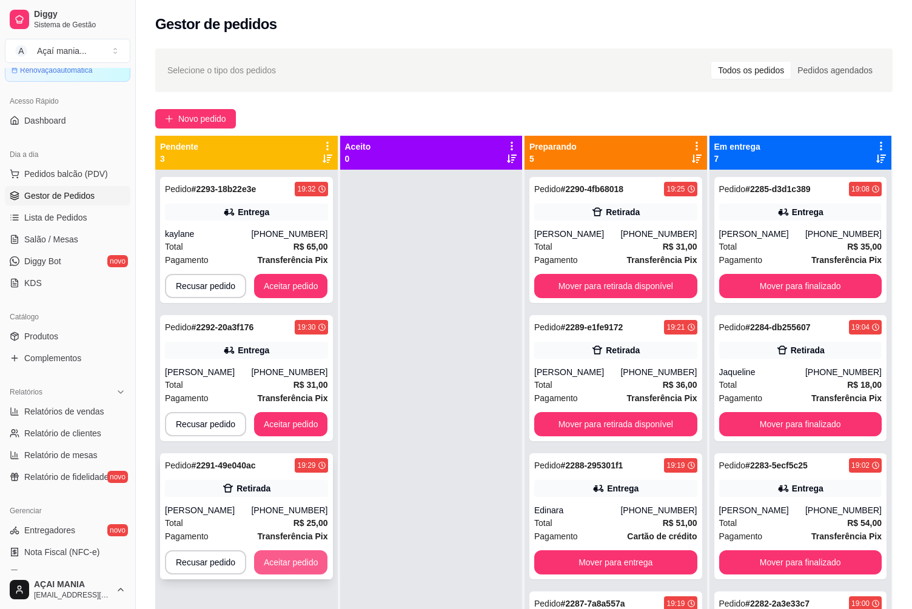
click at [321, 568] on button "Aceitar pedido" at bounding box center [291, 563] width 74 height 24
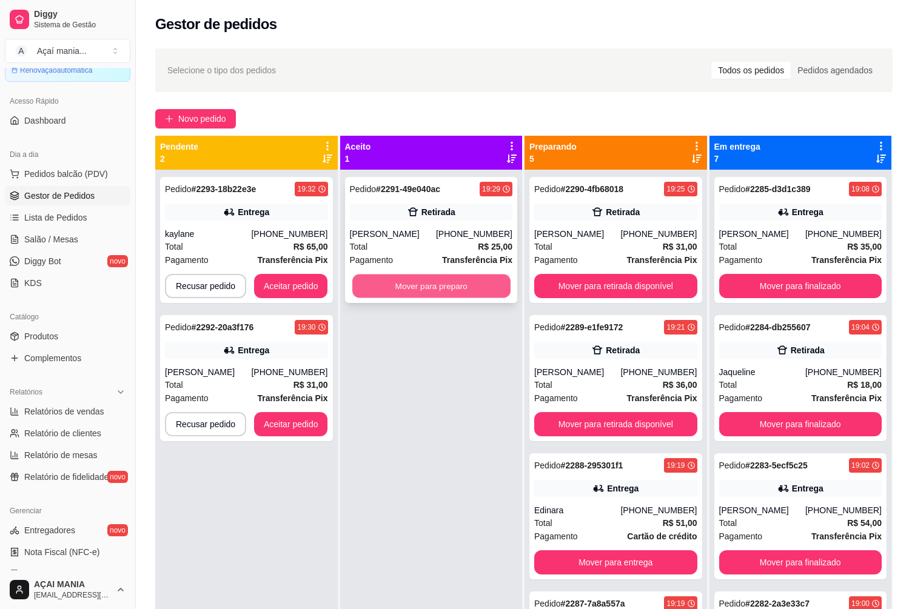
click at [445, 286] on button "Mover para preparo" at bounding box center [431, 287] width 158 height 24
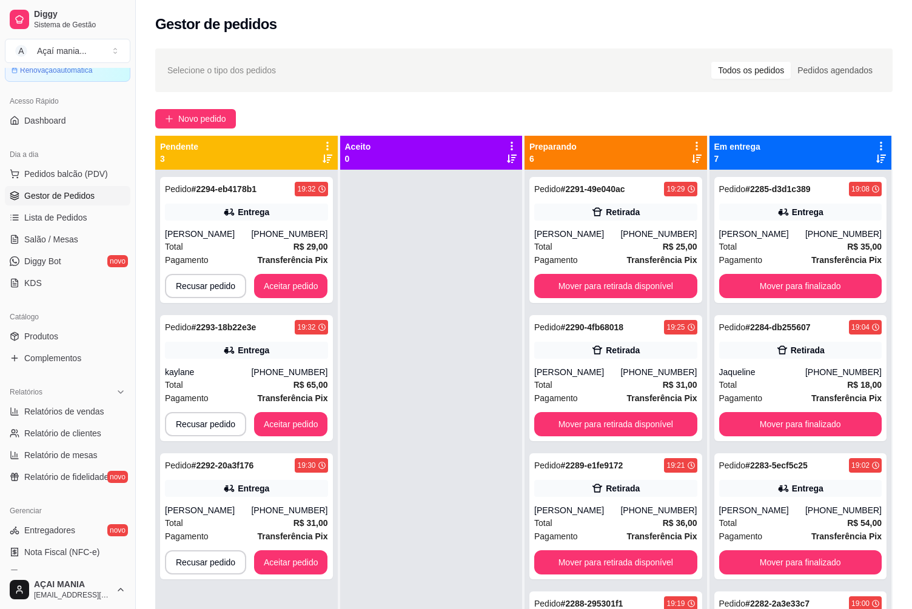
click at [452, 375] on div at bounding box center [431, 474] width 182 height 609
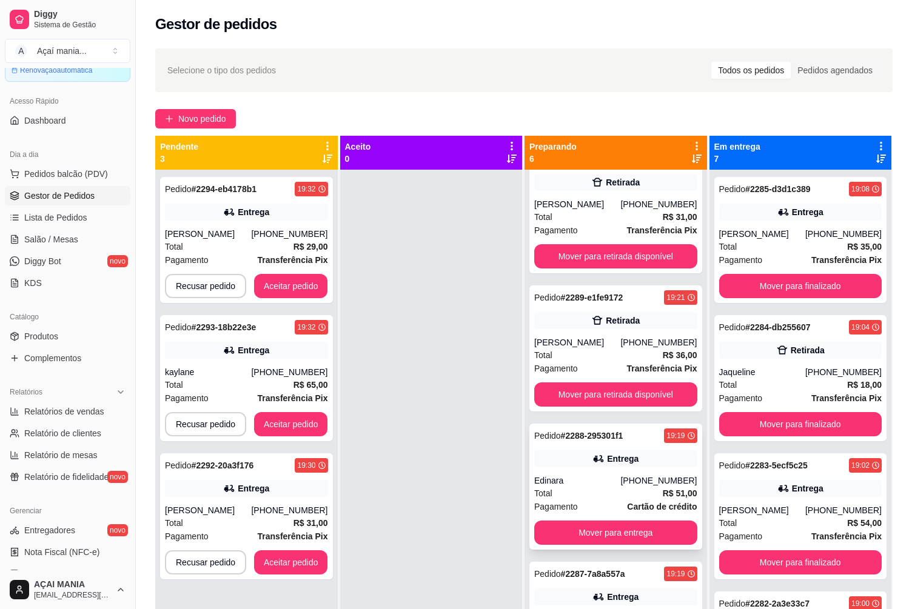
scroll to position [182, 0]
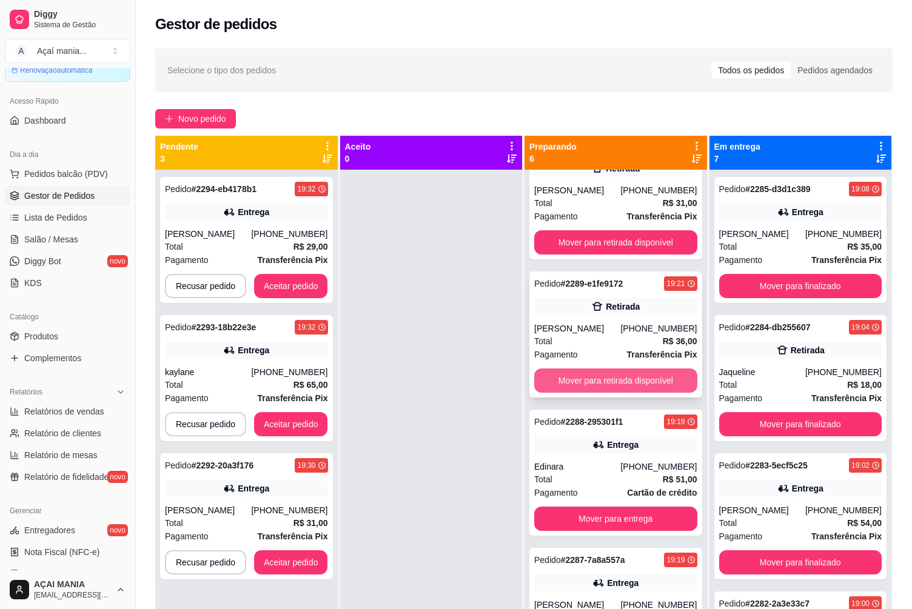
click at [634, 382] on button "Mover para retirada disponível" at bounding box center [615, 381] width 163 height 24
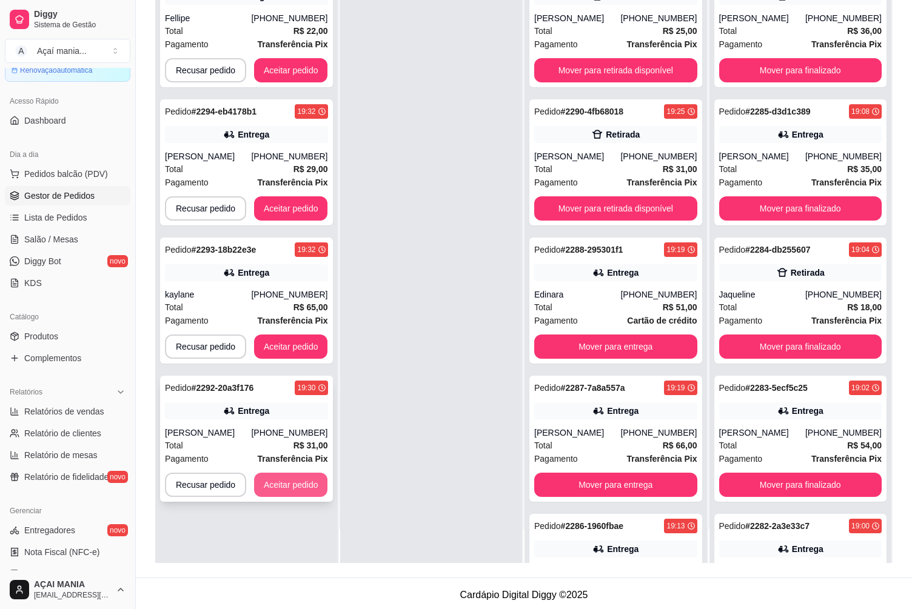
click at [298, 483] on button "Aceitar pedido" at bounding box center [291, 485] width 74 height 24
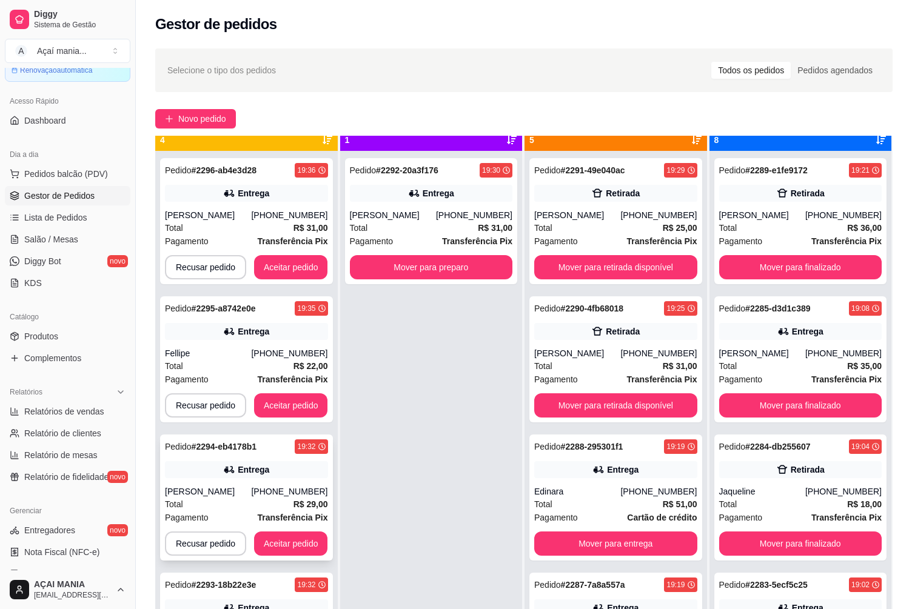
scroll to position [34, 0]
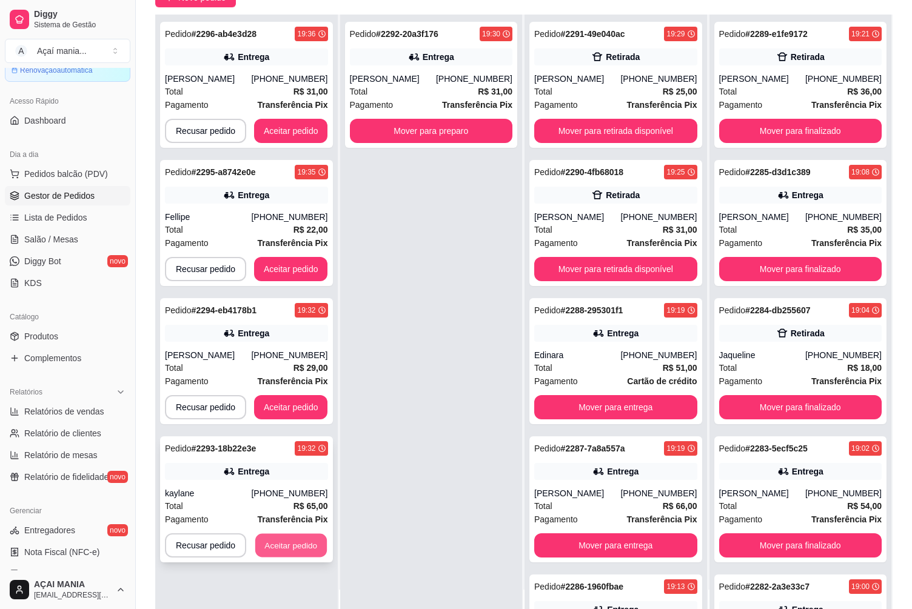
click at [281, 544] on button "Aceitar pedido" at bounding box center [291, 546] width 72 height 24
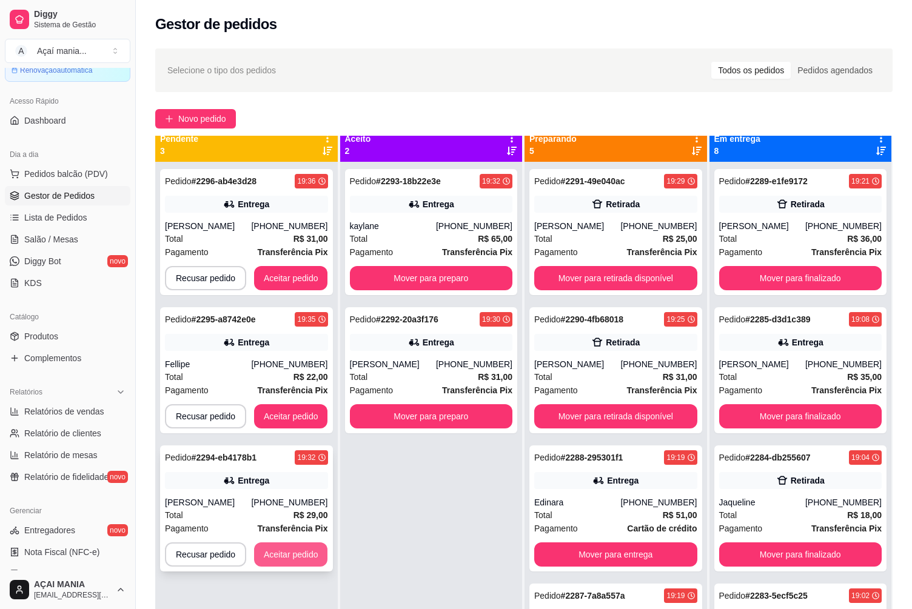
scroll to position [0, 0]
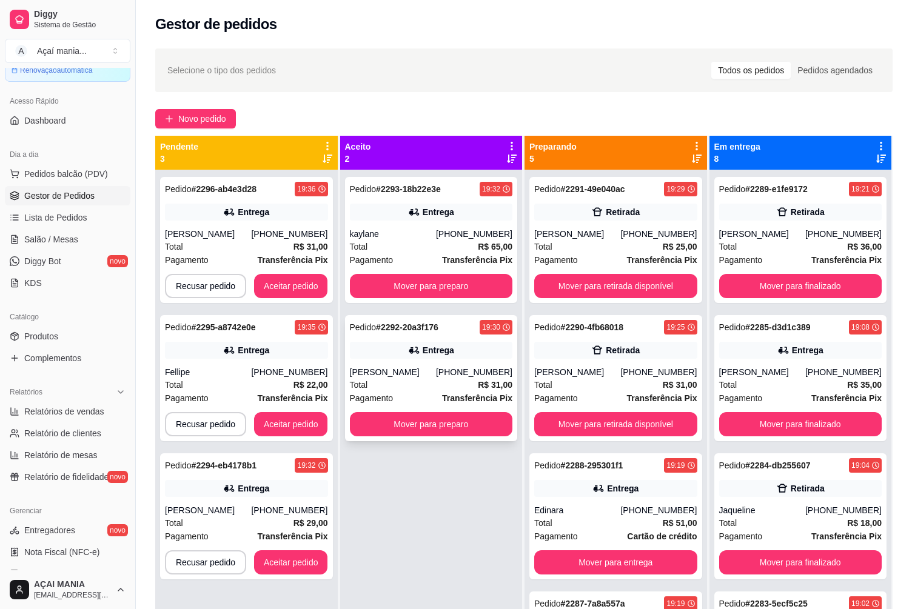
click at [428, 364] on div "Pedido # 2292-20a3f176 19:30 Entrega Karol [PHONE_NUMBER] Total R$ 31,00 Pagame…" at bounding box center [431, 378] width 173 height 126
click at [207, 248] on div "Total R$ 31,00" at bounding box center [246, 246] width 163 height 13
click at [211, 287] on button "Recusar pedido" at bounding box center [205, 287] width 79 height 24
click at [238, 253] on button "Sim" at bounding box center [238, 256] width 49 height 24
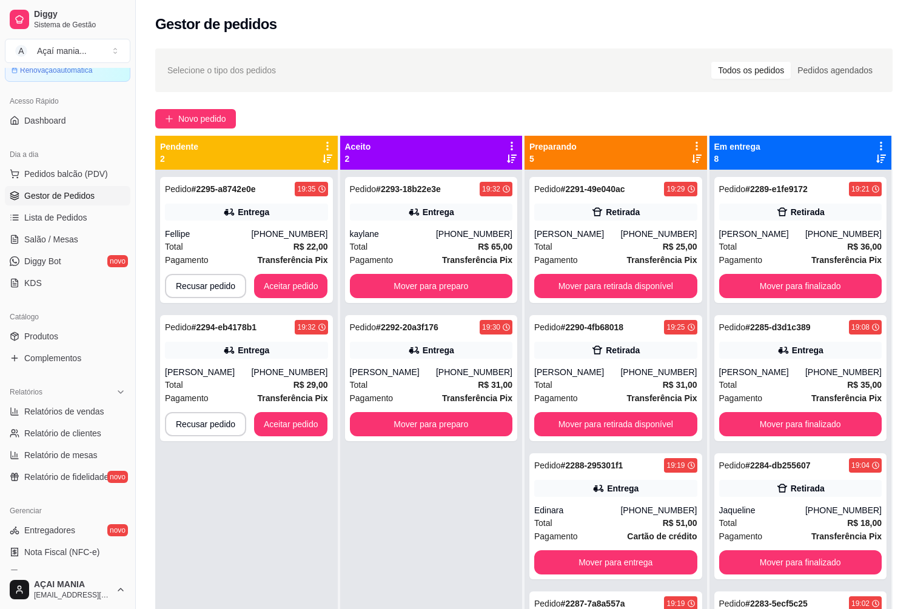
click at [379, 561] on div "Pedido # 2293-18b22e3e 19:32 Entrega kaylane [PHONE_NUMBER] Total R$ 65,00 Paga…" at bounding box center [431, 474] width 182 height 609
click at [265, 239] on div "[PHONE_NUMBER]" at bounding box center [289, 234] width 76 height 12
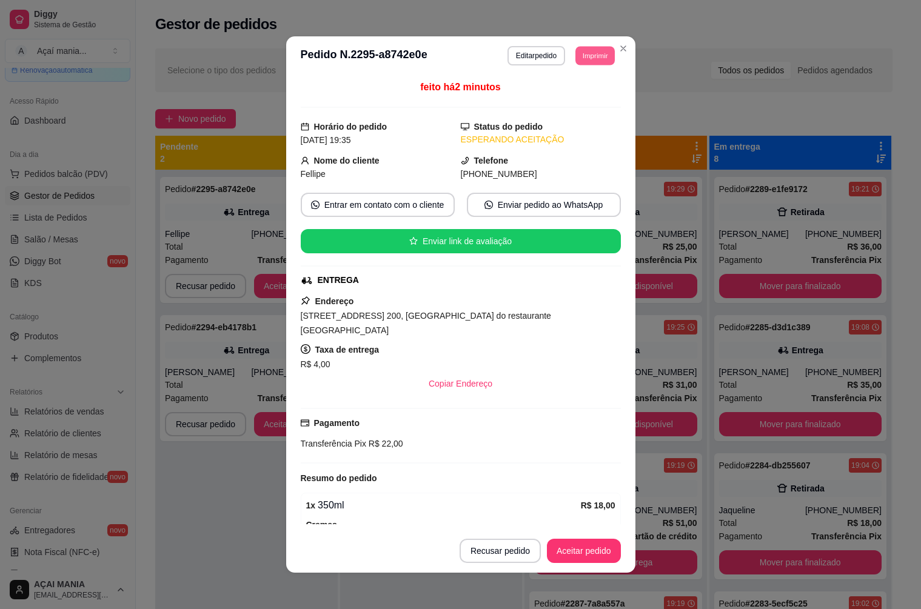
click at [575, 53] on button "Imprimir" at bounding box center [594, 55] width 39 height 19
click at [583, 97] on button "IMPRESSORA" at bounding box center [568, 98] width 88 height 19
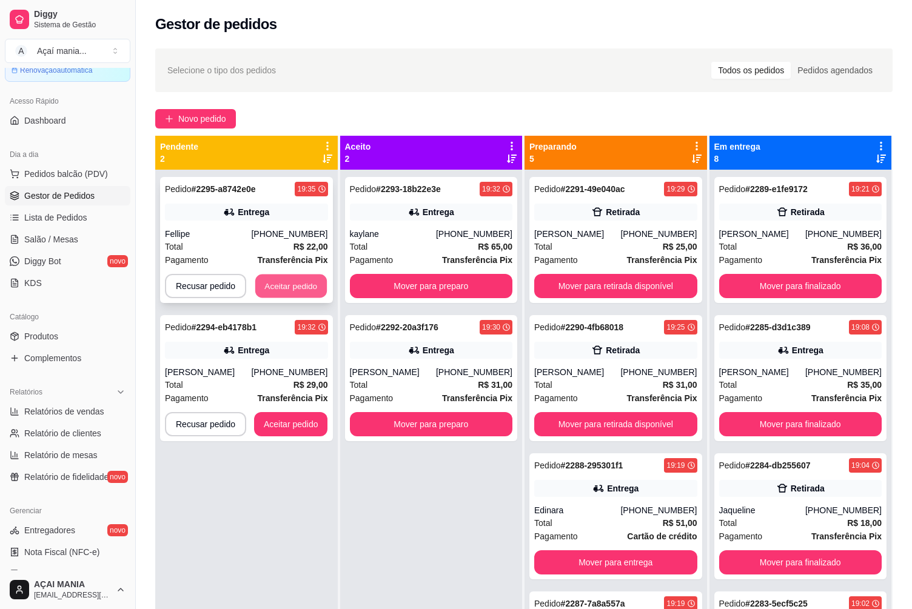
click at [275, 286] on button "Aceitar pedido" at bounding box center [291, 287] width 72 height 24
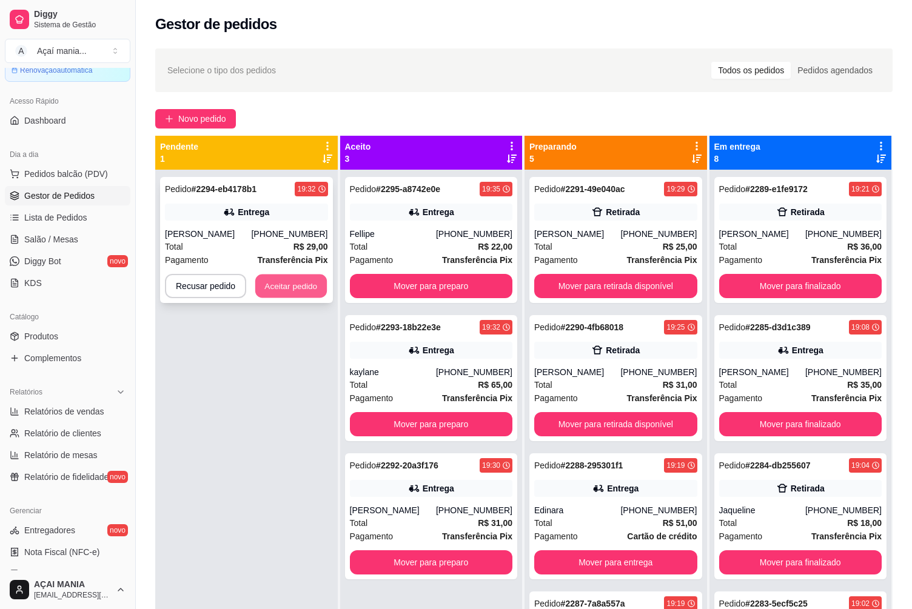
click at [290, 279] on button "Aceitar pedido" at bounding box center [291, 287] width 72 height 24
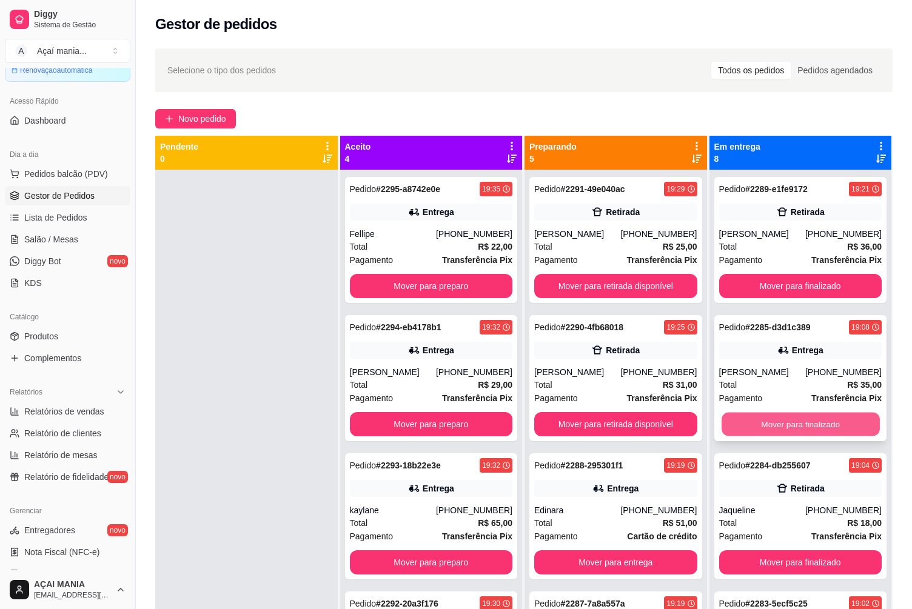
click at [787, 419] on button "Mover para finalizado" at bounding box center [800, 425] width 158 height 24
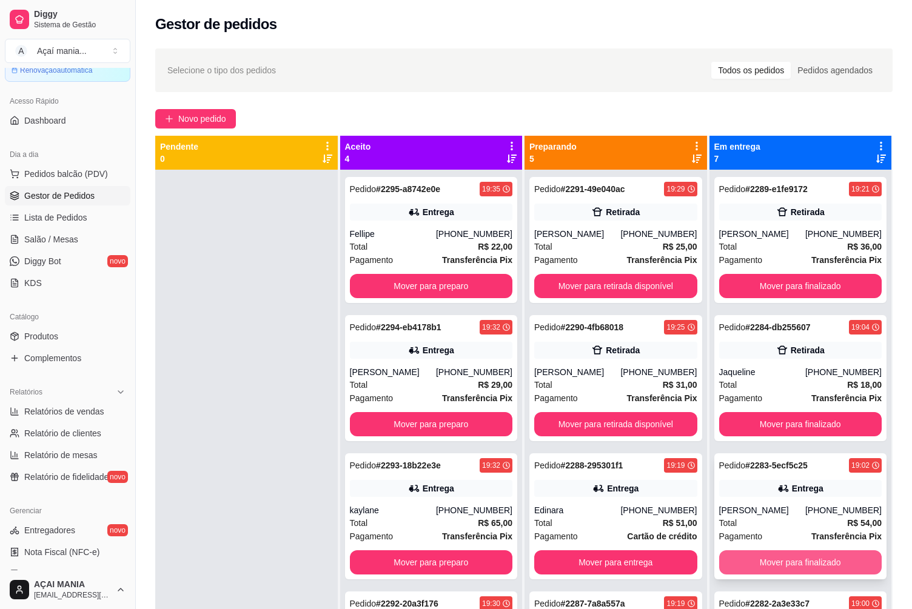
click at [760, 556] on button "Mover para finalizado" at bounding box center [800, 563] width 163 height 24
click at [766, 558] on button "Mover para finalizado" at bounding box center [800, 563] width 163 height 24
click at [769, 563] on button "Mover para finalizado" at bounding box center [800, 563] width 163 height 24
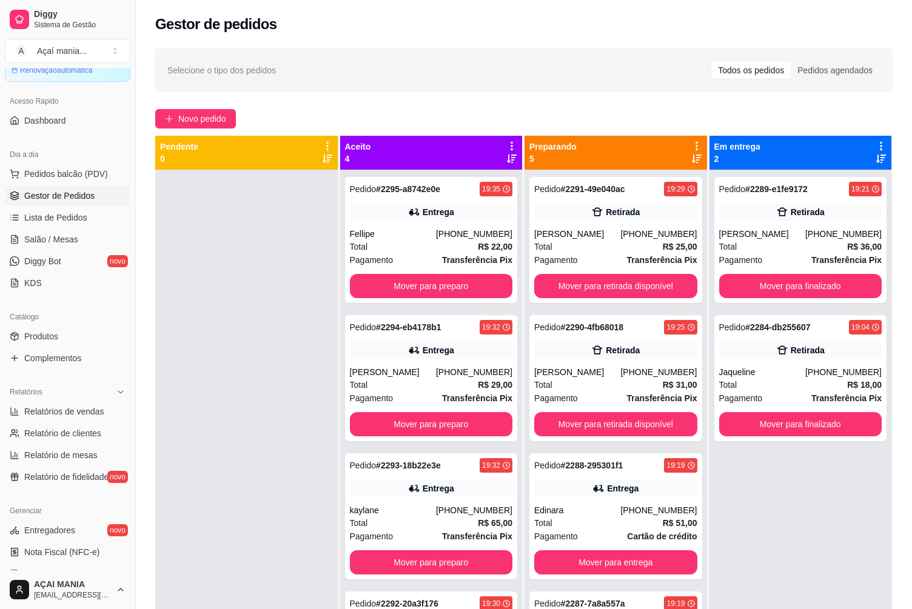
click at [249, 437] on div at bounding box center [246, 474] width 182 height 609
drag, startPoint x: 59, startPoint y: 218, endPoint x: 64, endPoint y: 213, distance: 6.9
click at [59, 218] on span "Lista de Pedidos" at bounding box center [55, 218] width 63 height 12
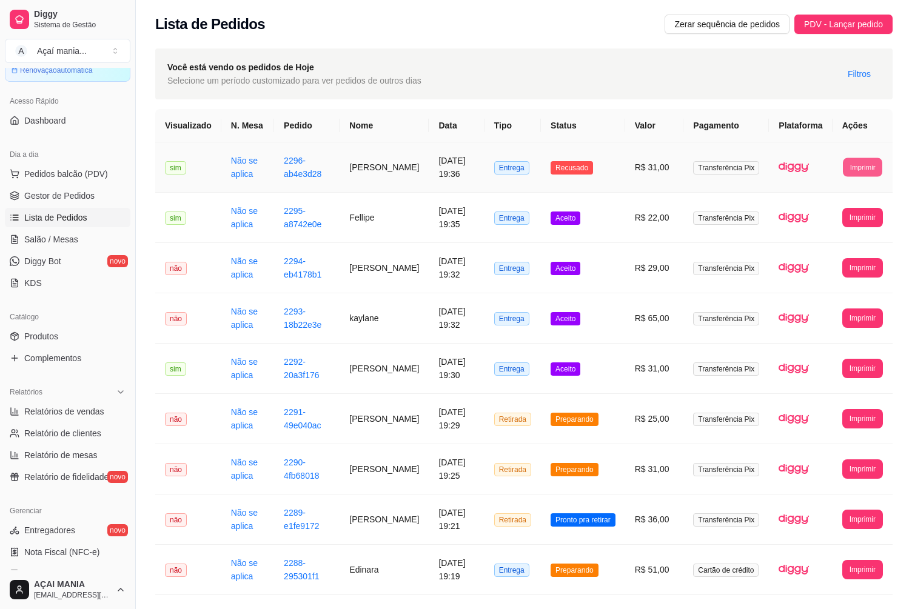
click at [881, 164] on button "Imprimir" at bounding box center [862, 167] width 39 height 19
click at [855, 213] on button "IMPRESSORA" at bounding box center [839, 209] width 85 height 19
click at [447, 171] on td "[DATE] 19:36" at bounding box center [456, 167] width 55 height 50
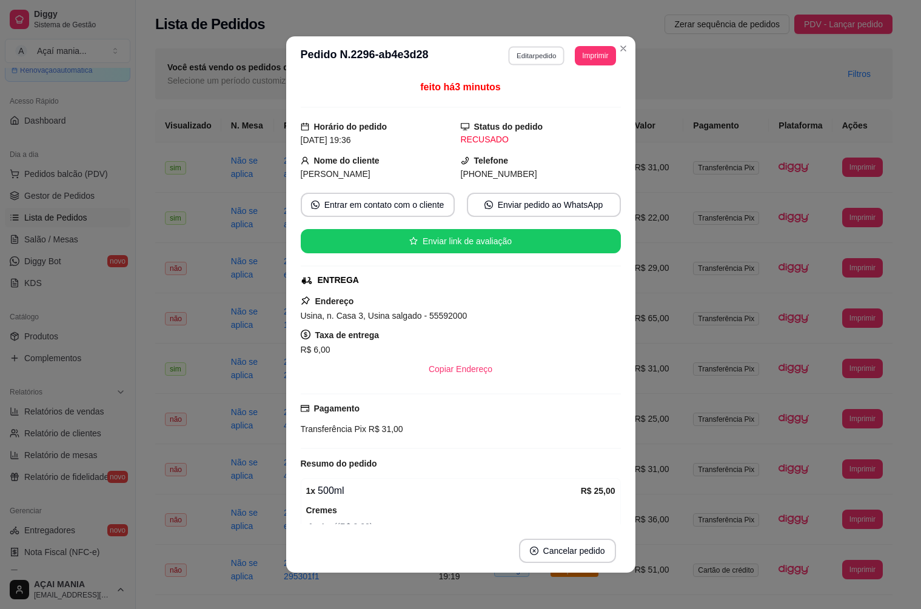
click at [525, 59] on button "Editar pedido" at bounding box center [536, 55] width 56 height 19
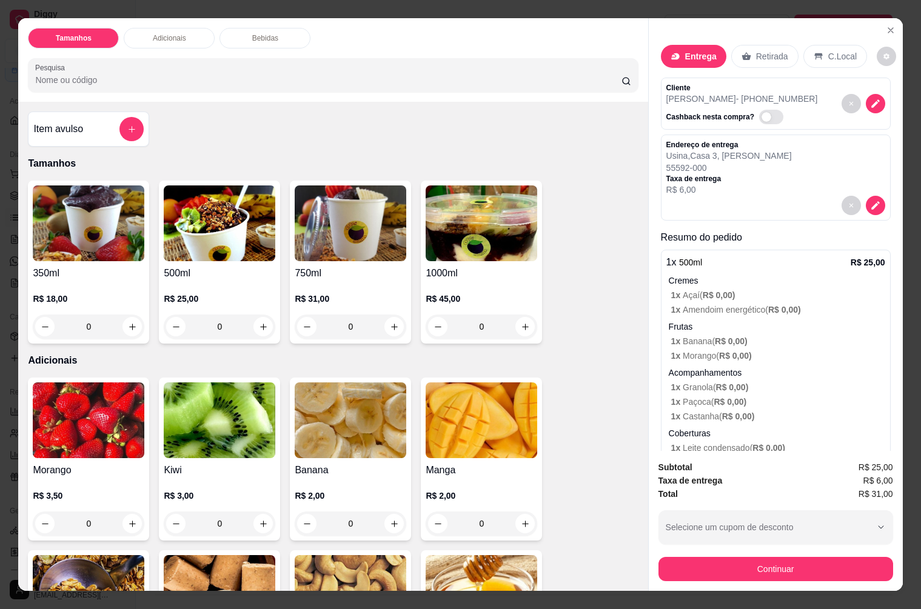
click at [756, 54] on p "Retirada" at bounding box center [772, 56] width 32 height 12
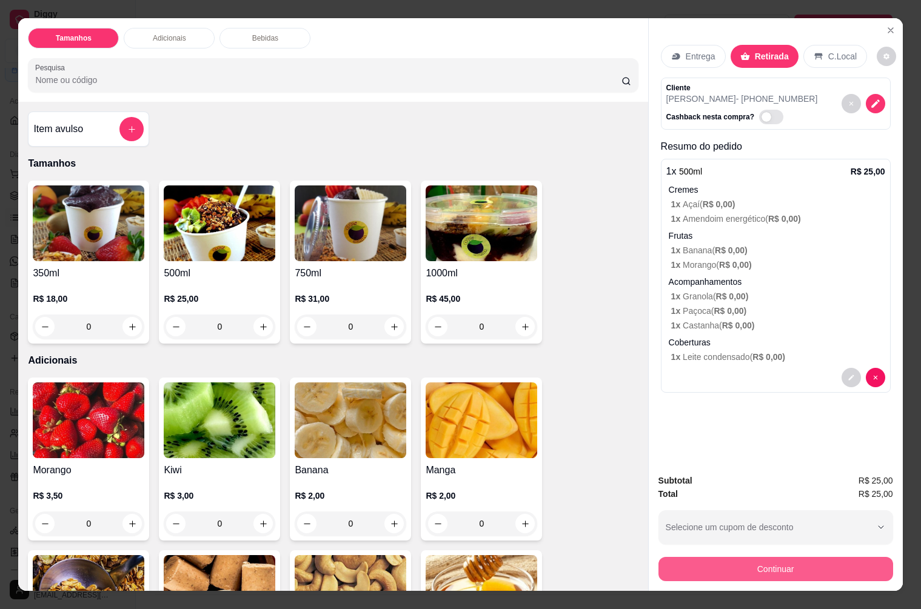
click at [730, 564] on button "Continuar" at bounding box center [775, 569] width 235 height 24
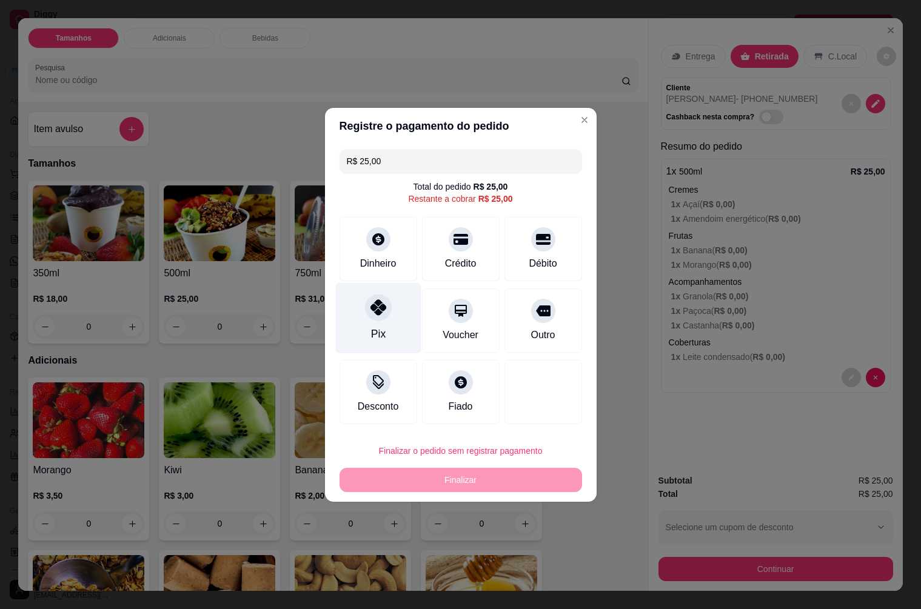
click at [384, 312] on icon at bounding box center [378, 308] width 16 height 16
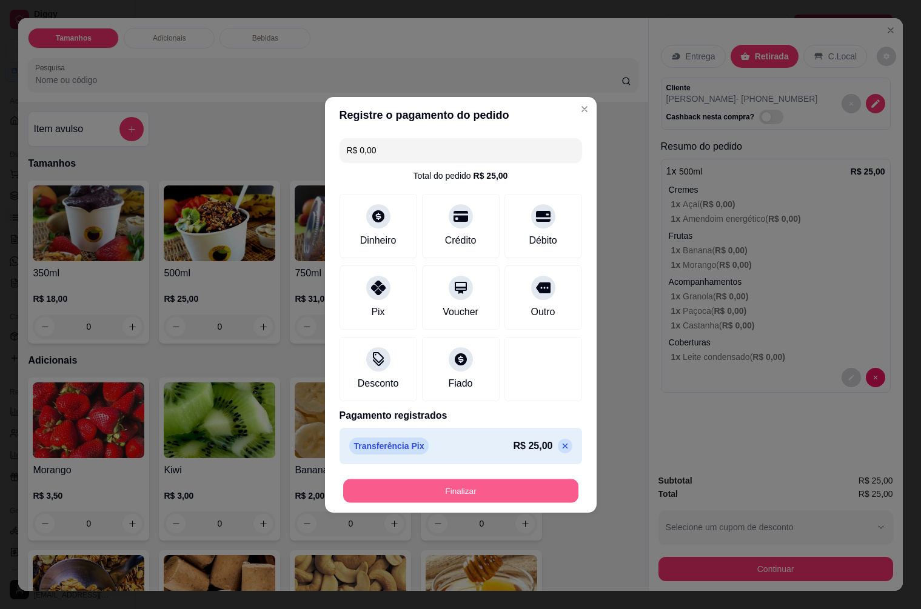
click at [470, 500] on button "Finalizar" at bounding box center [460, 491] width 235 height 24
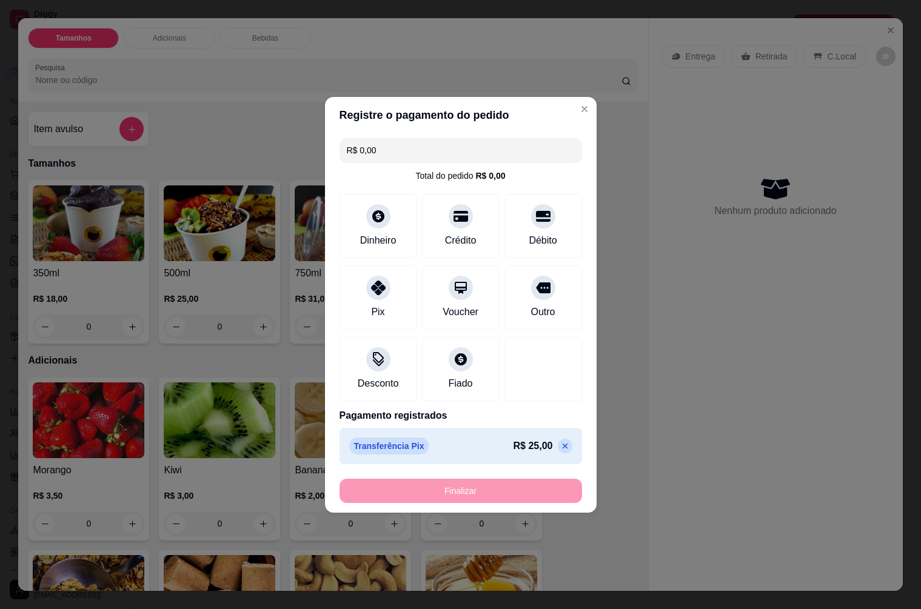
type input "-R$ 25,00"
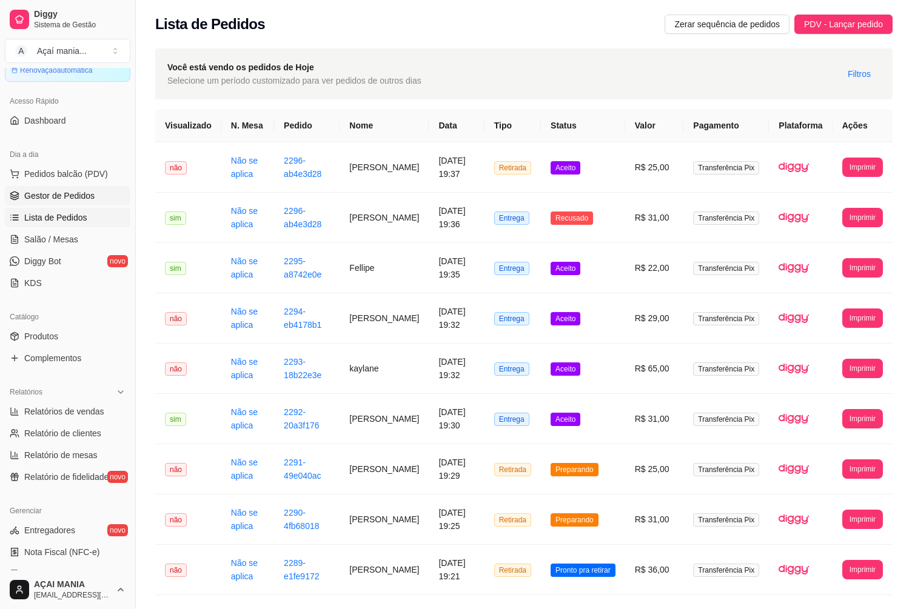
click at [74, 197] on span "Gestor de Pedidos" at bounding box center [59, 196] width 70 height 12
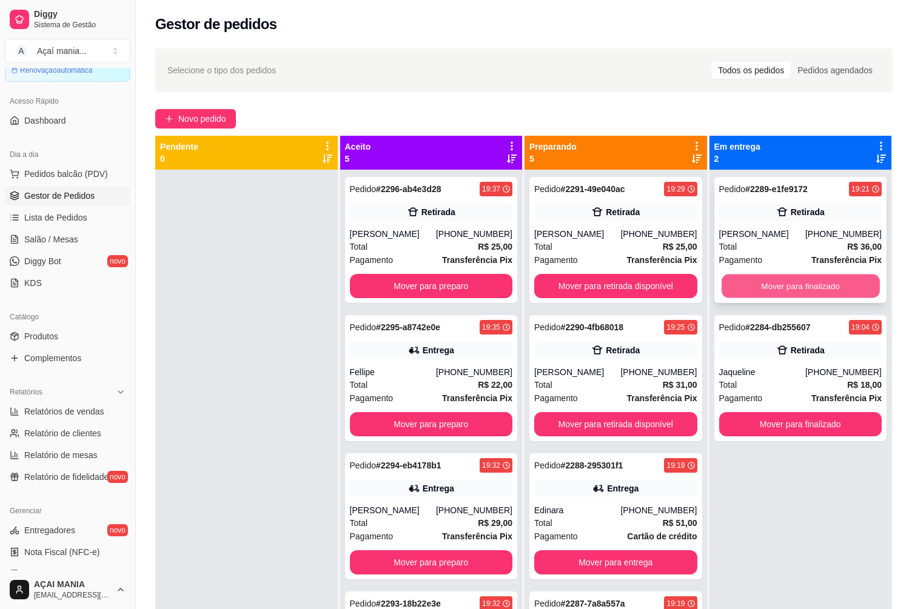
click at [820, 284] on button "Mover para finalizado" at bounding box center [800, 287] width 158 height 24
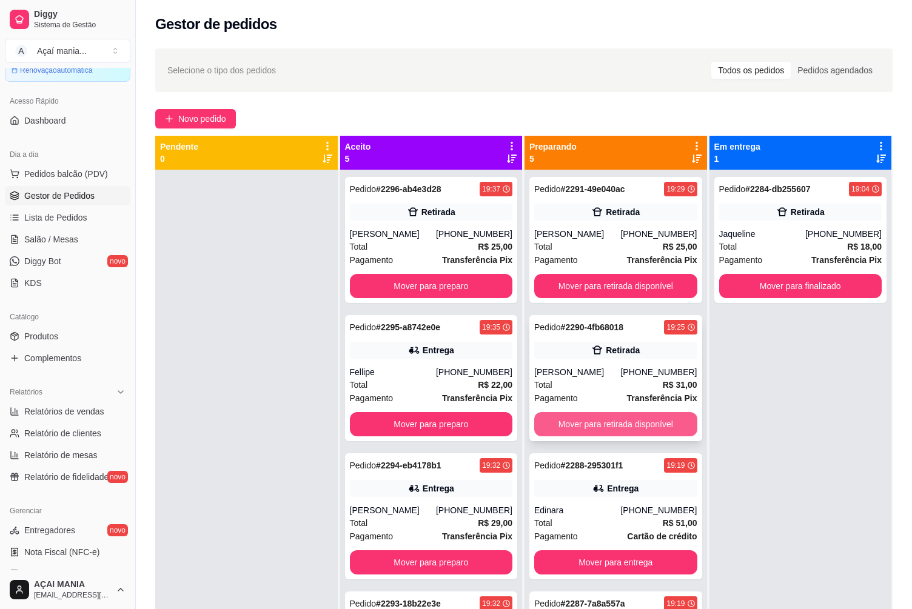
click at [623, 420] on button "Mover para retirada disponível" at bounding box center [615, 424] width 163 height 24
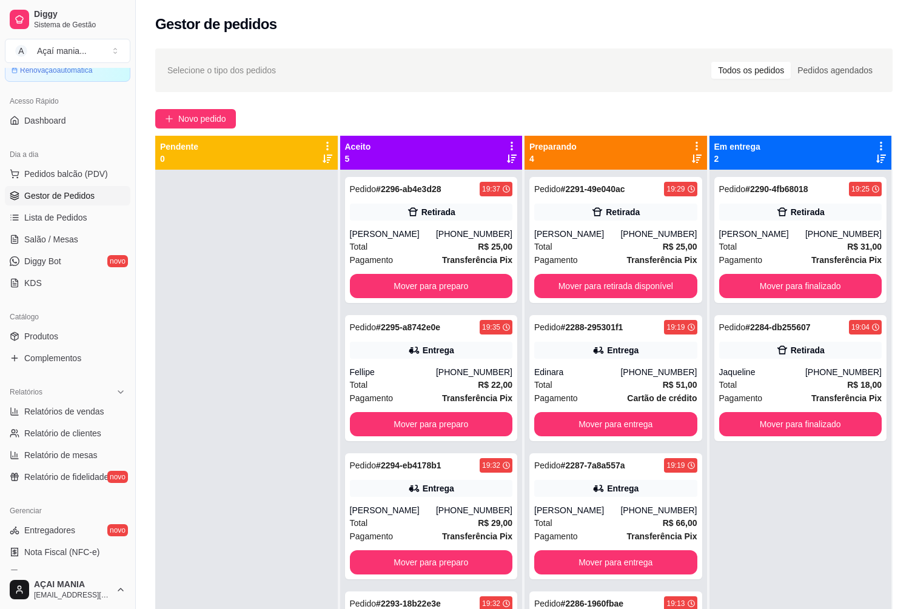
click at [181, 326] on div at bounding box center [246, 474] width 182 height 609
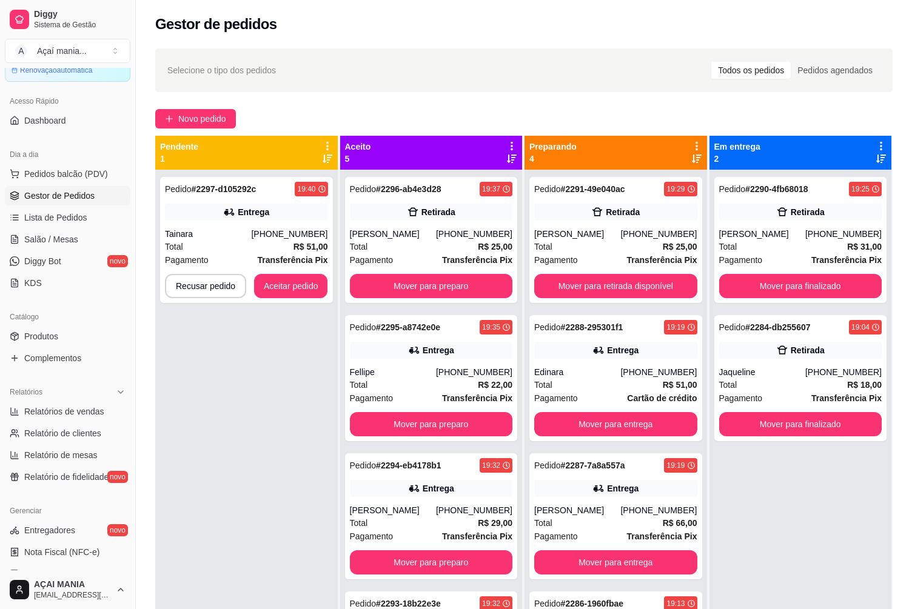
drag, startPoint x: 204, startPoint y: 454, endPoint x: 216, endPoint y: 423, distance: 33.6
click at [204, 454] on div "Pedido # 2297-d105292c 19:40 Entrega Tainara [PHONE_NUMBER] Total R$ 51,00 Paga…" at bounding box center [246, 474] width 182 height 609
click at [253, 379] on div "Pedido # 2297-d105292c 19:40 Entrega Tainara [PHONE_NUMBER] Total R$ 51,00 Paga…" at bounding box center [246, 474] width 182 height 609
